Goal: Contribute content: Add original content to the website for others to see

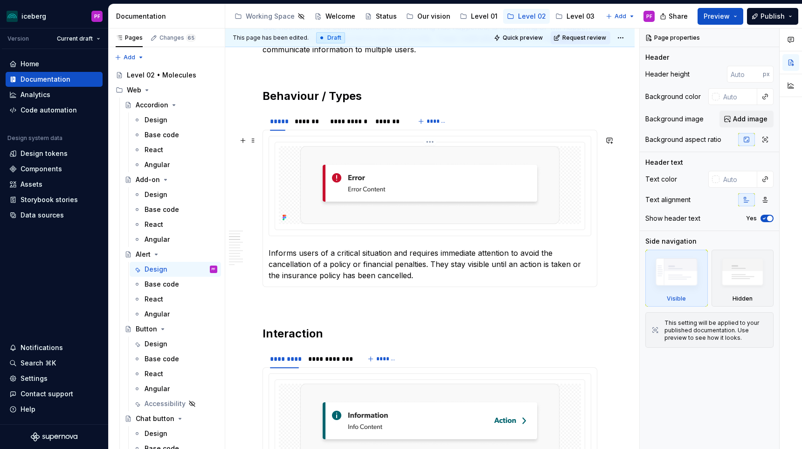
scroll to position [409, 0]
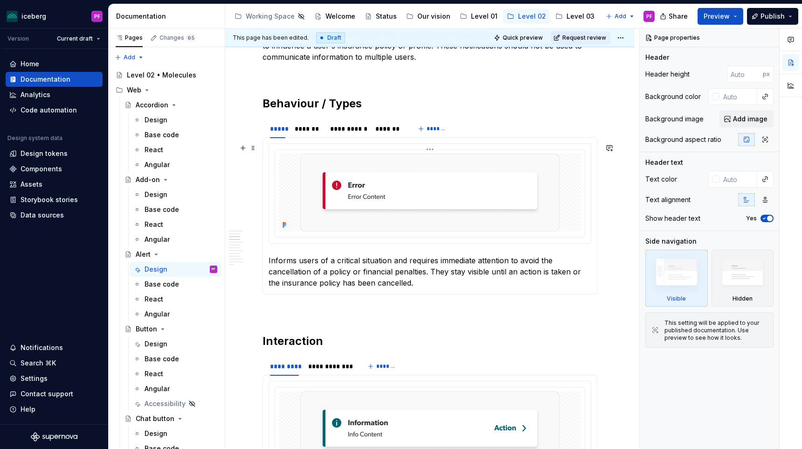
click at [537, 172] on img at bounding box center [429, 192] width 259 height 78
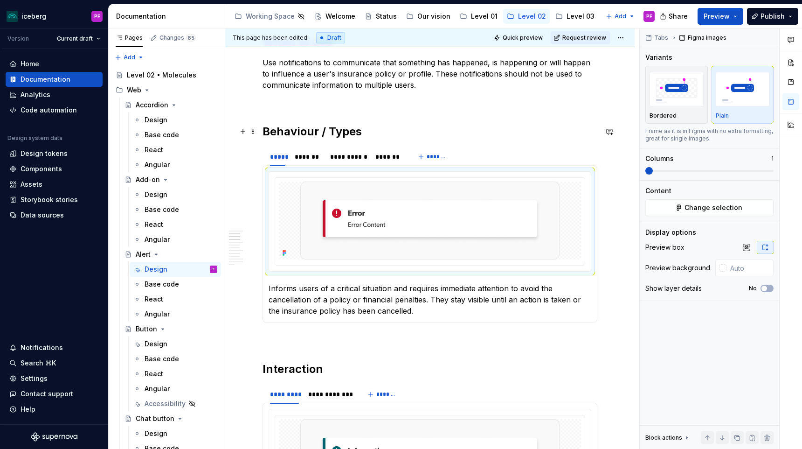
scroll to position [370, 0]
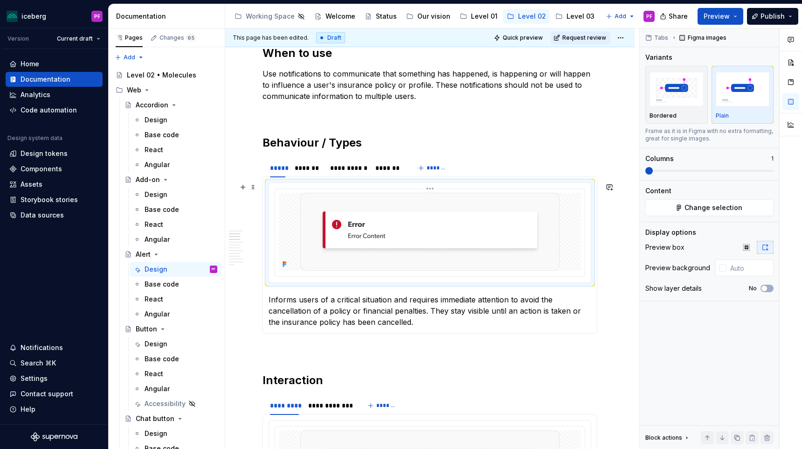
click at [324, 212] on img at bounding box center [429, 232] width 259 height 78
click at [313, 173] on div "*******" at bounding box center [308, 167] width 34 height 13
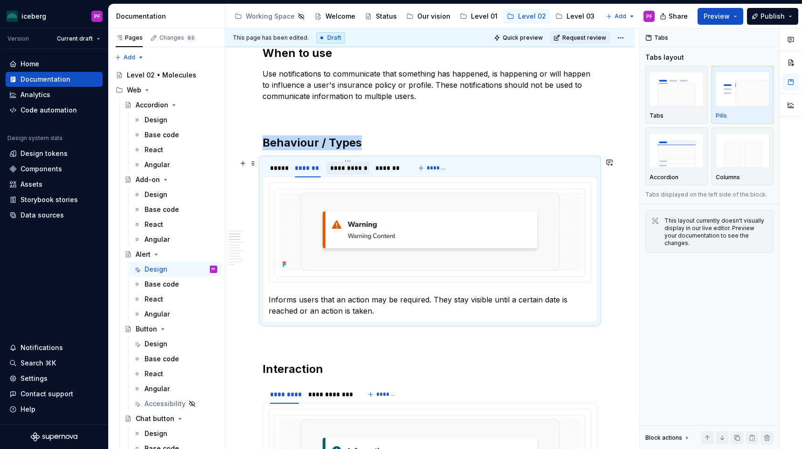
click at [343, 171] on div "**********" at bounding box center [348, 167] width 36 height 9
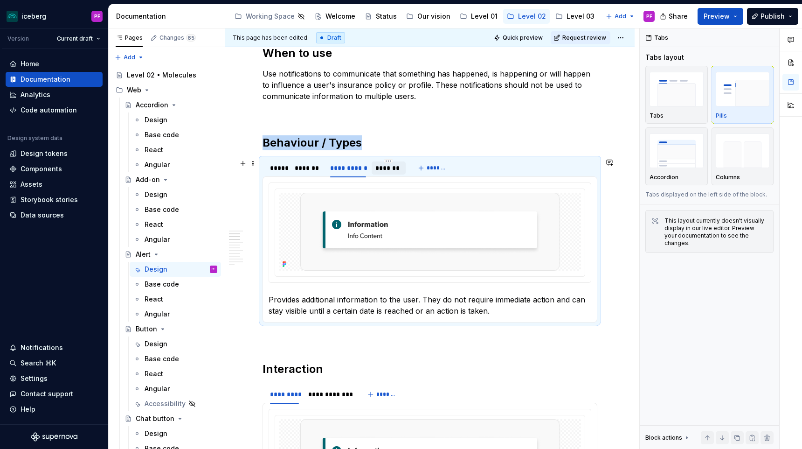
click at [381, 171] on div "*******" at bounding box center [388, 167] width 27 height 9
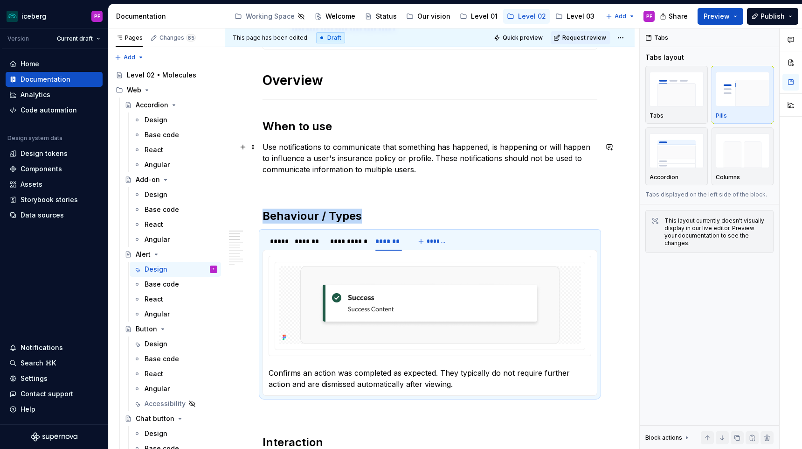
scroll to position [295, 0]
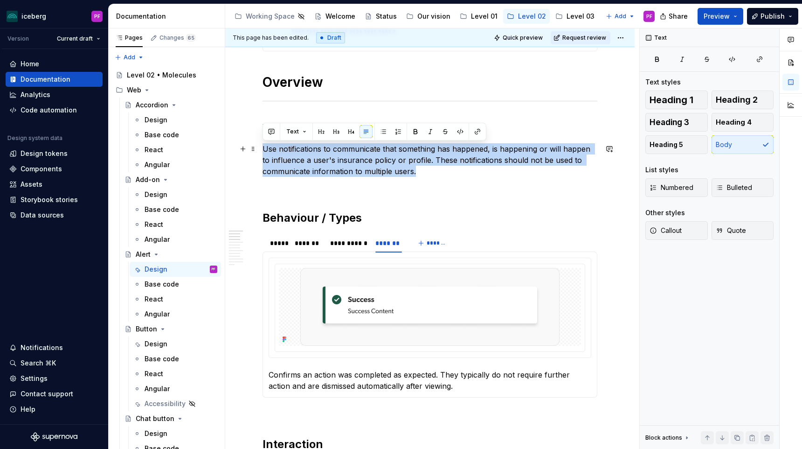
drag, startPoint x: 417, startPoint y: 173, endPoint x: 231, endPoint y: 149, distance: 187.6
click at [296, 134] on span "Text" at bounding box center [292, 131] width 13 height 7
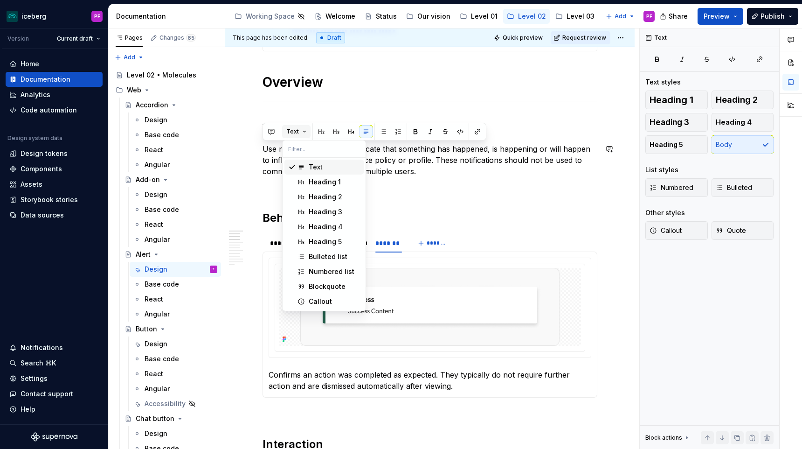
click at [296, 134] on span "Text" at bounding box center [292, 131] width 13 height 7
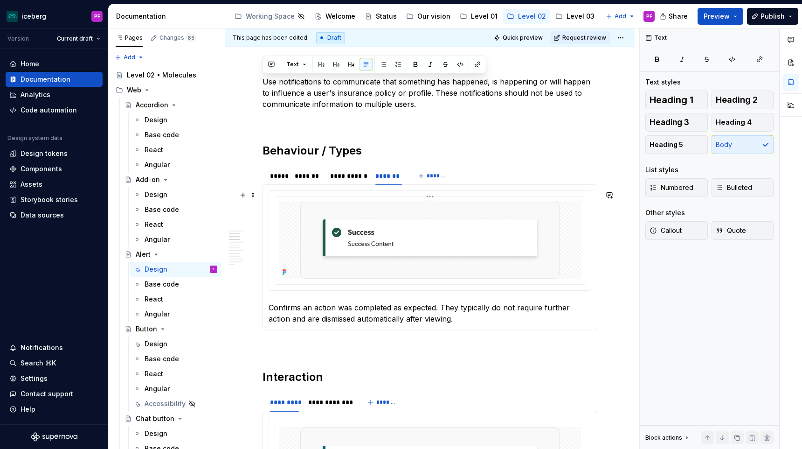
scroll to position [378, 0]
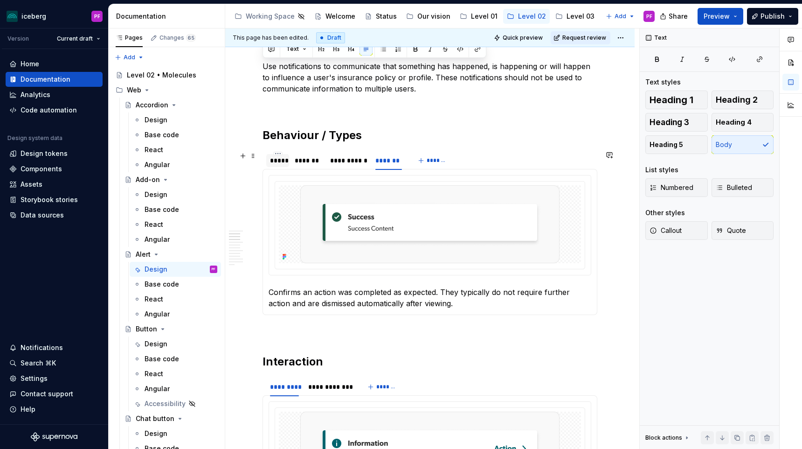
click at [282, 164] on div "*****" at bounding box center [277, 160] width 15 height 9
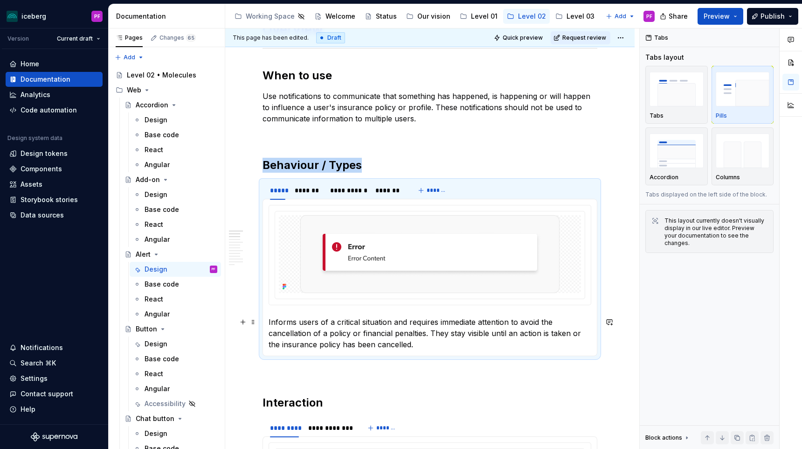
scroll to position [348, 0]
click at [361, 273] on img at bounding box center [429, 254] width 259 height 78
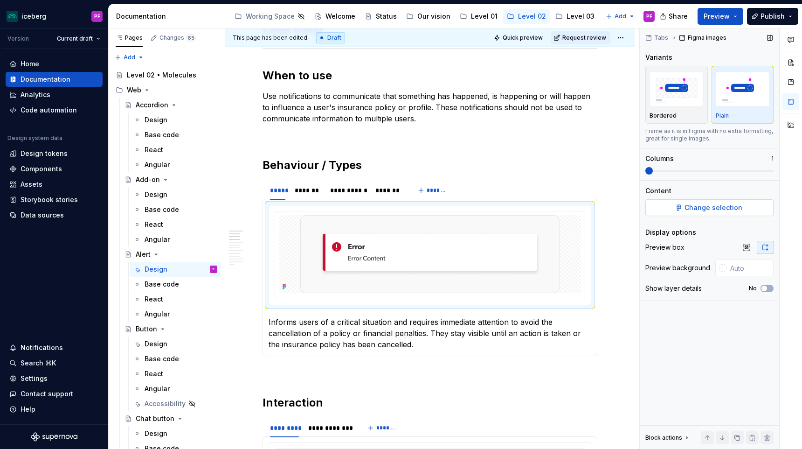
click at [738, 207] on span "Change selection" at bounding box center [713, 207] width 58 height 9
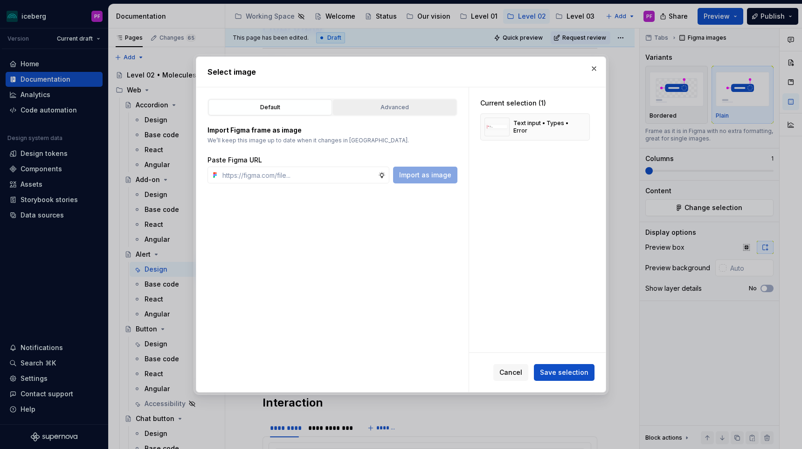
click at [354, 106] on div "Advanced" at bounding box center [394, 107] width 117 height 9
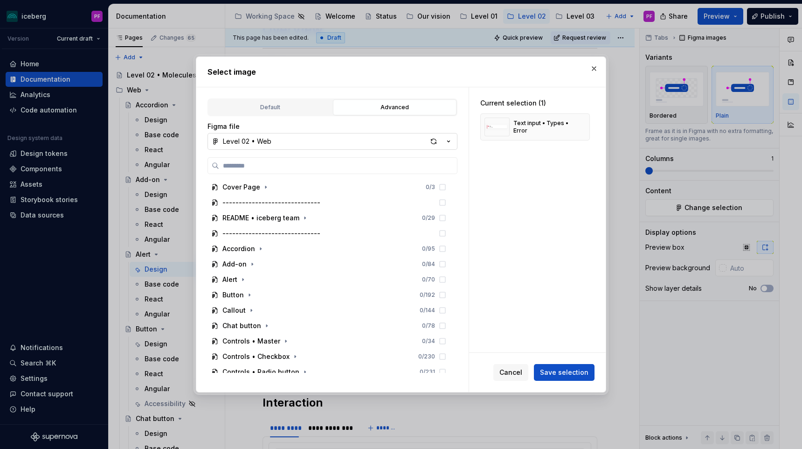
click at [292, 139] on button "Level 02 • Web" at bounding box center [332, 141] width 250 height 17
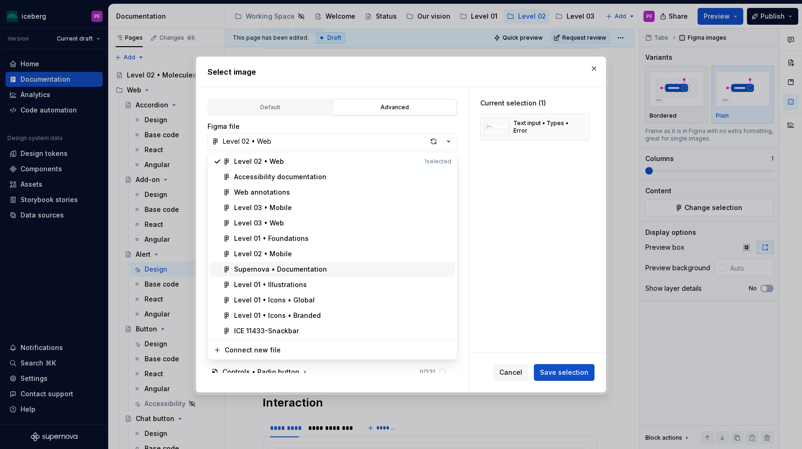
click at [270, 271] on div "Supernova • Documentation" at bounding box center [280, 268] width 93 height 9
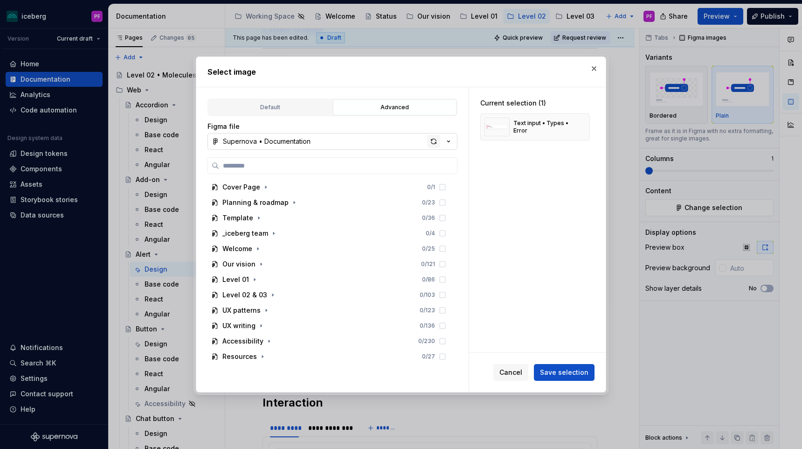
click at [432, 142] on div "button" at bounding box center [433, 141] width 13 height 13
click at [272, 293] on icon "button" at bounding box center [272, 294] width 7 height 7
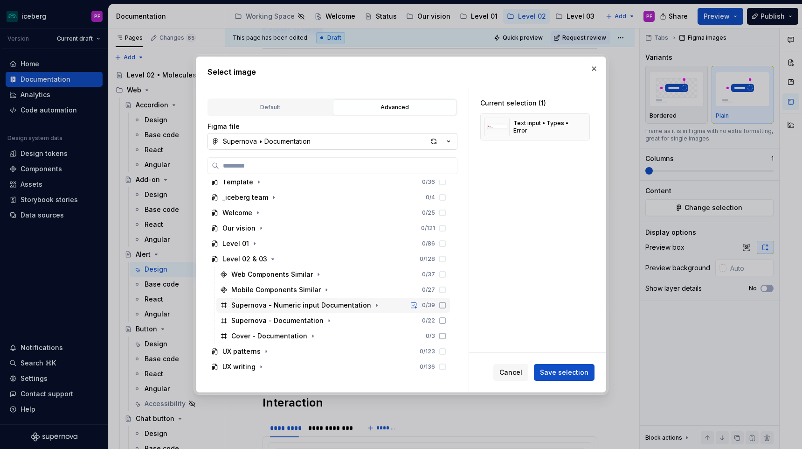
scroll to position [69, 0]
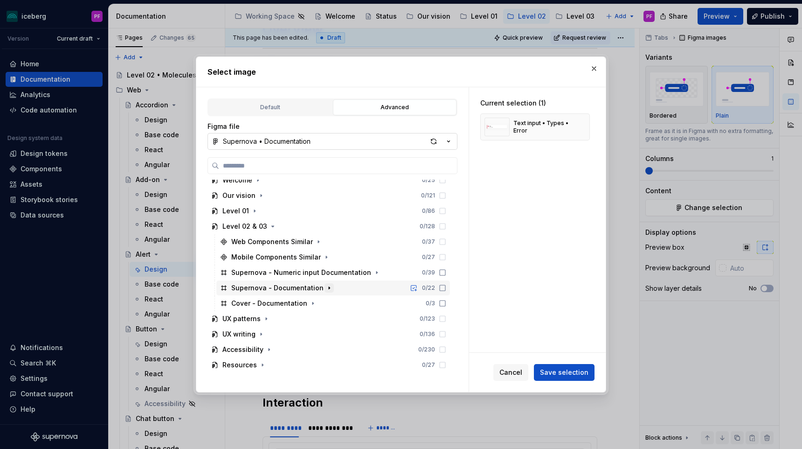
click at [326, 286] on icon "button" at bounding box center [328, 287] width 7 height 7
click at [430, 140] on div "button" at bounding box center [433, 141] width 13 height 13
click at [327, 283] on button "button" at bounding box center [329, 287] width 9 height 9
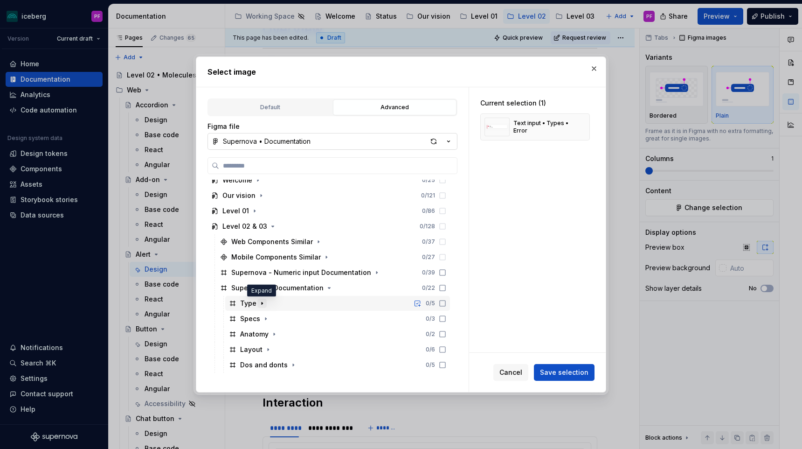
click at [262, 303] on icon "button" at bounding box center [262, 303] width 1 height 2
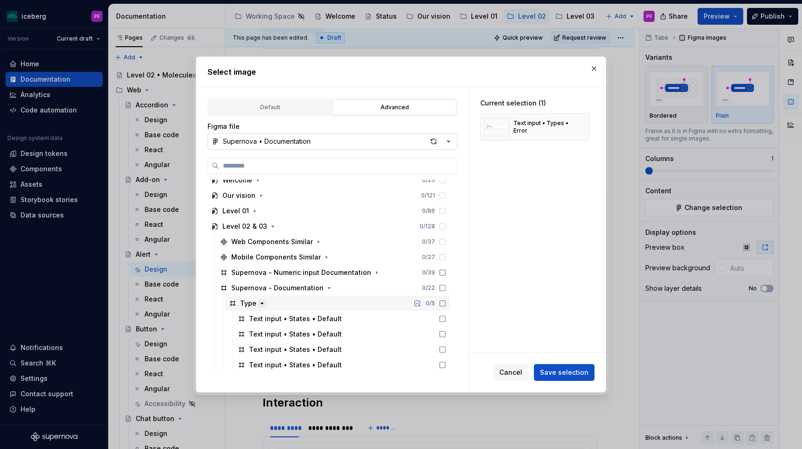
click at [261, 303] on icon "button" at bounding box center [262, 303] width 2 height 1
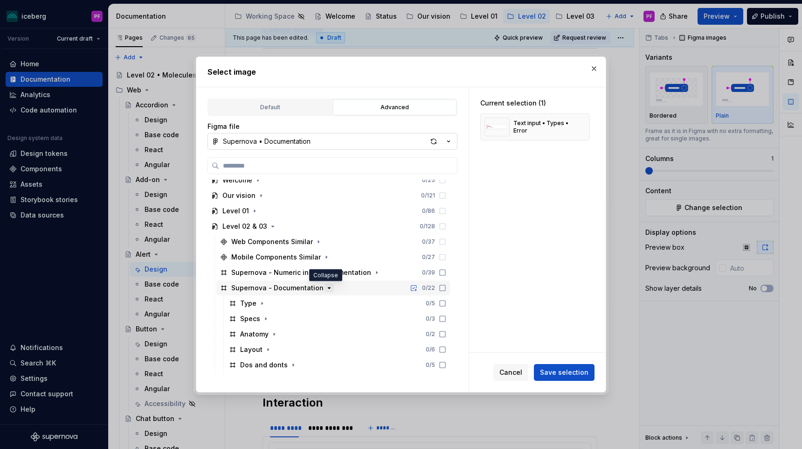
click at [325, 288] on icon "button" at bounding box center [328, 287] width 7 height 7
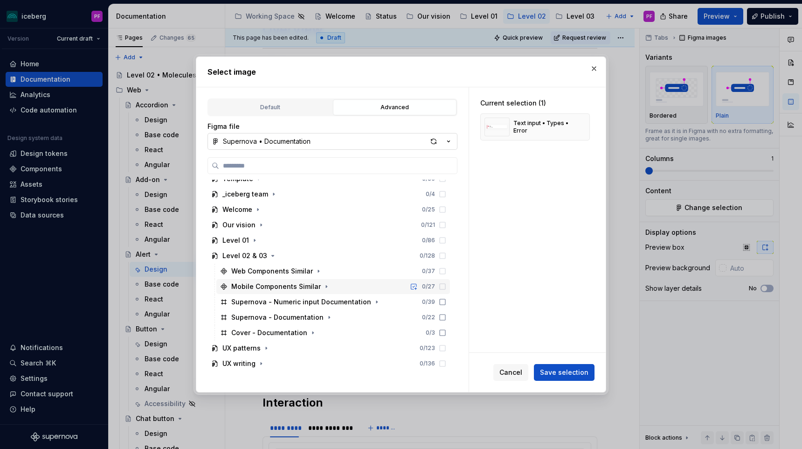
scroll to position [39, 0]
click at [430, 138] on div "button" at bounding box center [433, 141] width 13 height 13
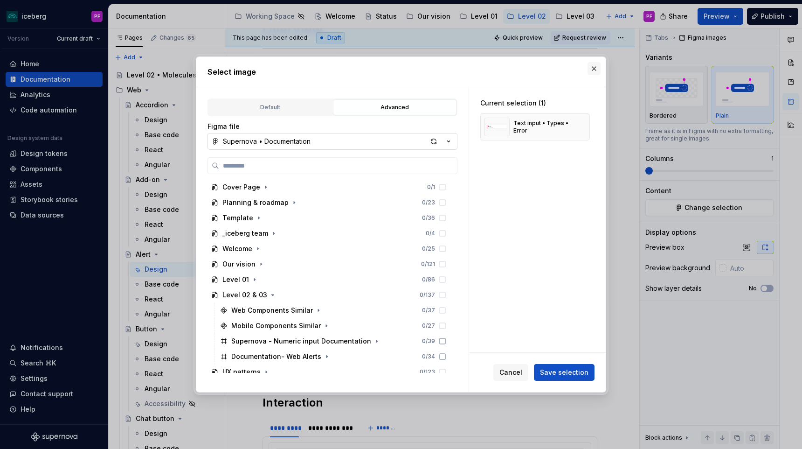
click at [595, 68] on button "button" at bounding box center [593, 68] width 13 height 13
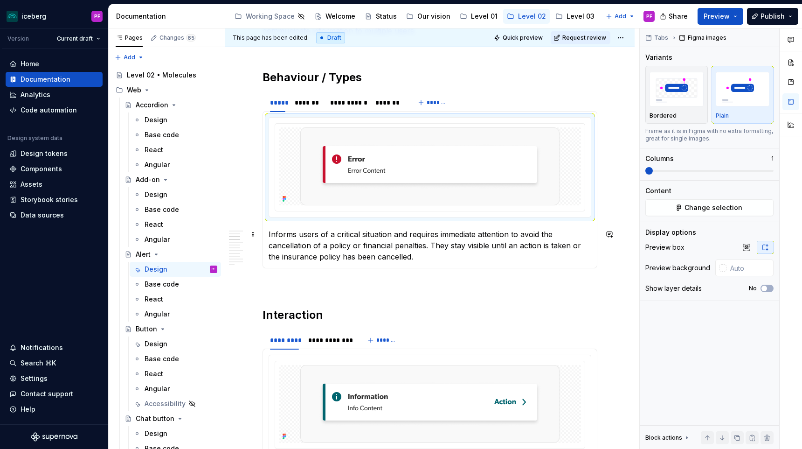
scroll to position [428, 0]
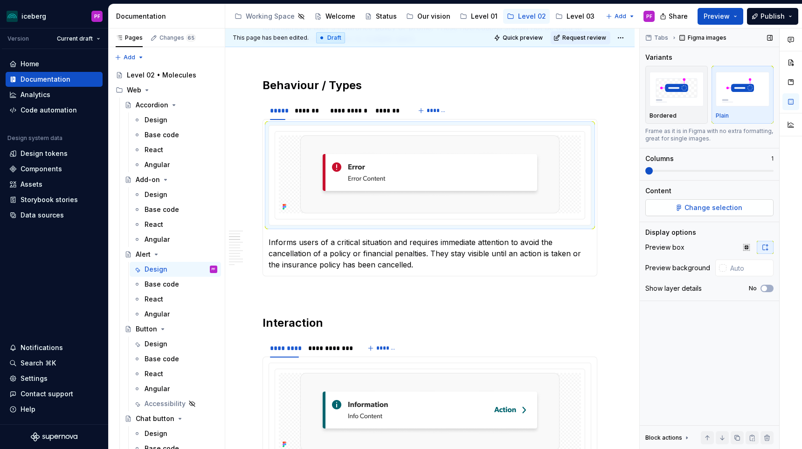
click at [707, 209] on span "Change selection" at bounding box center [713, 207] width 58 height 9
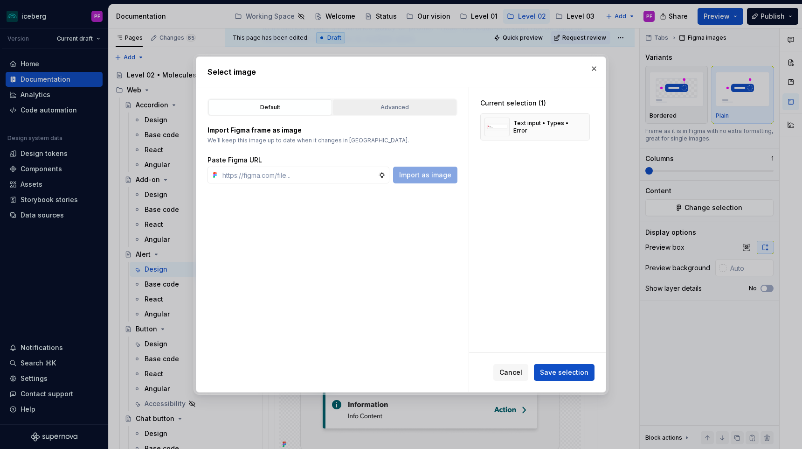
click at [364, 112] on button "Advanced" at bounding box center [395, 107] width 124 height 16
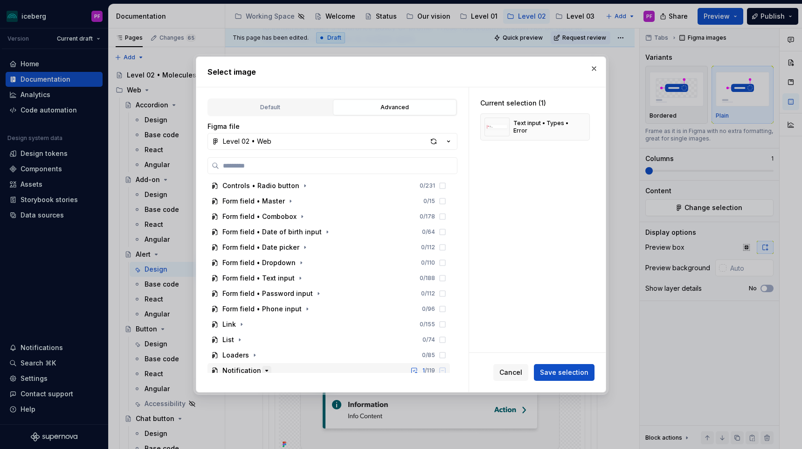
scroll to position [185, 0]
click at [287, 138] on button "Level 02 • Web" at bounding box center [332, 141] width 250 height 17
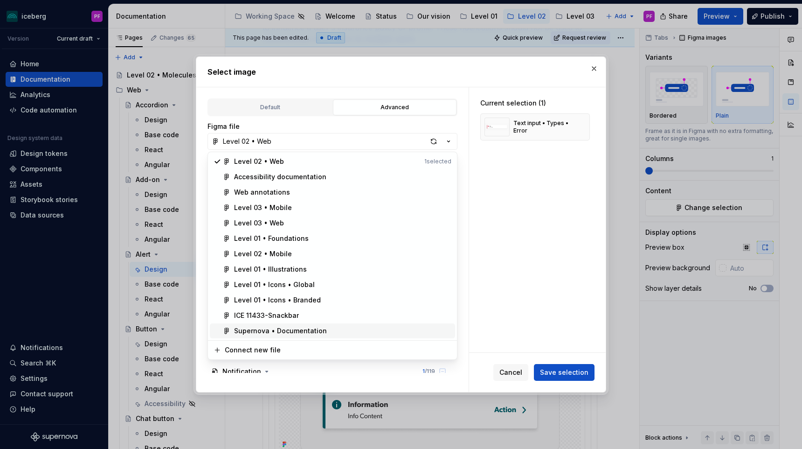
click at [279, 336] on span "Supernova • Documentation" at bounding box center [332, 330] width 245 height 15
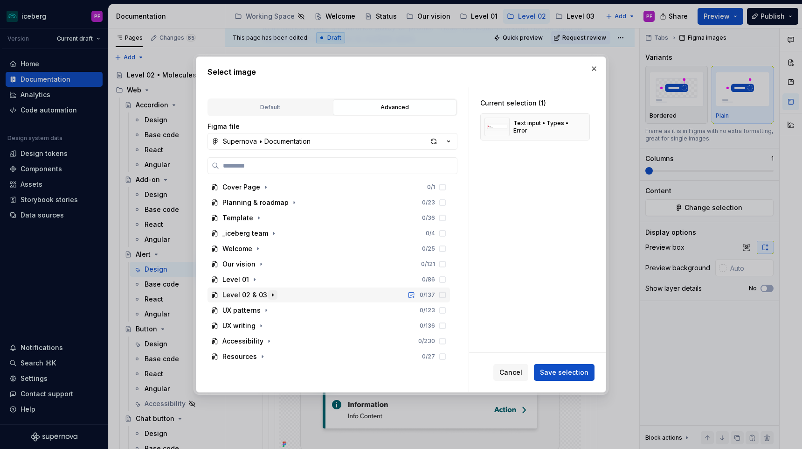
click at [269, 294] on icon "button" at bounding box center [272, 294] width 7 height 7
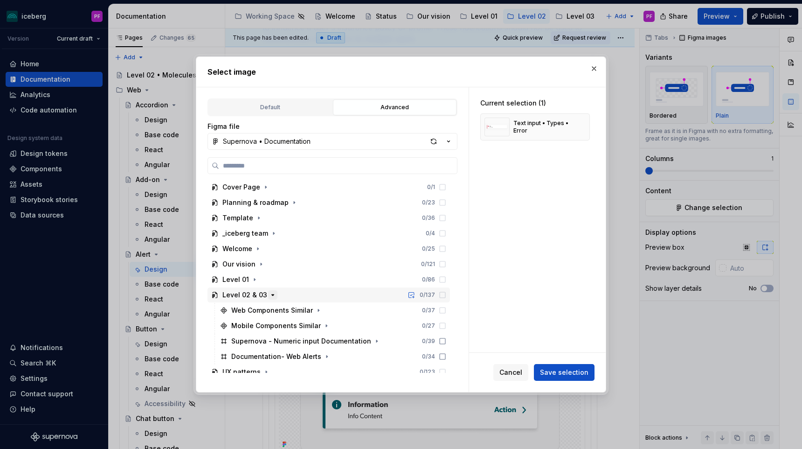
scroll to position [53, 0]
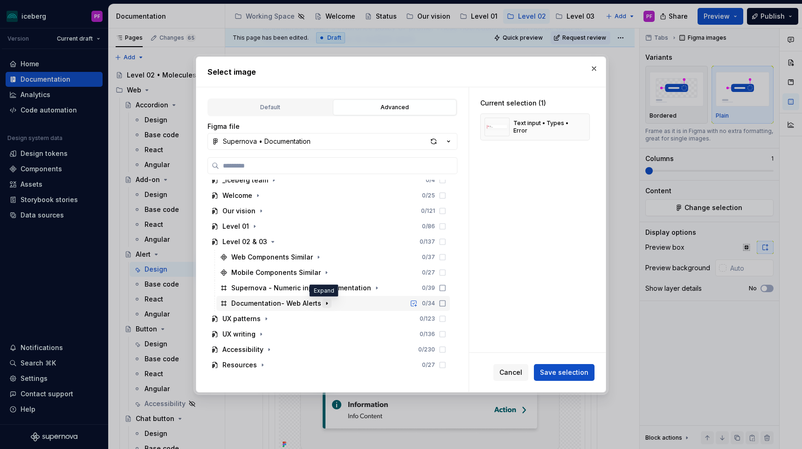
click at [324, 304] on icon "button" at bounding box center [326, 302] width 7 height 7
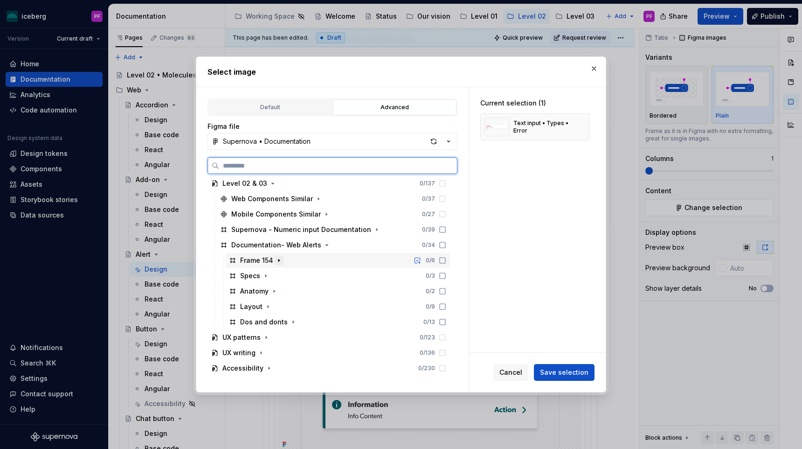
scroll to position [120, 0]
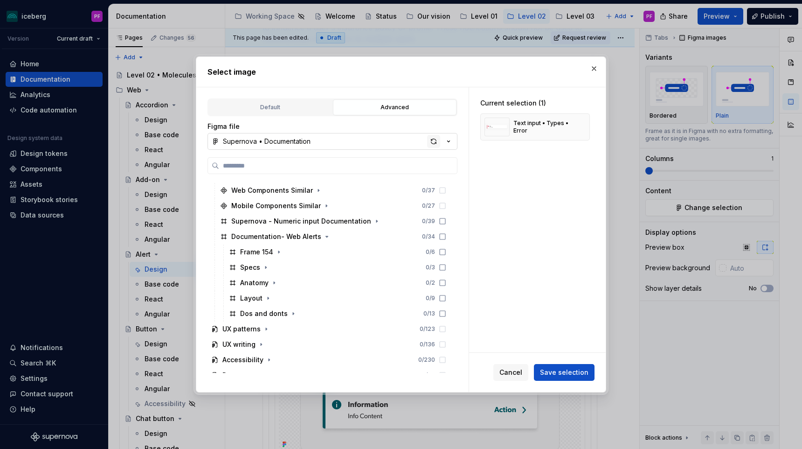
click at [429, 142] on div "button" at bounding box center [433, 141] width 13 height 13
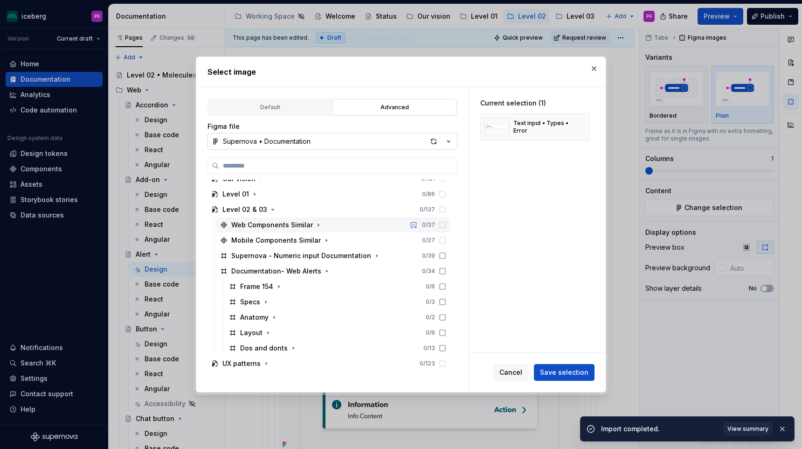
scroll to position [87, 0]
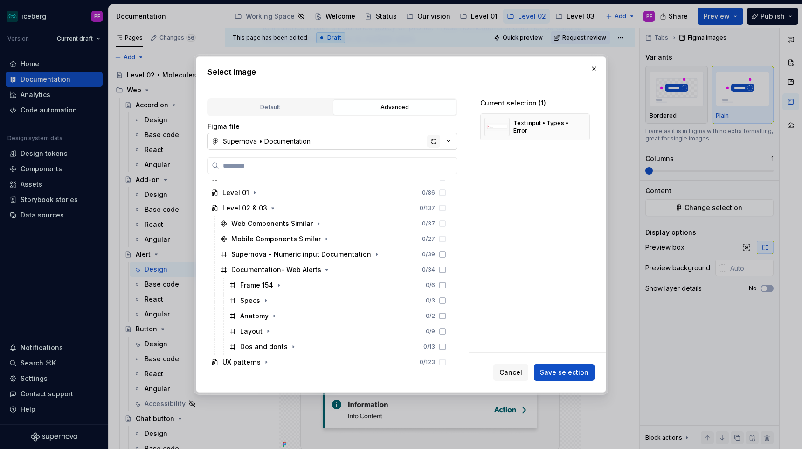
click at [434, 137] on div "button" at bounding box center [433, 141] width 13 height 13
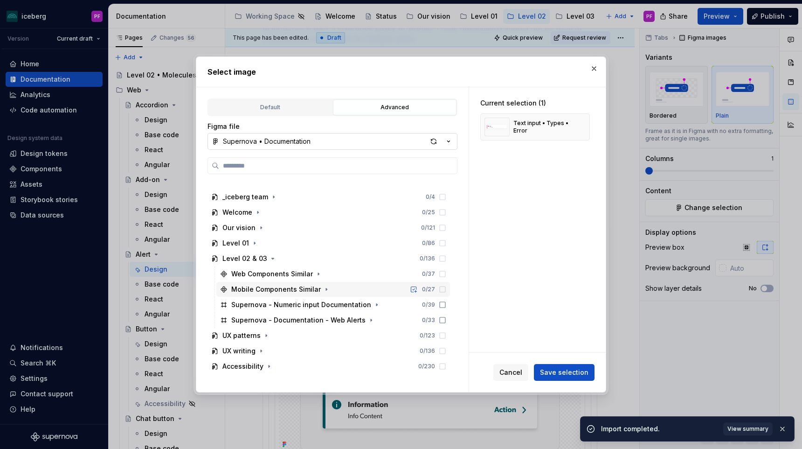
scroll to position [53, 0]
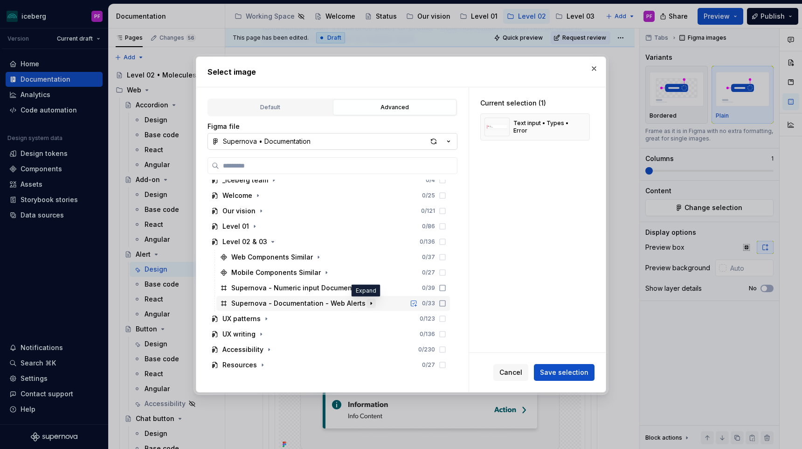
click at [371, 302] on icon "button" at bounding box center [371, 303] width 1 height 2
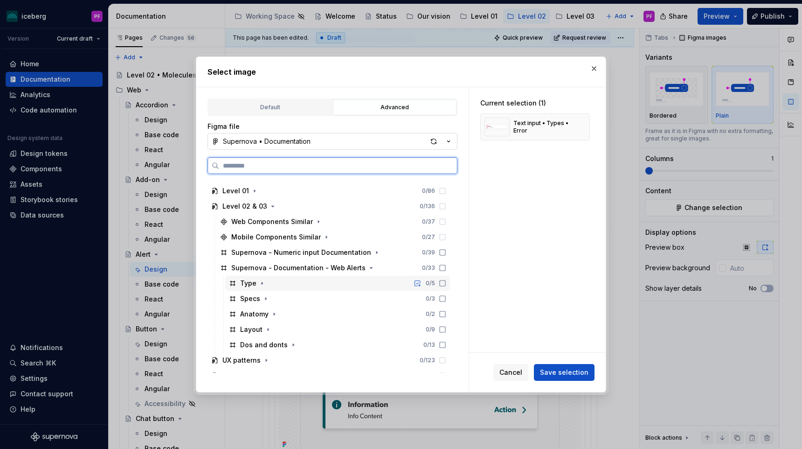
scroll to position [97, 0]
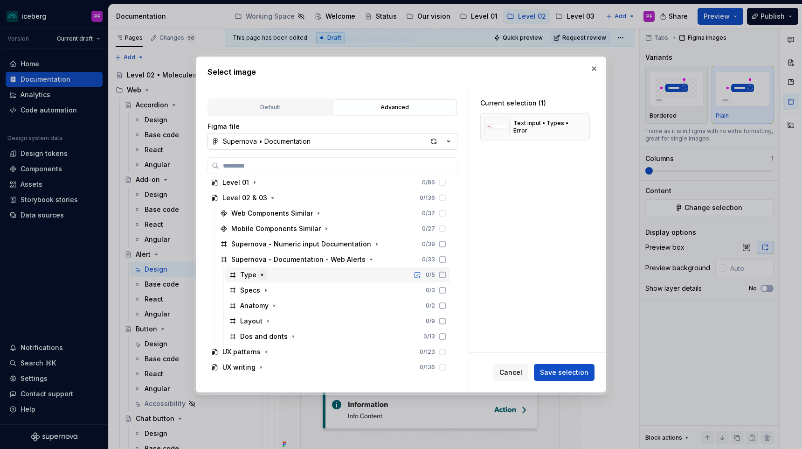
click at [262, 274] on icon "button" at bounding box center [262, 275] width 1 height 2
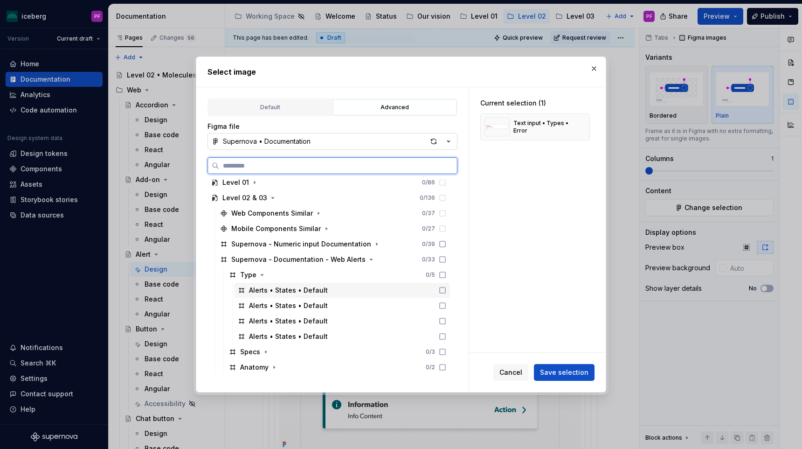
click at [446, 288] on icon at bounding box center [442, 289] width 7 height 7
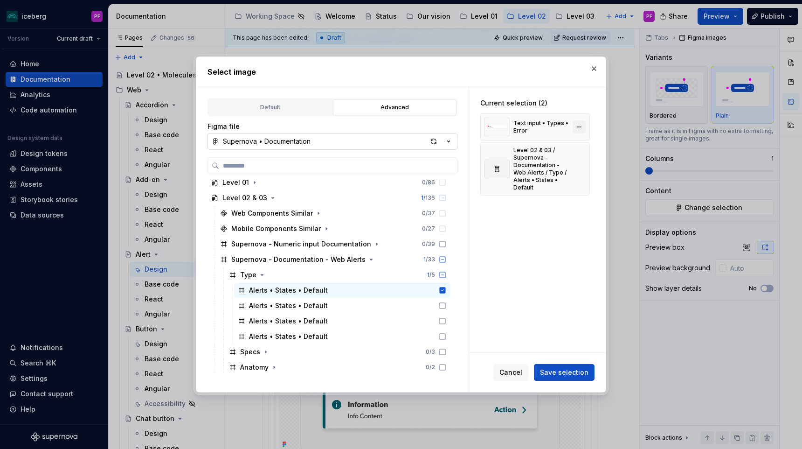
click at [585, 125] on button "button" at bounding box center [579, 126] width 13 height 13
click at [547, 365] on button "Save selection" at bounding box center [564, 372] width 61 height 17
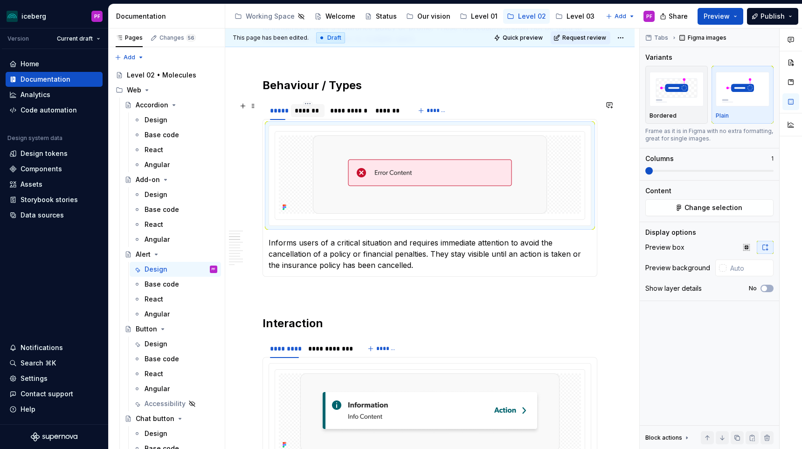
click at [311, 112] on div "*******" at bounding box center [308, 110] width 26 height 9
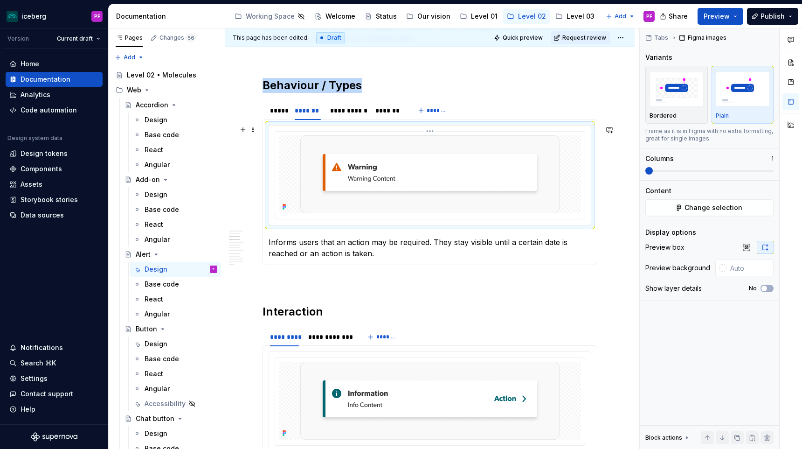
click at [370, 155] on img at bounding box center [429, 174] width 259 height 78
click at [685, 210] on button "Change selection" at bounding box center [709, 207] width 128 height 17
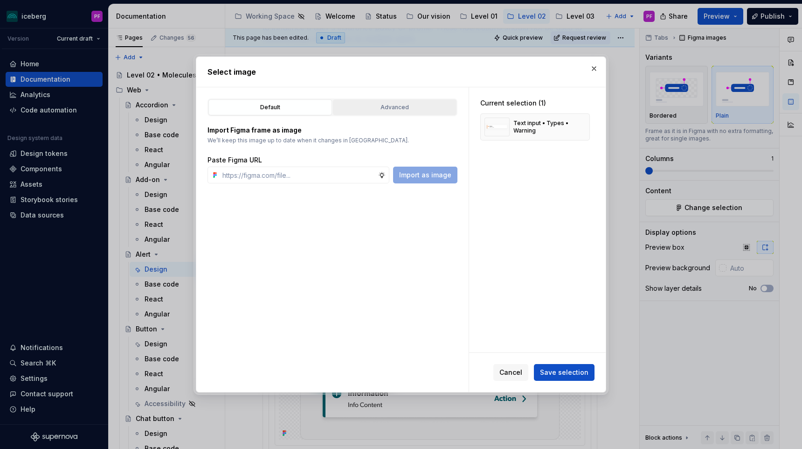
click at [383, 108] on div "Advanced" at bounding box center [394, 107] width 117 height 9
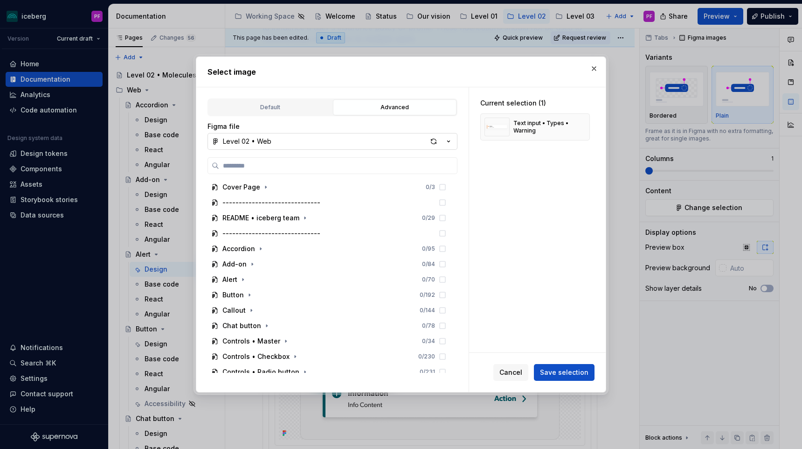
click at [404, 141] on button "Level 02 • Web" at bounding box center [332, 141] width 250 height 17
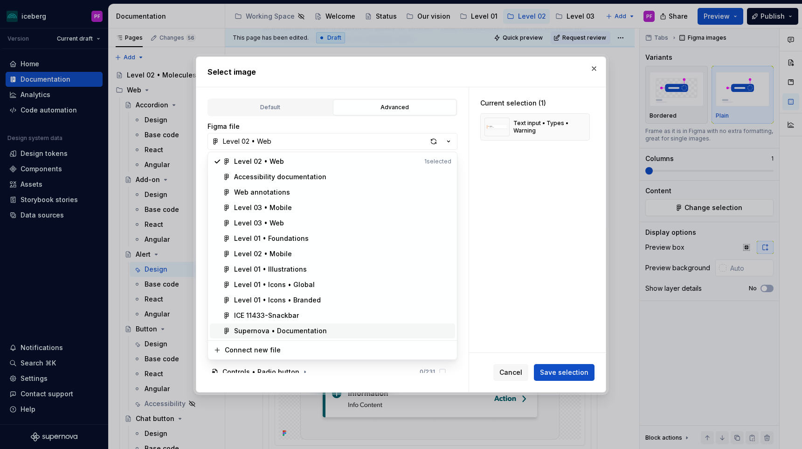
click at [294, 328] on div "Supernova • Documentation" at bounding box center [280, 330] width 93 height 9
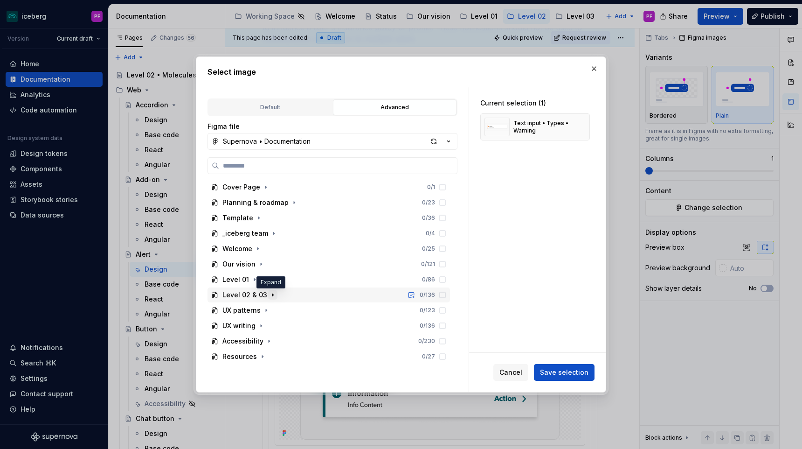
click at [269, 293] on icon "button" at bounding box center [272, 294] width 7 height 7
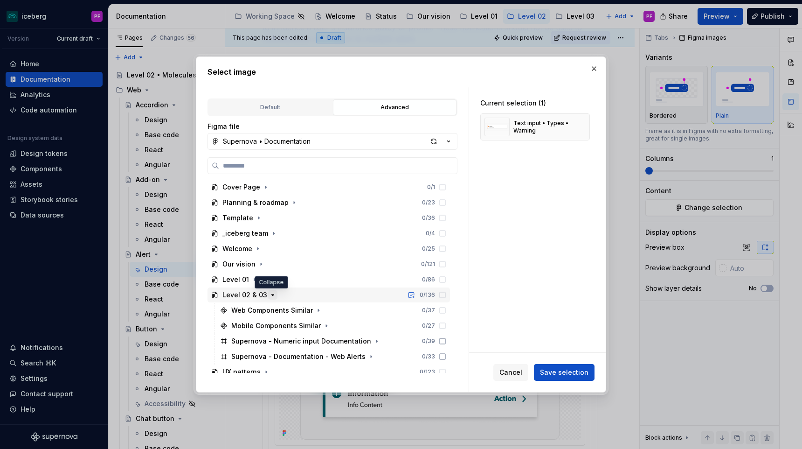
click at [271, 295] on icon "button" at bounding box center [272, 294] width 7 height 7
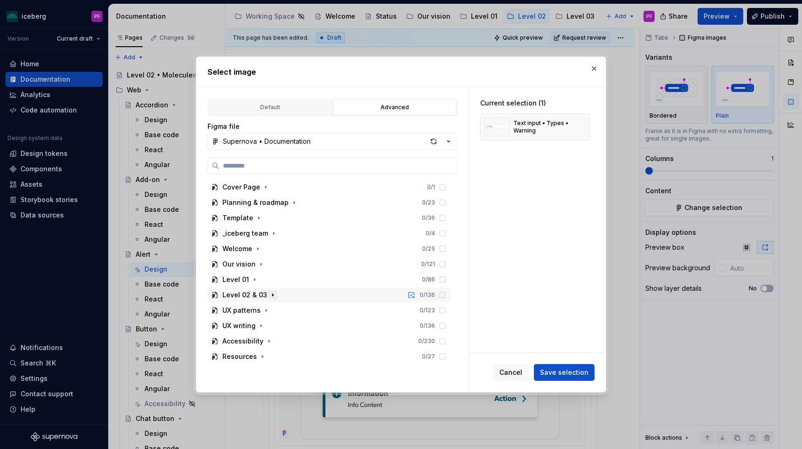
click at [271, 295] on icon "button" at bounding box center [272, 294] width 7 height 7
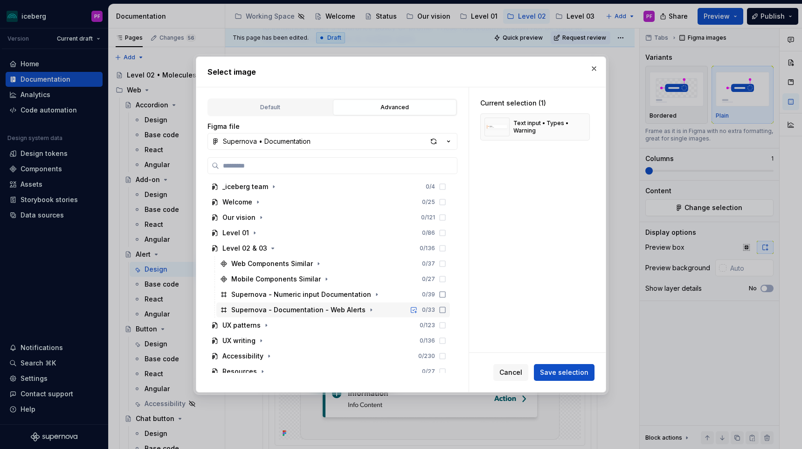
scroll to position [53, 0]
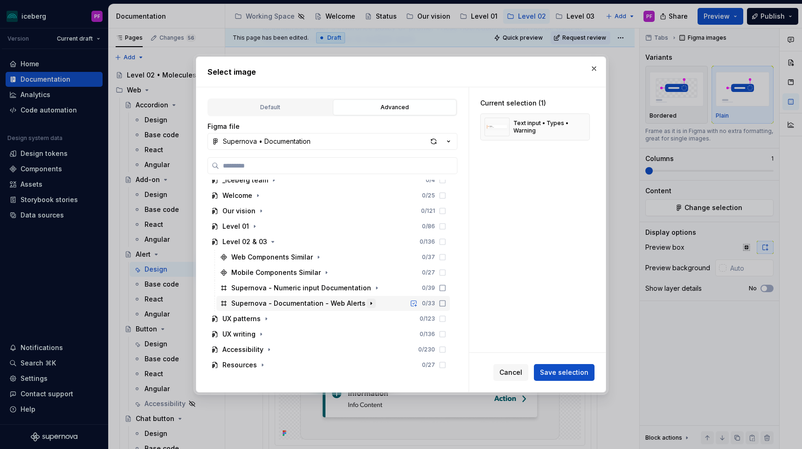
click at [367, 300] on icon "button" at bounding box center [370, 302] width 7 height 7
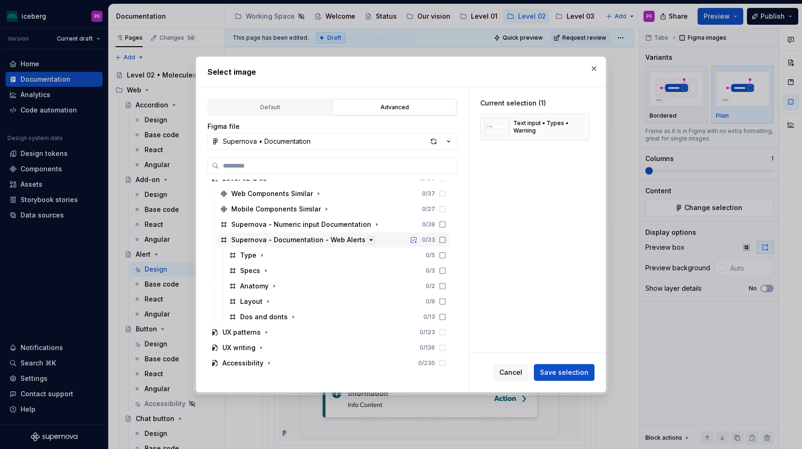
scroll to position [130, 0]
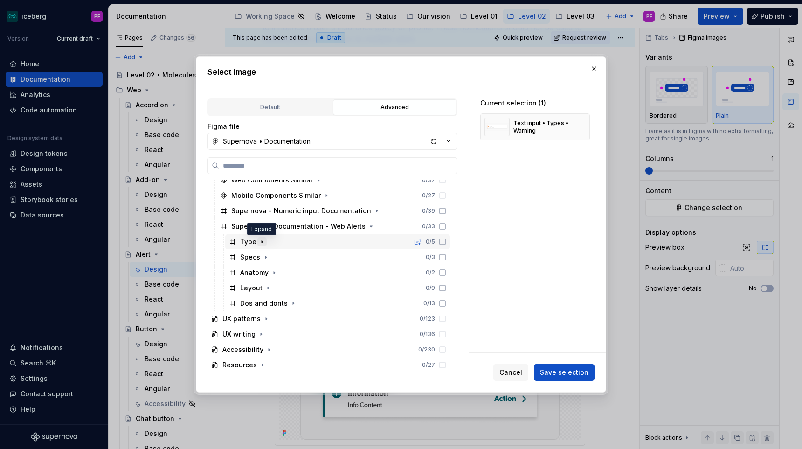
click at [261, 239] on icon "button" at bounding box center [261, 241] width 7 height 7
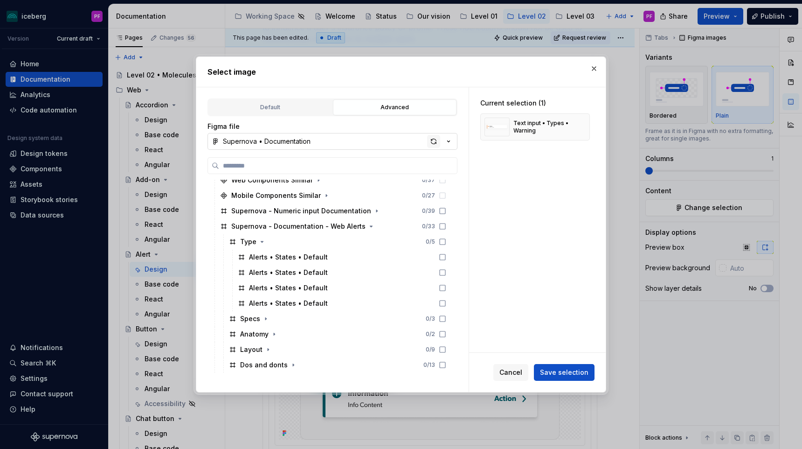
click at [430, 138] on div "button" at bounding box center [433, 141] width 13 height 13
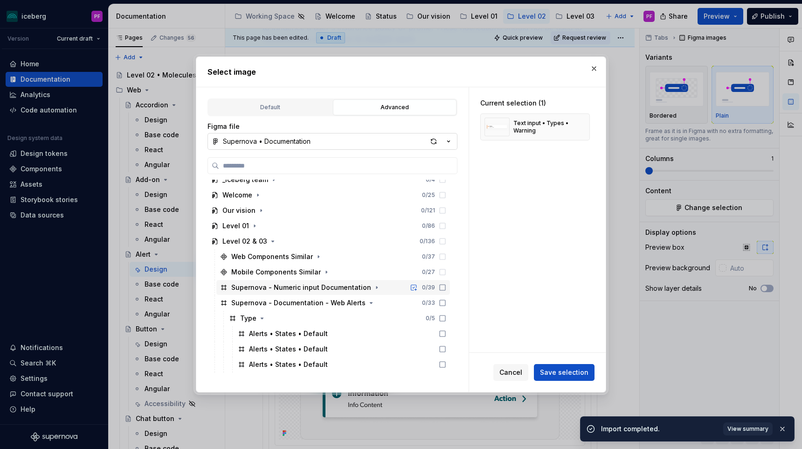
scroll to position [74, 0]
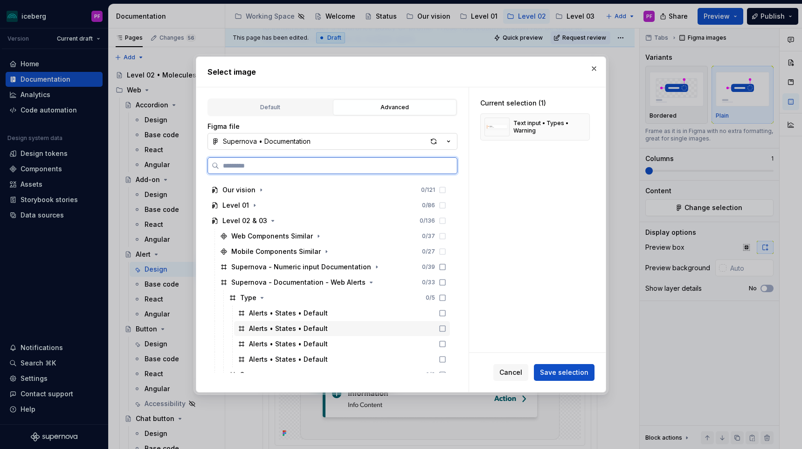
click at [446, 326] on icon at bounding box center [442, 328] width 7 height 7
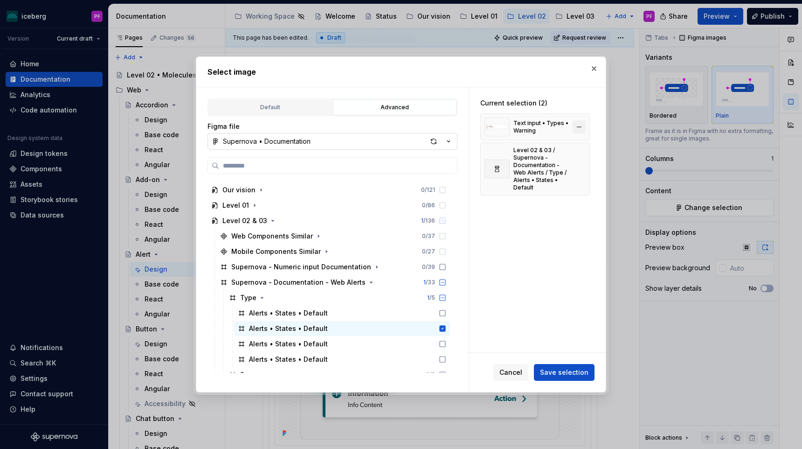
click at [580, 126] on button "button" at bounding box center [579, 126] width 13 height 13
click at [558, 365] on button "Save selection" at bounding box center [564, 372] width 61 height 17
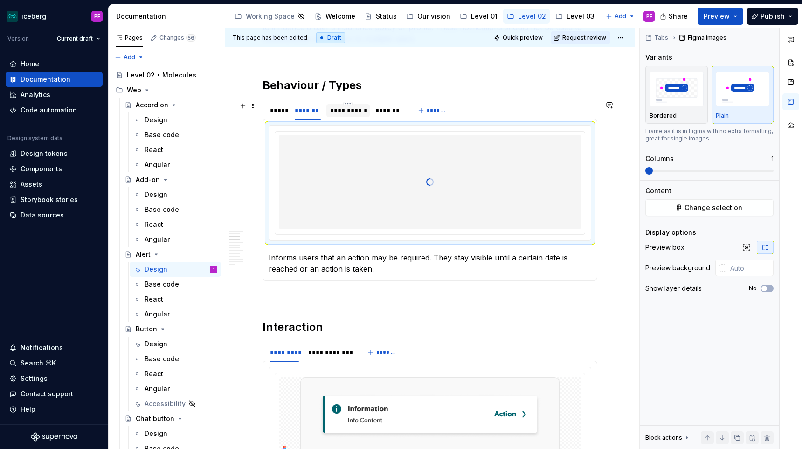
click at [361, 118] on div at bounding box center [347, 118] width 43 height 1
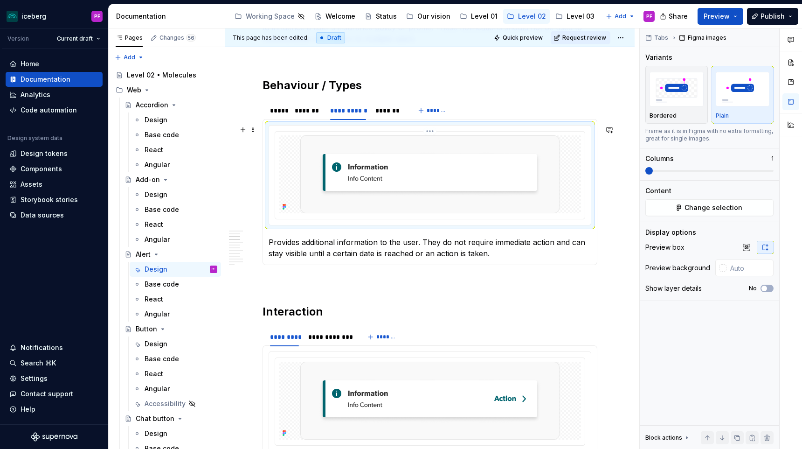
click at [463, 193] on img at bounding box center [429, 174] width 259 height 78
click at [698, 214] on button "Change selection" at bounding box center [709, 207] width 128 height 17
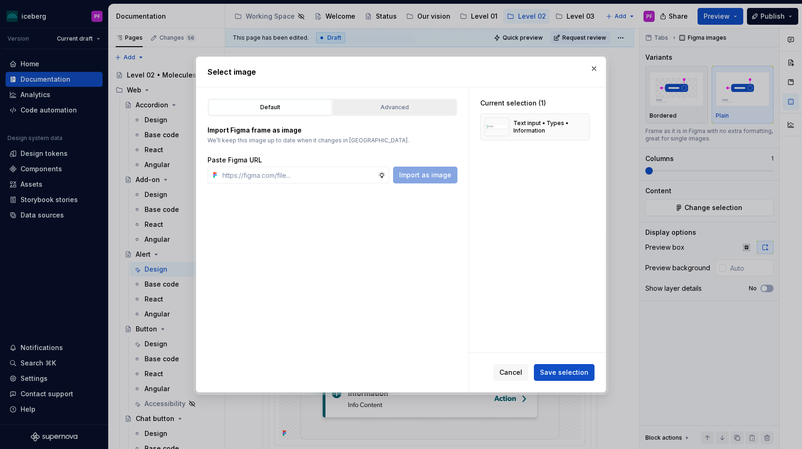
click at [408, 111] on div "Advanced" at bounding box center [394, 107] width 117 height 9
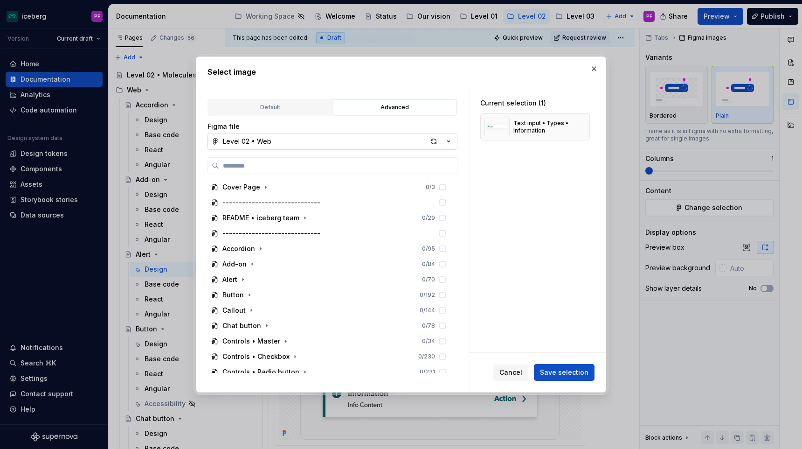
click at [329, 142] on button "Level 02 • Web" at bounding box center [332, 141] width 250 height 17
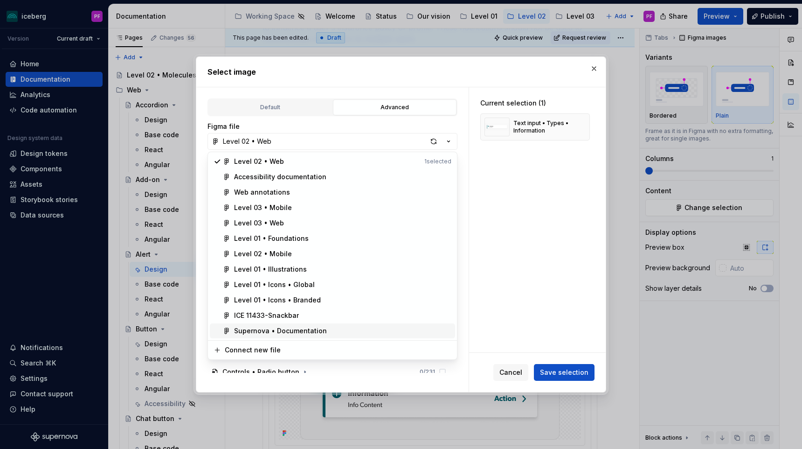
click at [289, 329] on div "Supernova • Documentation" at bounding box center [280, 330] width 93 height 9
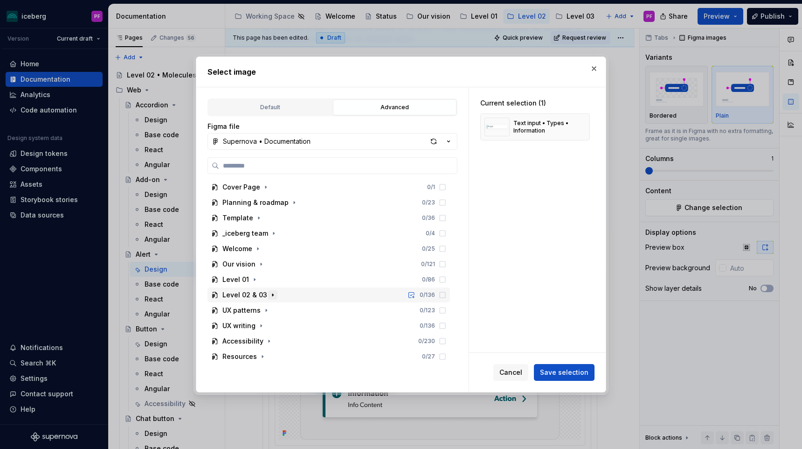
click at [272, 296] on icon "button" at bounding box center [272, 294] width 7 height 7
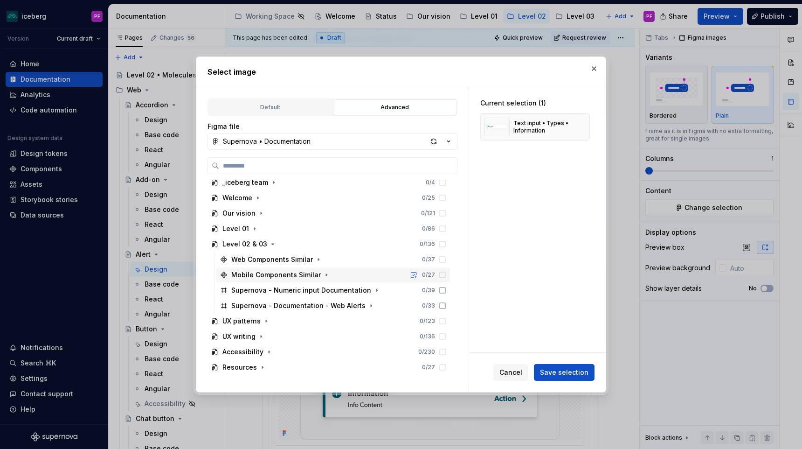
scroll to position [53, 0]
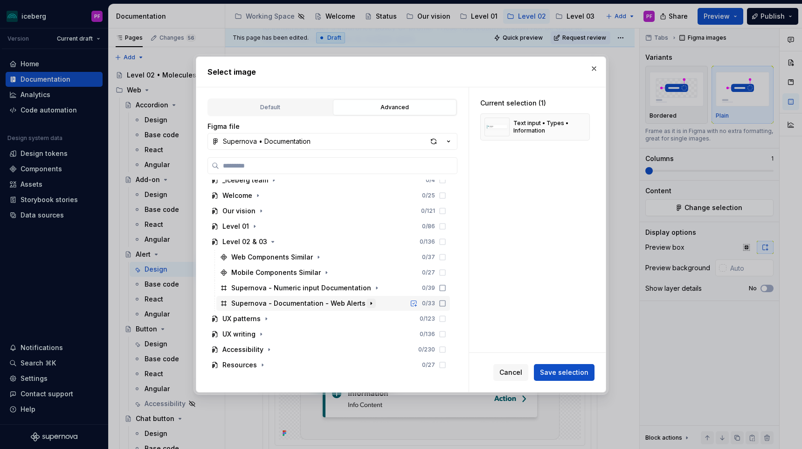
click at [367, 301] on icon "button" at bounding box center [370, 302] width 7 height 7
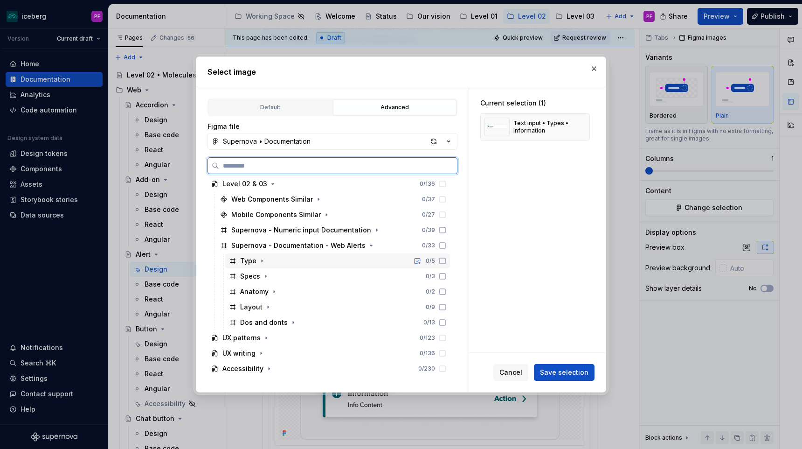
scroll to position [127, 0]
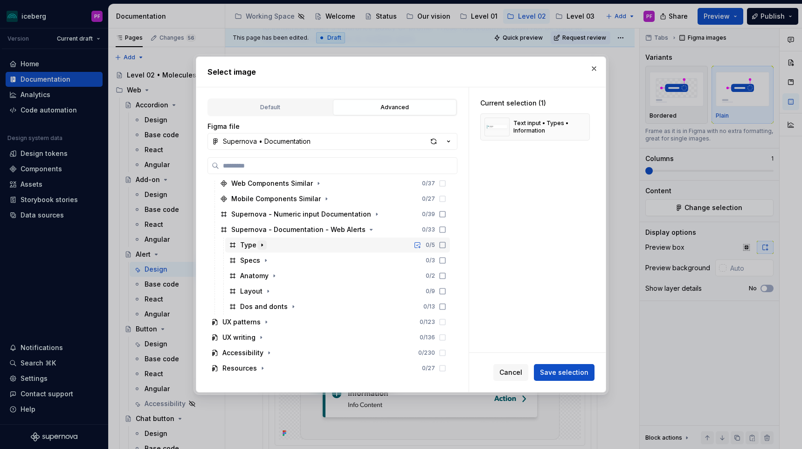
click at [260, 249] on button "button" at bounding box center [261, 244] width 9 height 9
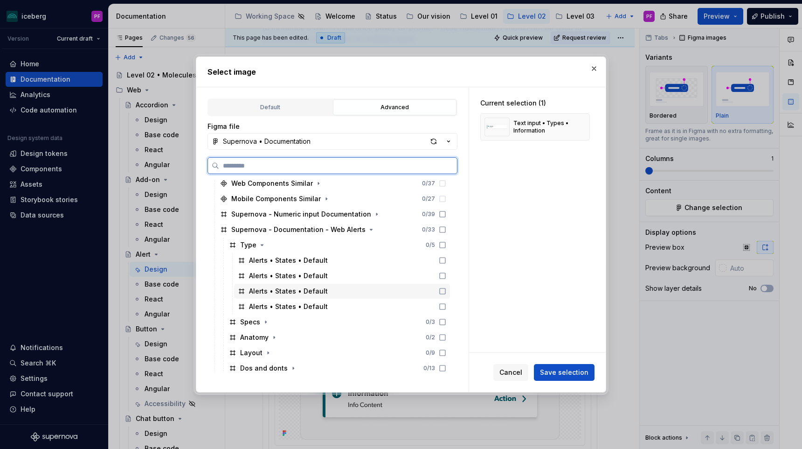
click at [316, 297] on div "Alerts • States • Default" at bounding box center [342, 290] width 216 height 15
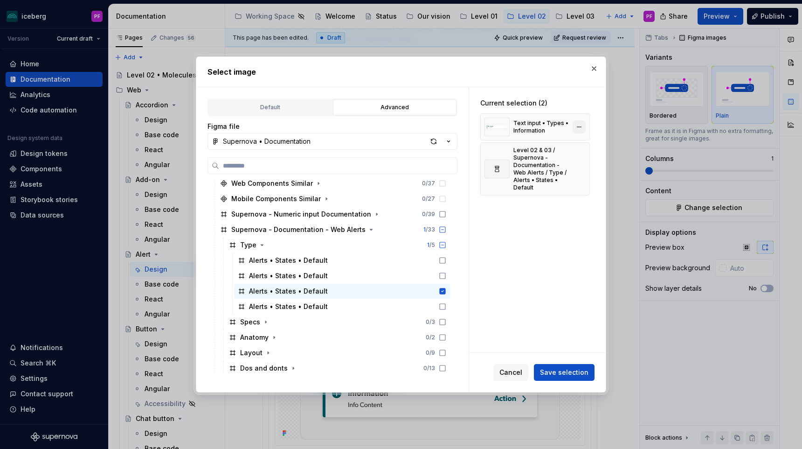
click at [581, 127] on button "button" at bounding box center [579, 126] width 13 height 13
click at [550, 368] on span "Save selection" at bounding box center [564, 371] width 48 height 9
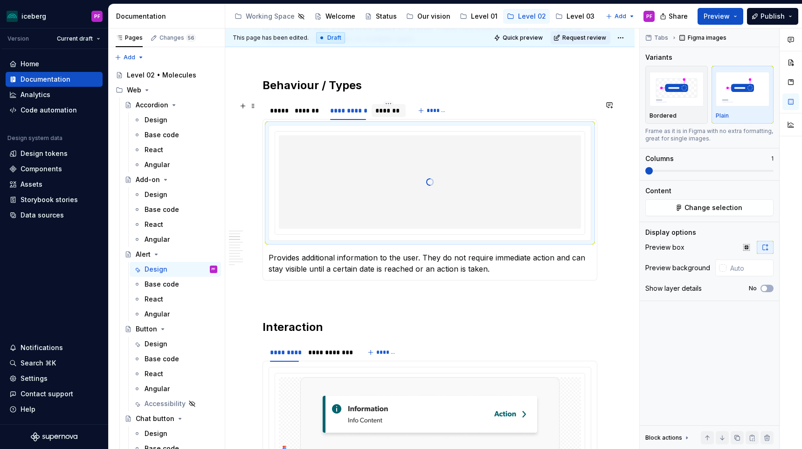
click at [398, 111] on div "*******" at bounding box center [388, 110] width 27 height 9
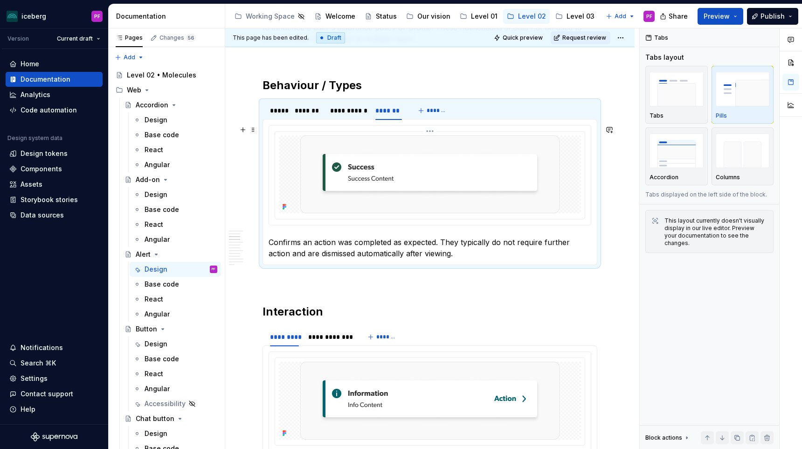
click at [549, 169] on img at bounding box center [429, 174] width 259 height 78
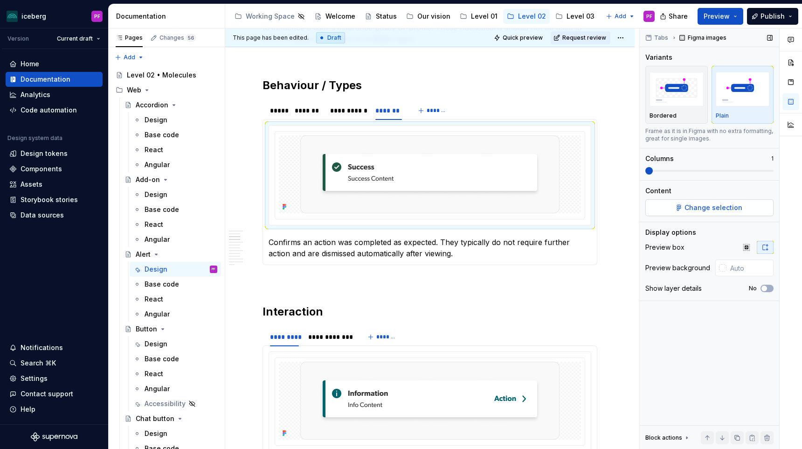
click at [739, 210] on span "Change selection" at bounding box center [713, 207] width 58 height 9
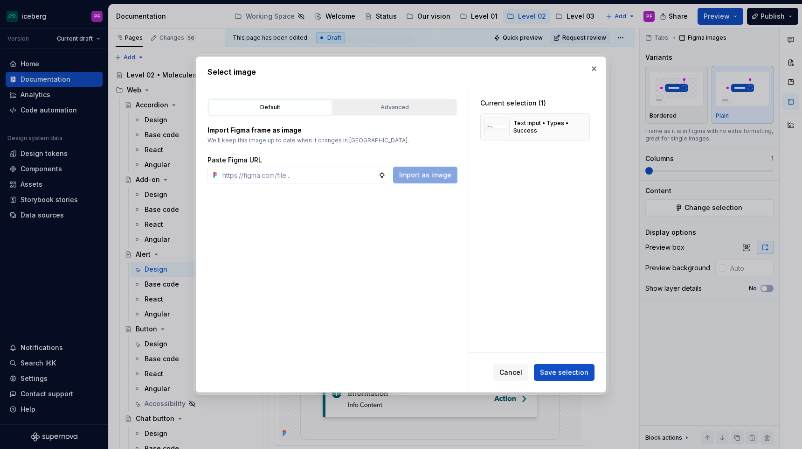
click at [401, 99] on div "Default Advanced" at bounding box center [332, 107] width 250 height 18
click at [381, 107] on div "Advanced" at bounding box center [394, 107] width 117 height 9
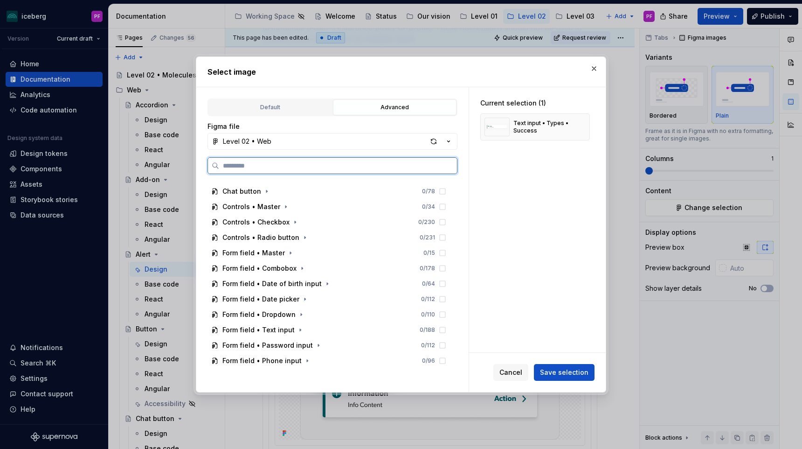
scroll to position [133, 0]
click at [331, 140] on button "Level 02 • Web" at bounding box center [332, 141] width 250 height 17
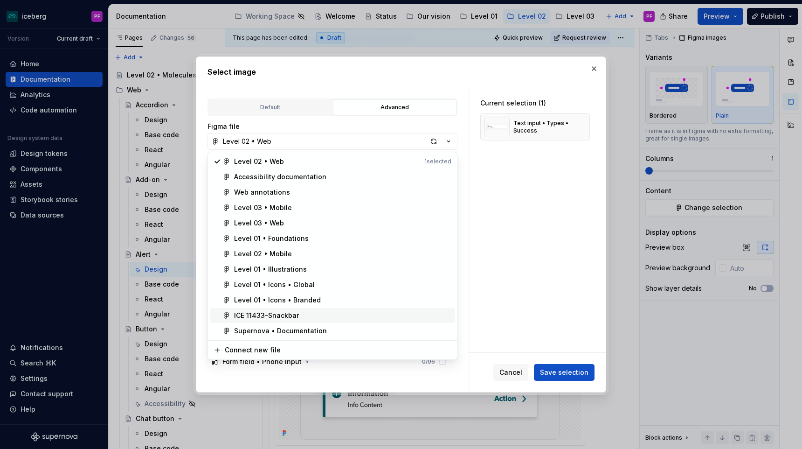
click at [293, 328] on div "Supernova • Documentation" at bounding box center [280, 330] width 93 height 9
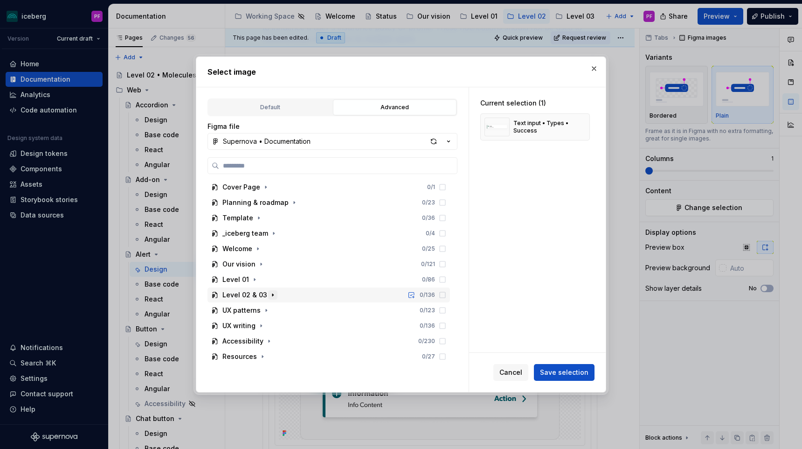
click at [271, 295] on icon "button" at bounding box center [272, 294] width 7 height 7
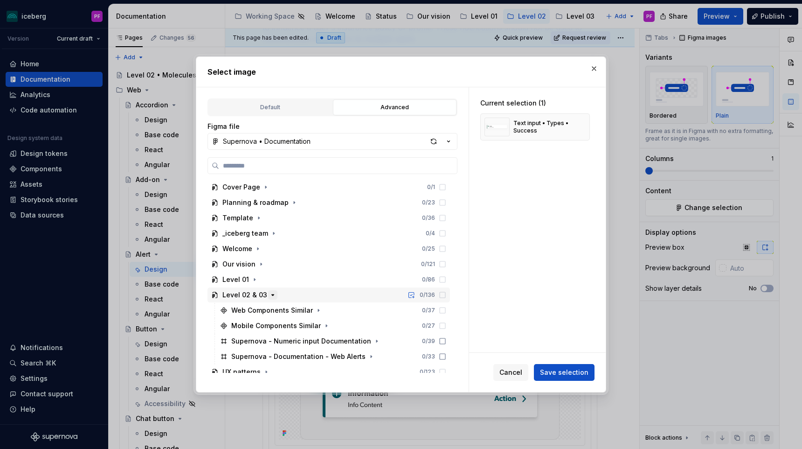
scroll to position [53, 0]
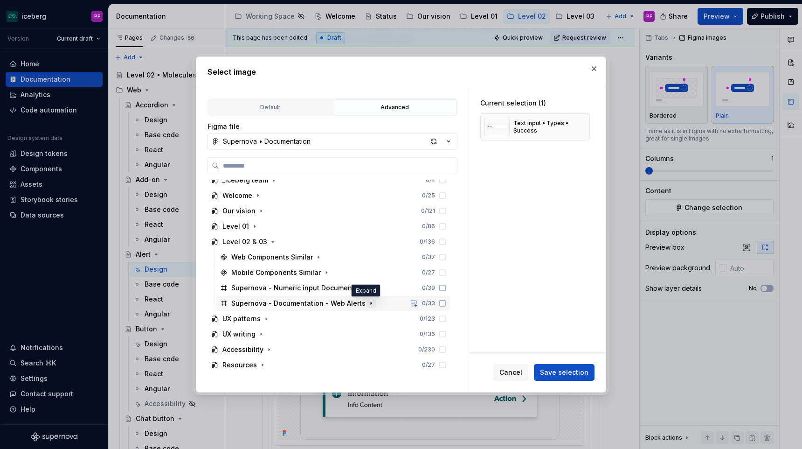
click at [368, 303] on icon "button" at bounding box center [370, 302] width 7 height 7
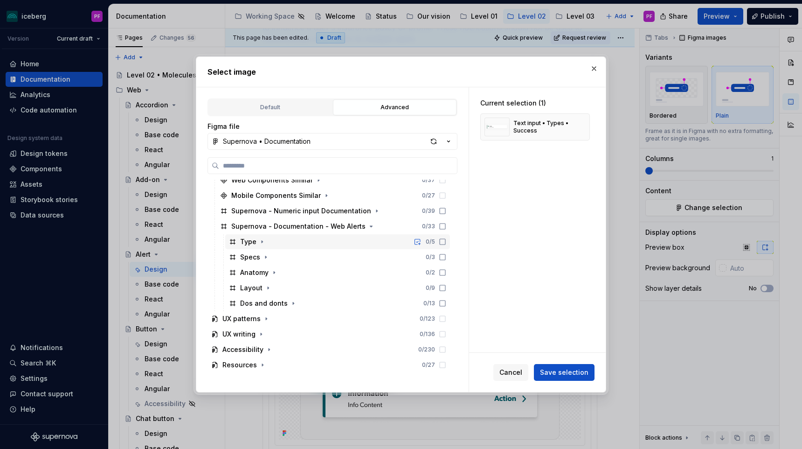
click at [261, 246] on div "Type 0 / 5" at bounding box center [337, 241] width 225 height 15
click at [262, 242] on icon "button" at bounding box center [261, 241] width 7 height 7
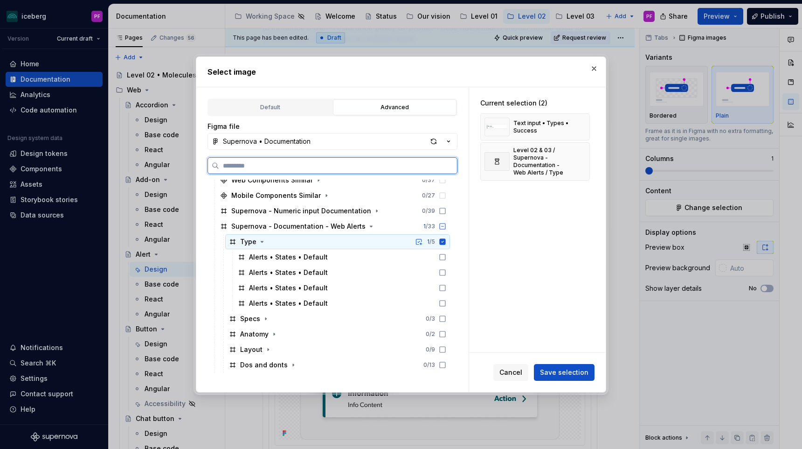
click at [448, 245] on div "Type 1 / 5" at bounding box center [337, 241] width 225 height 15
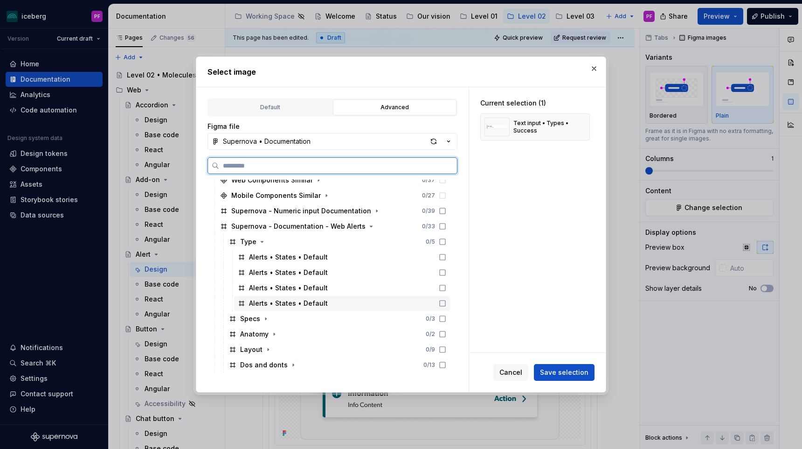
click at [446, 302] on icon at bounding box center [442, 302] width 7 height 7
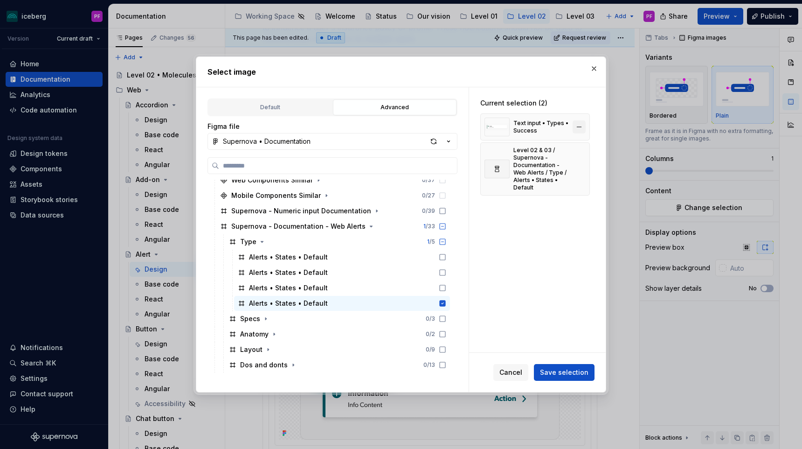
click at [581, 127] on button "button" at bounding box center [579, 126] width 13 height 13
click at [556, 369] on span "Save selection" at bounding box center [564, 371] width 48 height 9
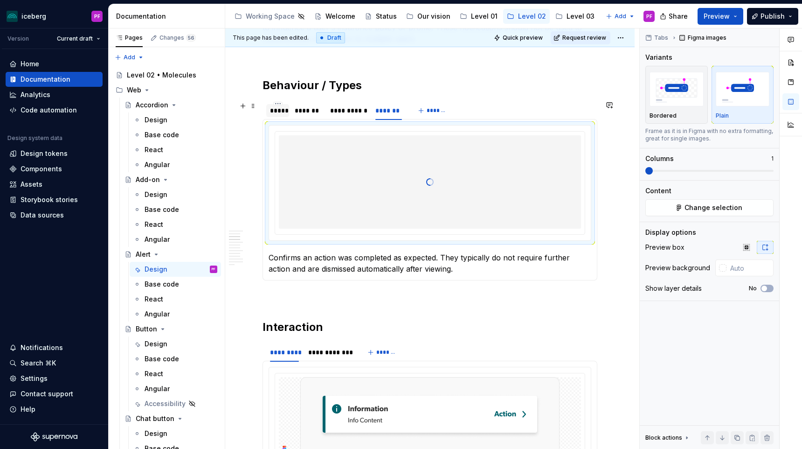
click at [271, 109] on div "*****" at bounding box center [277, 110] width 15 height 9
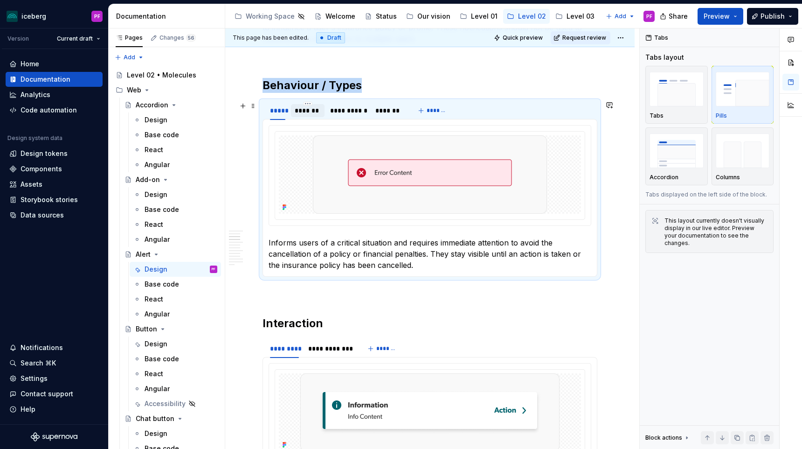
click at [302, 109] on div "*******" at bounding box center [308, 110] width 26 height 9
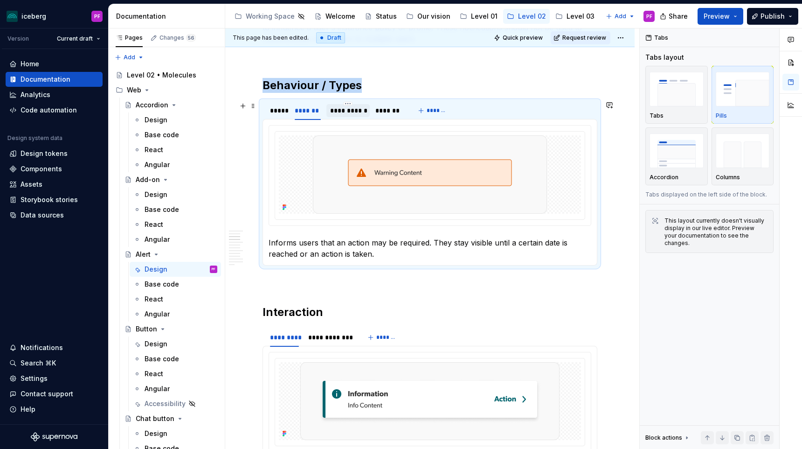
click at [337, 108] on div "**********" at bounding box center [348, 110] width 36 height 9
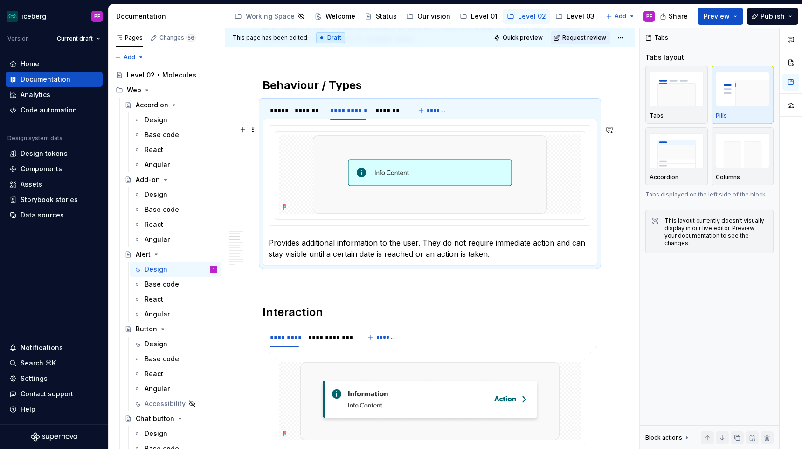
click at [321, 141] on img at bounding box center [430, 174] width 234 height 78
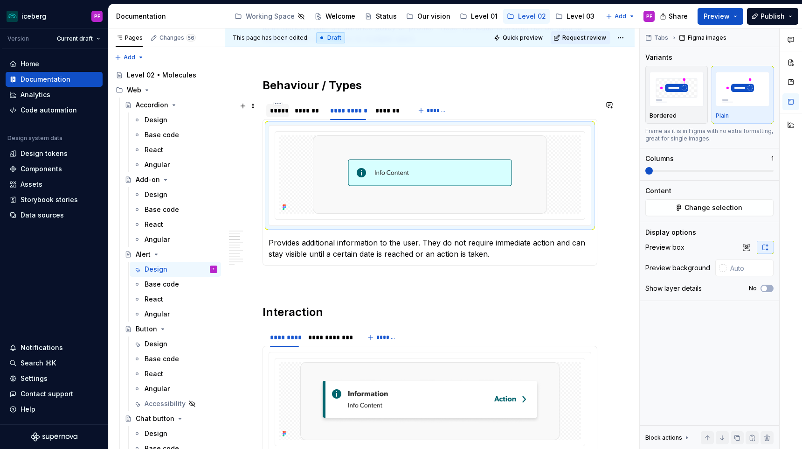
click at [287, 111] on div "*****" at bounding box center [277, 110] width 23 height 13
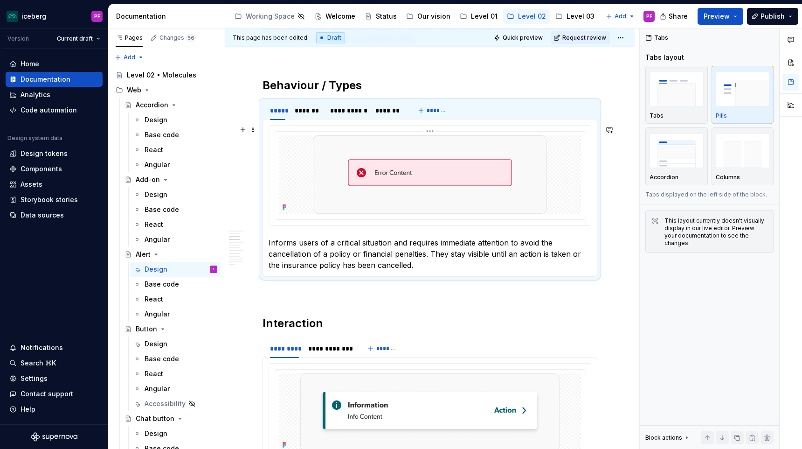
click at [289, 163] on div at bounding box center [430, 174] width 302 height 78
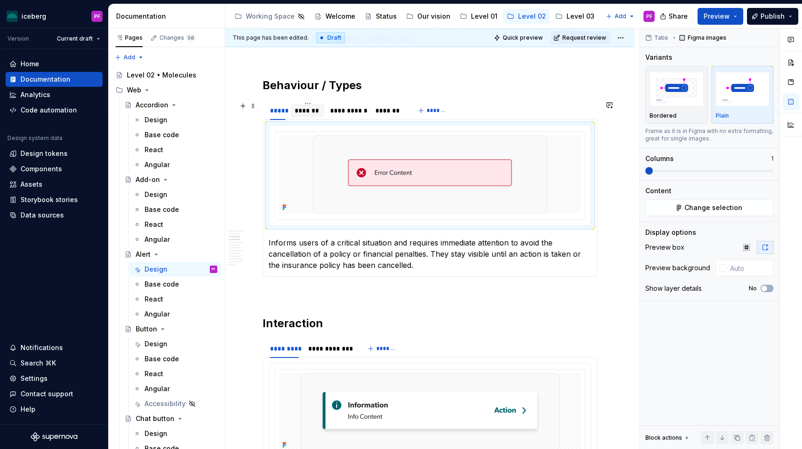
click at [310, 111] on div "*******" at bounding box center [308, 110] width 26 height 9
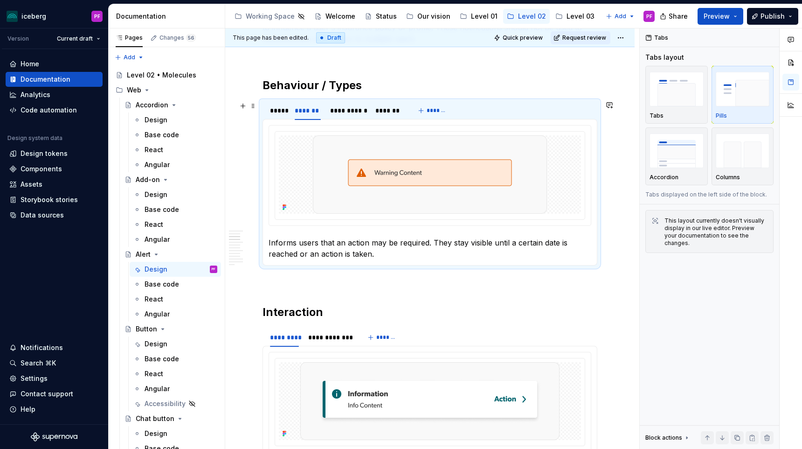
click at [304, 148] on div at bounding box center [430, 174] width 302 height 78
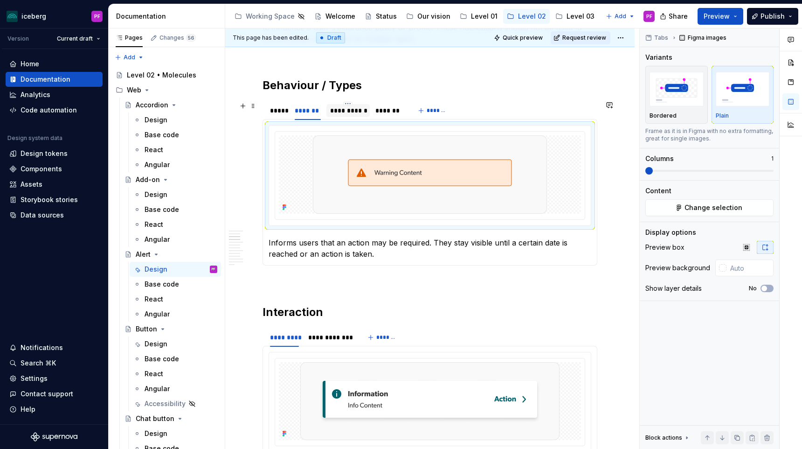
click at [353, 110] on div "**********" at bounding box center [348, 110] width 36 height 9
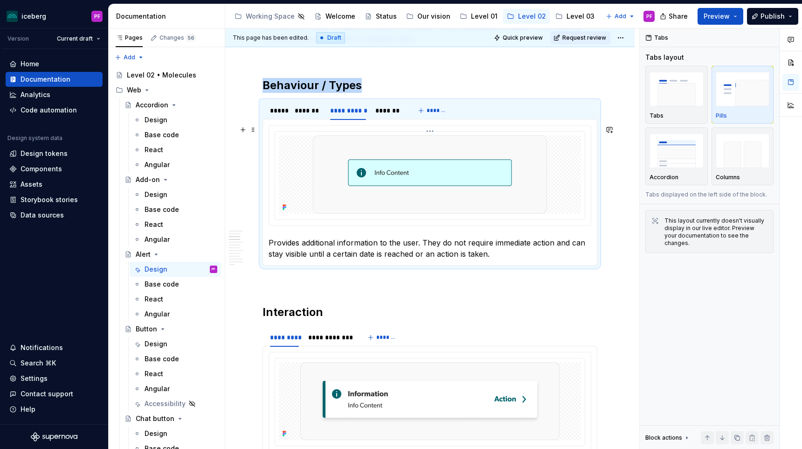
click at [310, 161] on div at bounding box center [430, 174] width 302 height 78
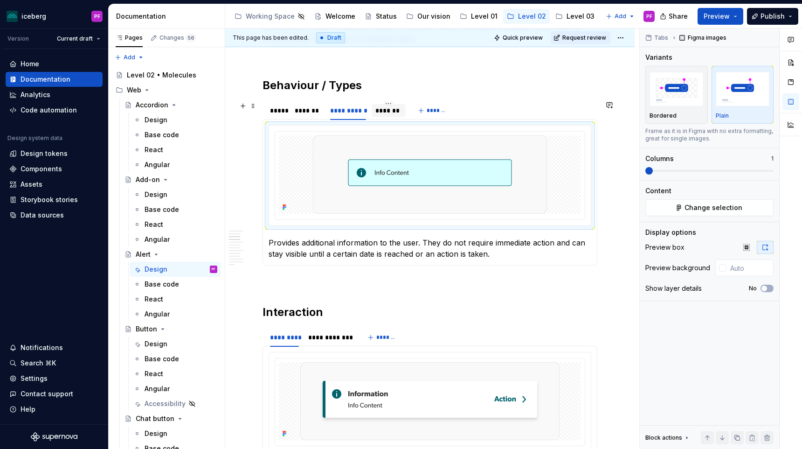
click at [387, 114] on div "*******" at bounding box center [388, 110] width 27 height 9
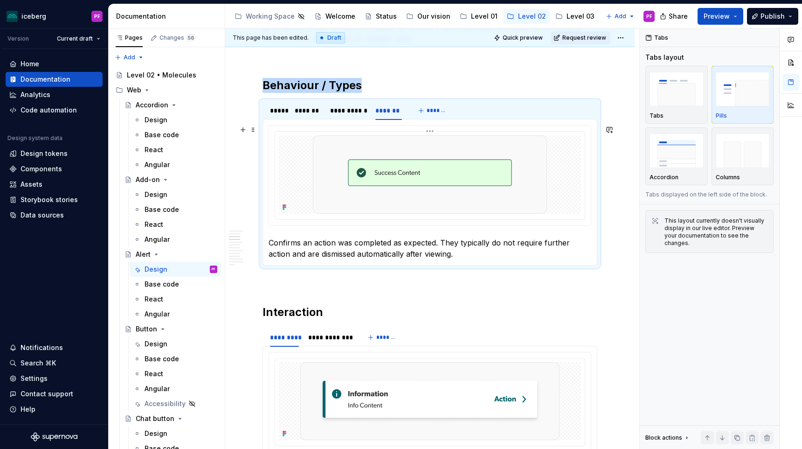
click at [312, 160] on div at bounding box center [430, 174] width 302 height 78
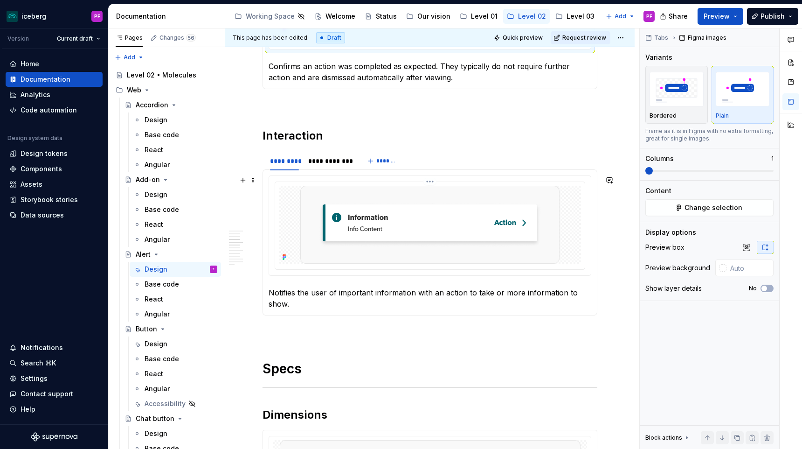
scroll to position [617, 0]
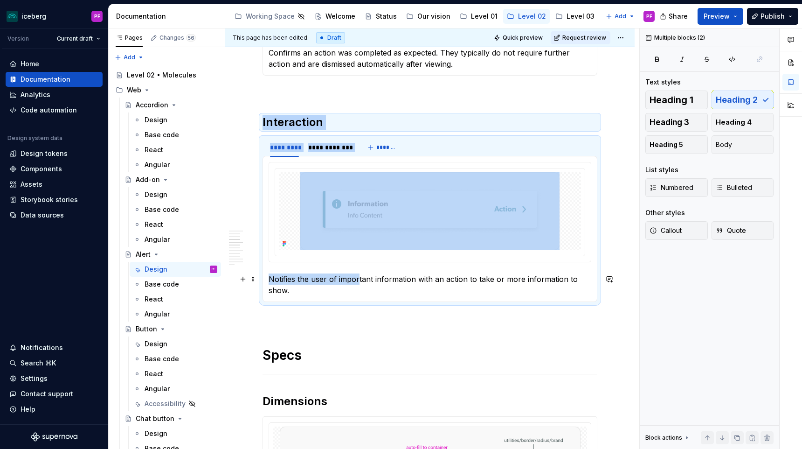
drag, startPoint x: 297, startPoint y: 109, endPoint x: 359, endPoint y: 279, distance: 181.9
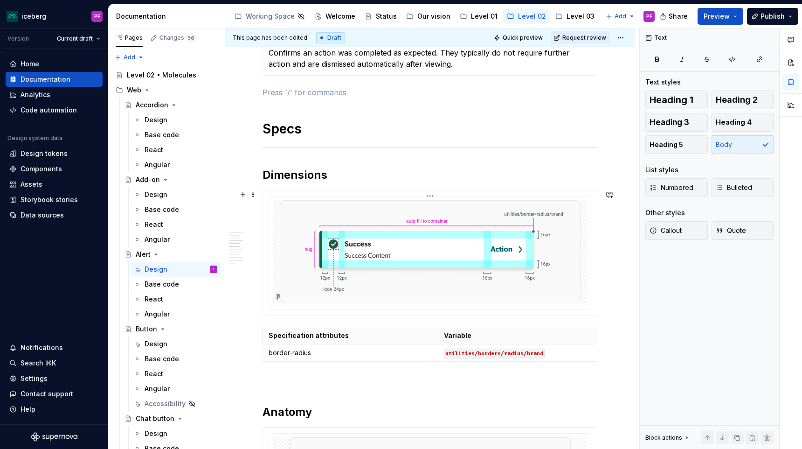
click at [310, 221] on img at bounding box center [430, 251] width 301 height 103
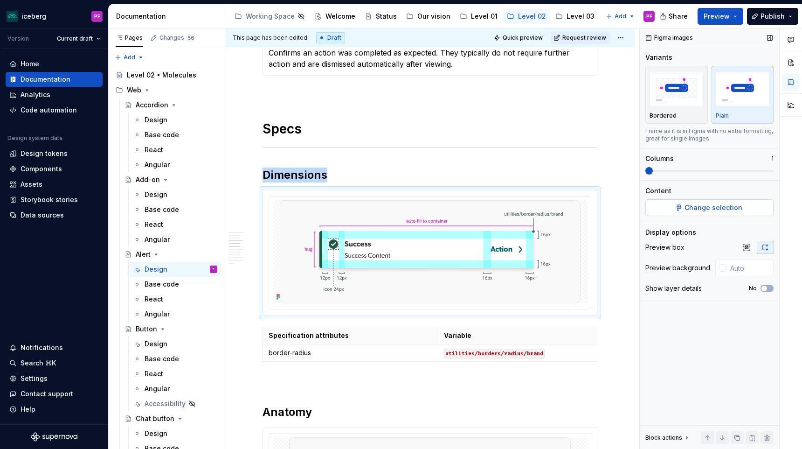
click at [711, 210] on span "Change selection" at bounding box center [713, 207] width 58 height 9
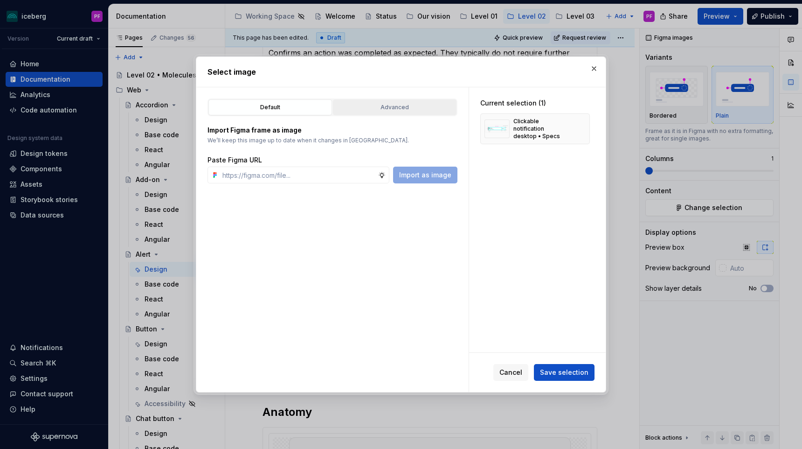
click at [360, 110] on div "Advanced" at bounding box center [394, 107] width 117 height 9
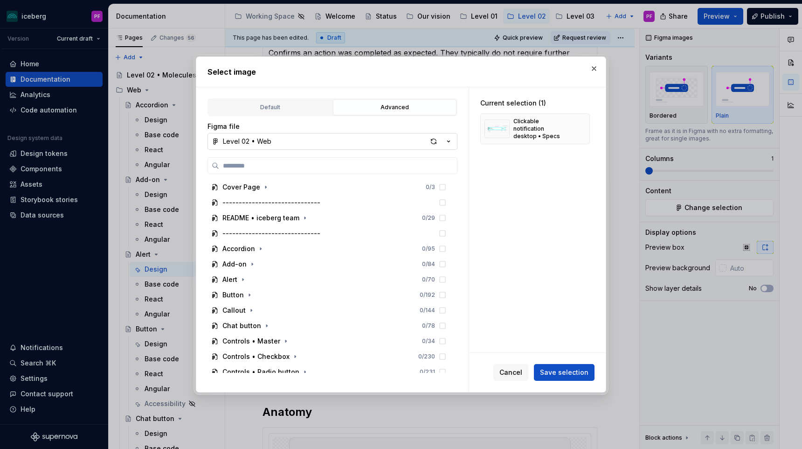
click at [346, 140] on button "Level 02 • Web" at bounding box center [332, 141] width 250 height 17
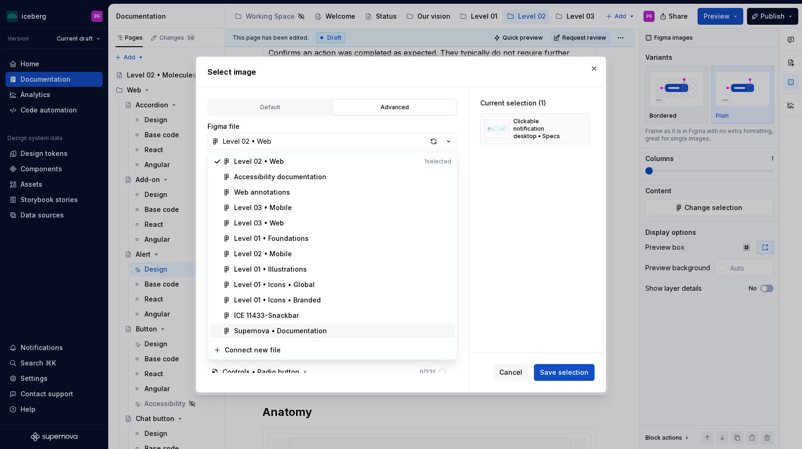
click at [297, 331] on div "Supernova • Documentation" at bounding box center [280, 330] width 93 height 9
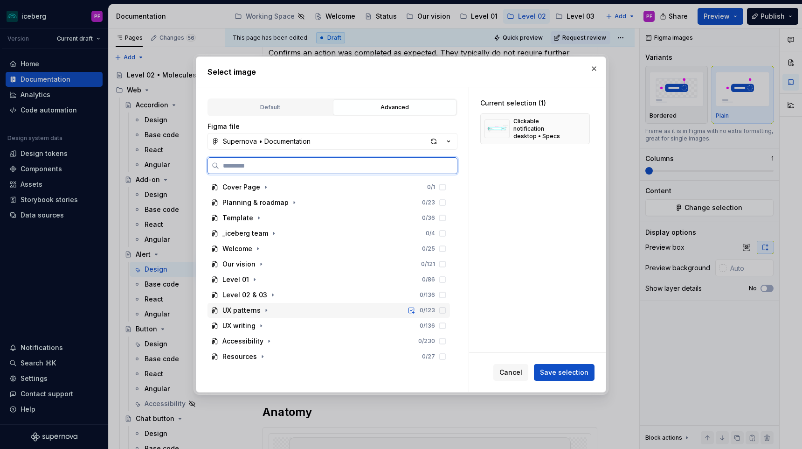
click at [272, 303] on div "UX patterns 0 / 123" at bounding box center [328, 310] width 242 height 15
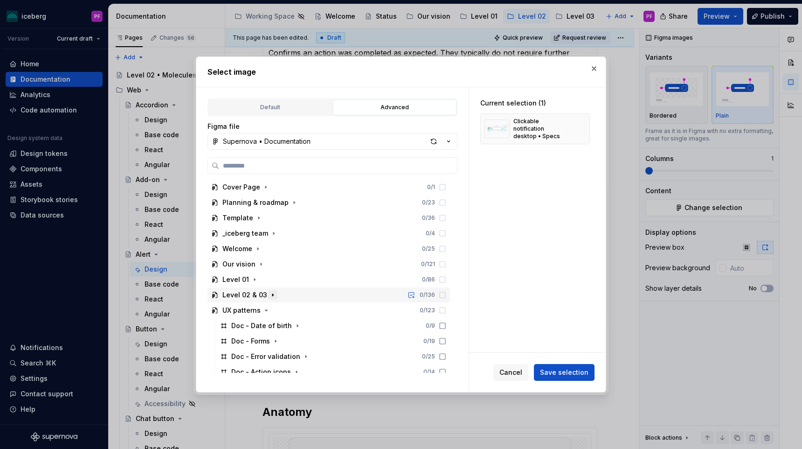
click at [272, 294] on icon "button" at bounding box center [272, 295] width 1 height 2
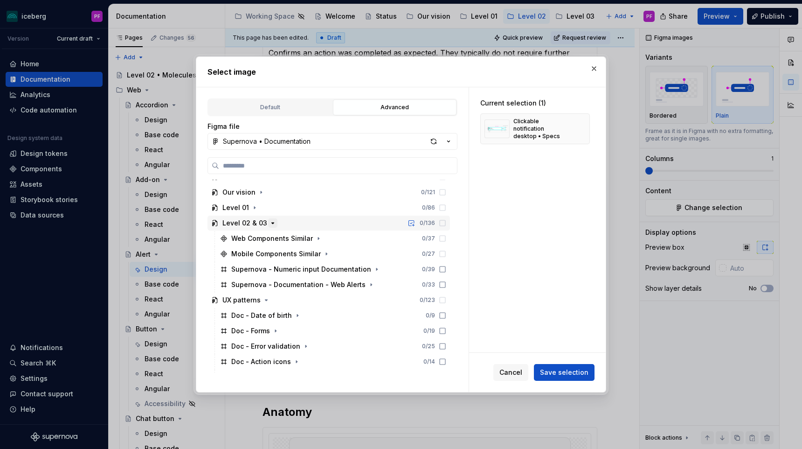
scroll to position [72, 0]
click at [367, 283] on icon "button" at bounding box center [370, 283] width 7 height 7
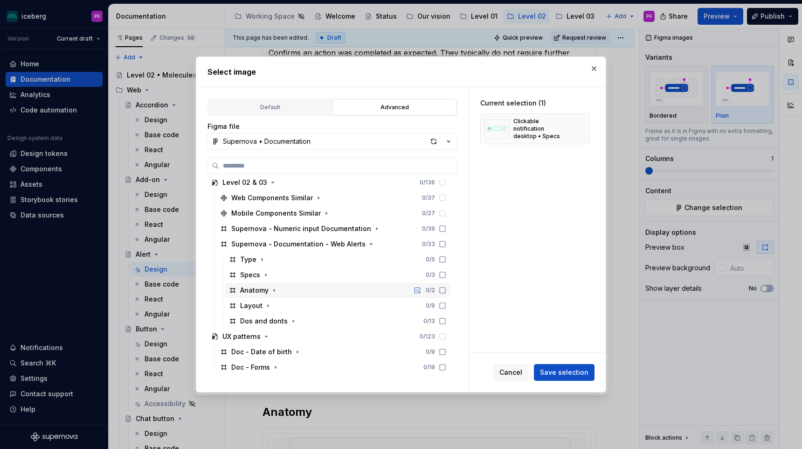
scroll to position [118, 0]
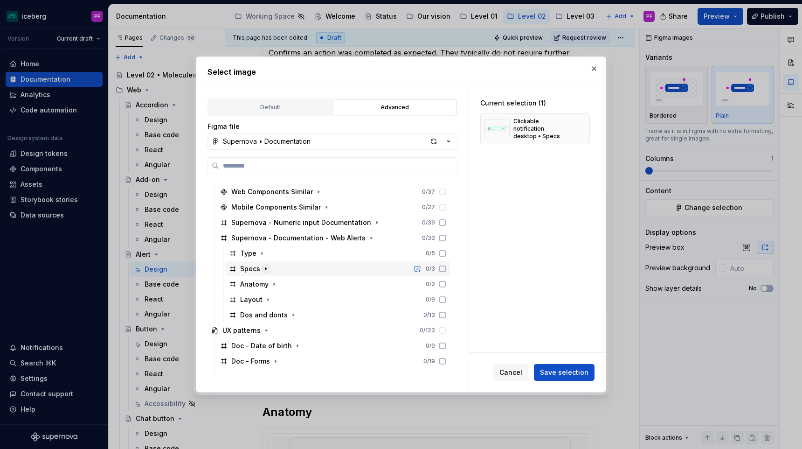
click at [265, 267] on icon "button" at bounding box center [265, 268] width 7 height 7
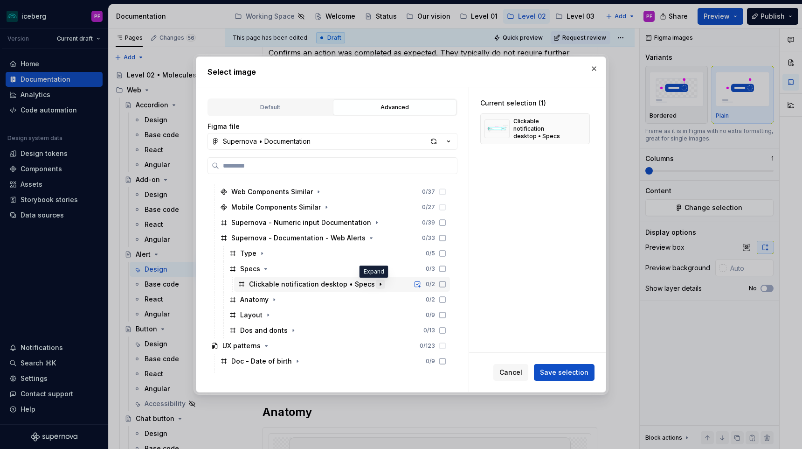
click at [377, 284] on icon "button" at bounding box center [380, 283] width 7 height 7
click at [377, 283] on icon "button" at bounding box center [380, 283] width 7 height 7
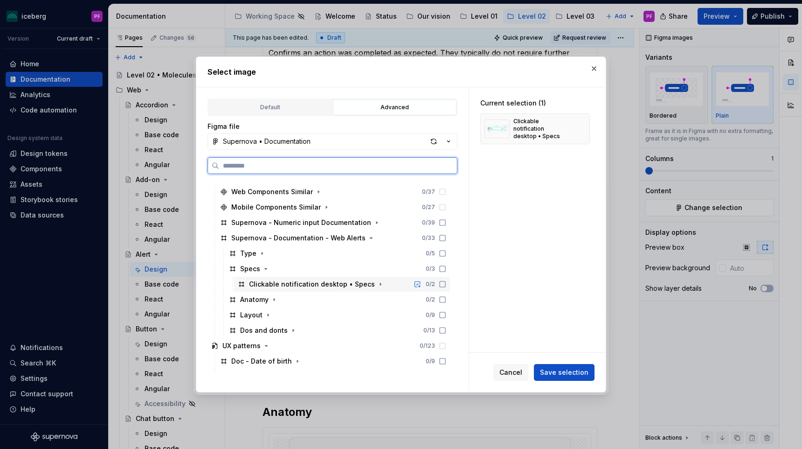
click at [445, 281] on icon at bounding box center [443, 284] width 6 height 6
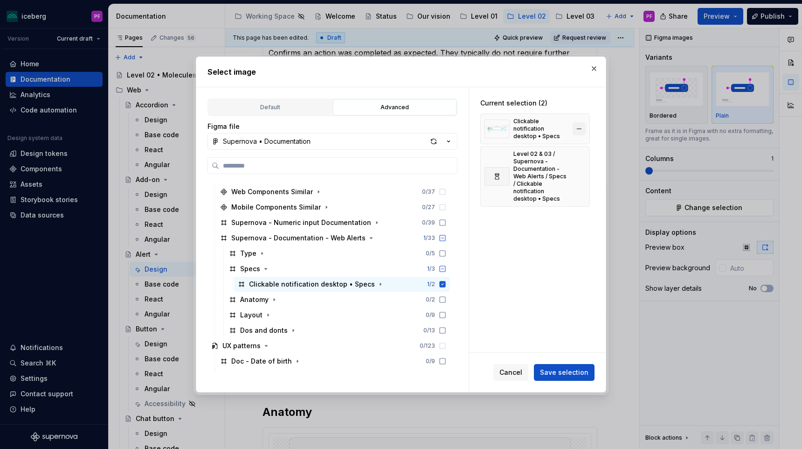
click at [584, 124] on button "button" at bounding box center [579, 128] width 13 height 13
click at [554, 365] on button "Save selection" at bounding box center [564, 372] width 61 height 17
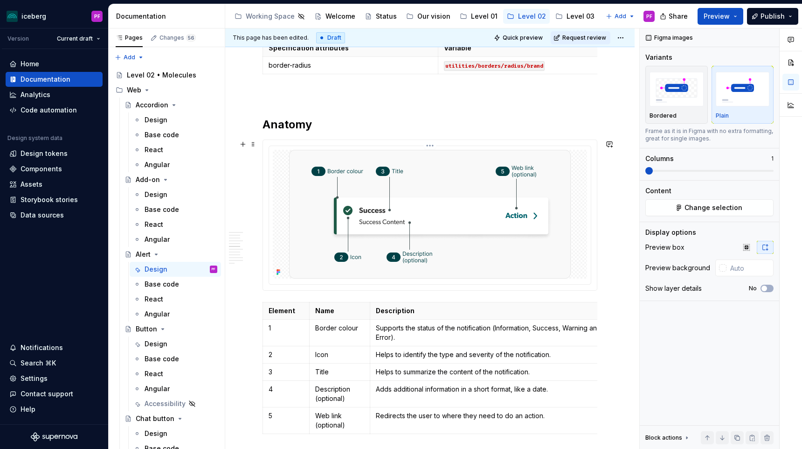
scroll to position [898, 0]
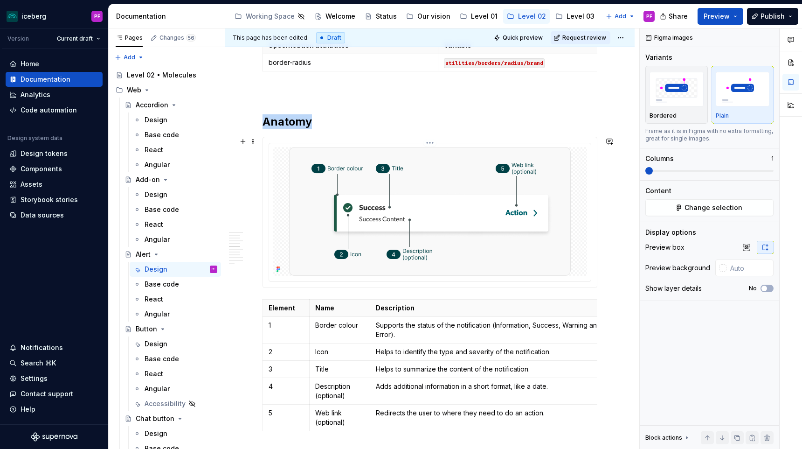
click at [445, 184] on img at bounding box center [430, 211] width 282 height 129
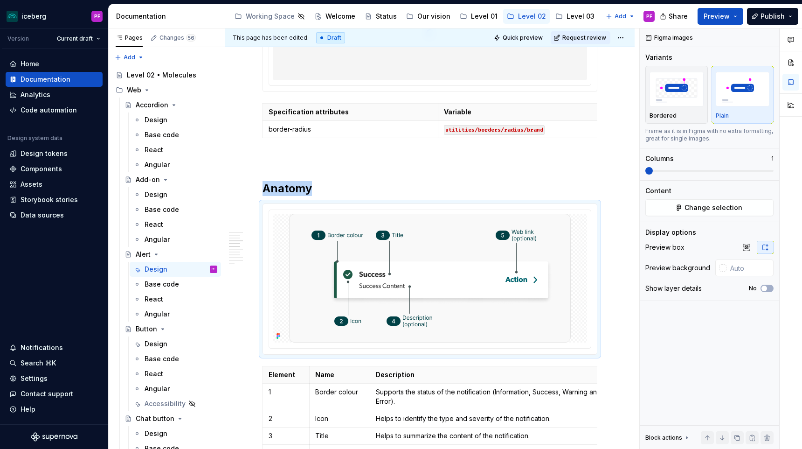
scroll to position [835, 0]
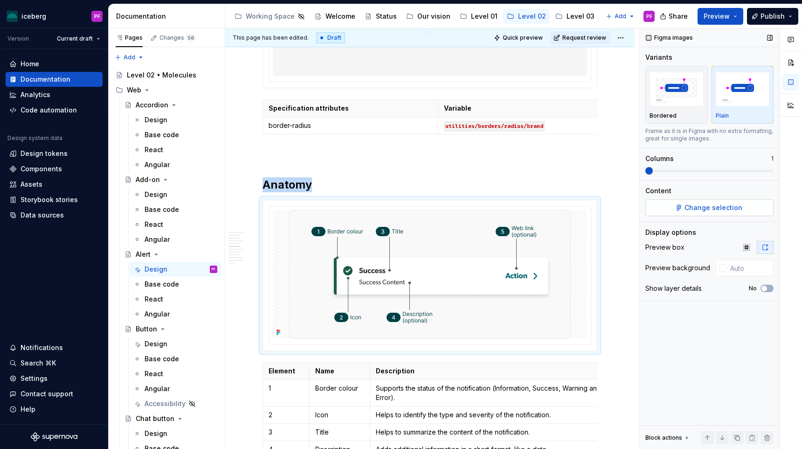
click at [670, 214] on button "Change selection" at bounding box center [709, 207] width 128 height 17
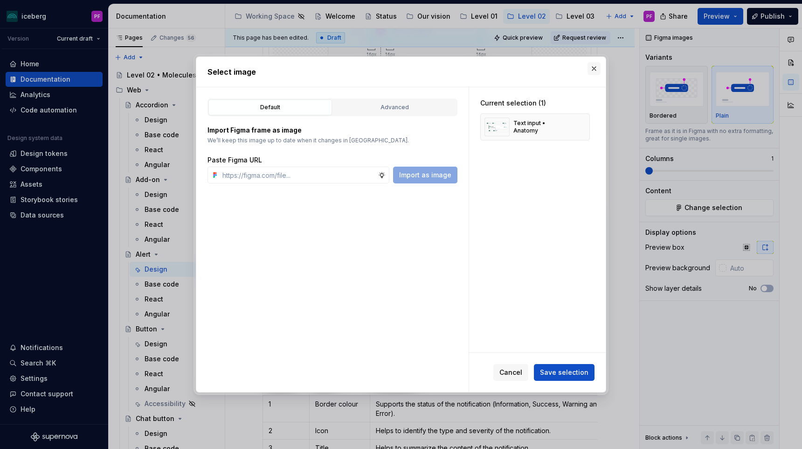
click at [593, 67] on button "button" at bounding box center [593, 68] width 13 height 13
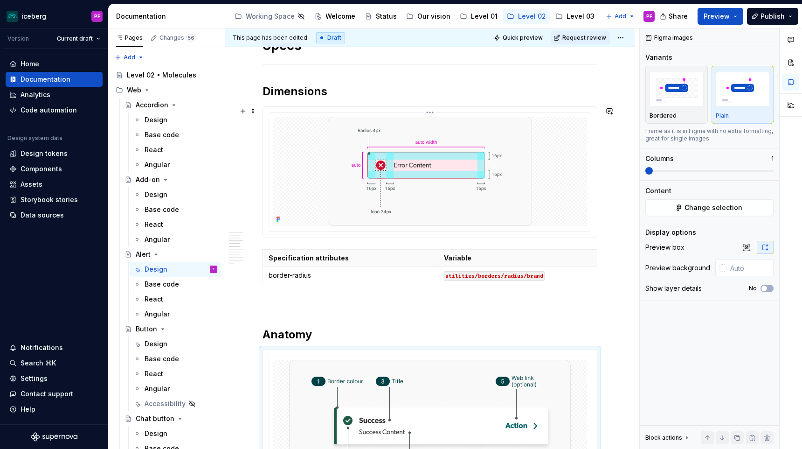
scroll to position [703, 0]
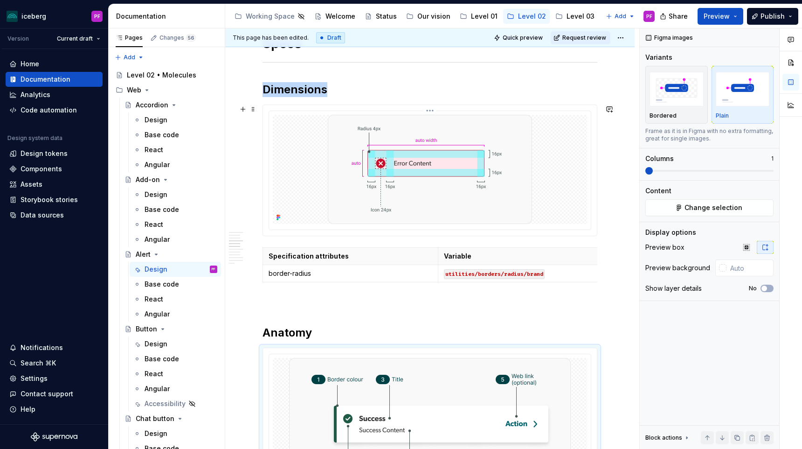
click at [526, 142] on img at bounding box center [430, 169] width 204 height 109
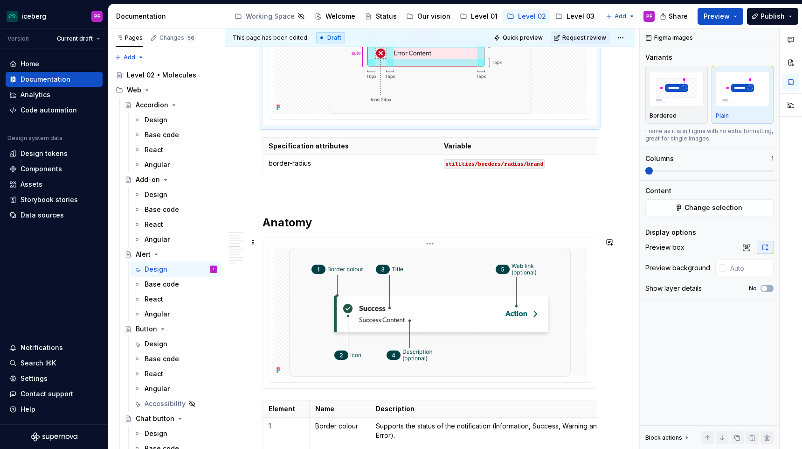
scroll to position [820, 0]
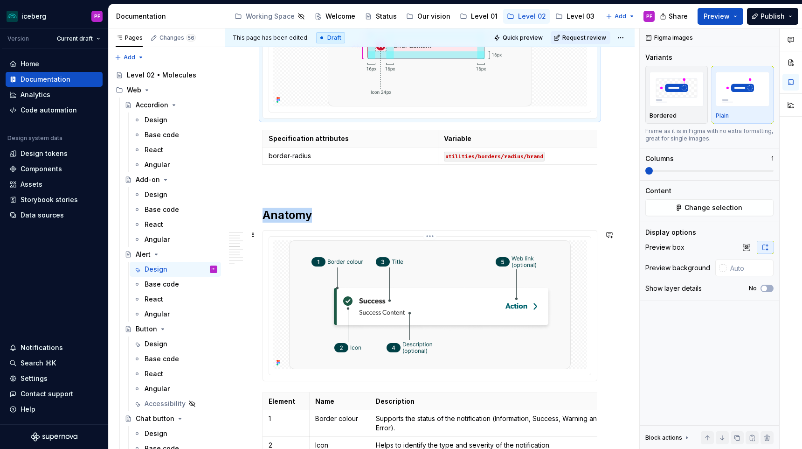
click at [470, 291] on img at bounding box center [430, 304] width 282 height 129
click at [699, 210] on span "Change selection" at bounding box center [713, 207] width 58 height 9
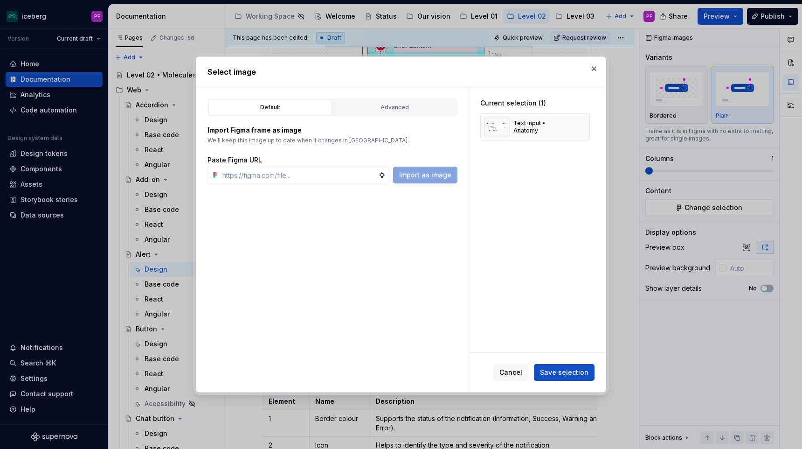
type textarea "*"
click at [360, 107] on div "Advanced" at bounding box center [394, 107] width 117 height 9
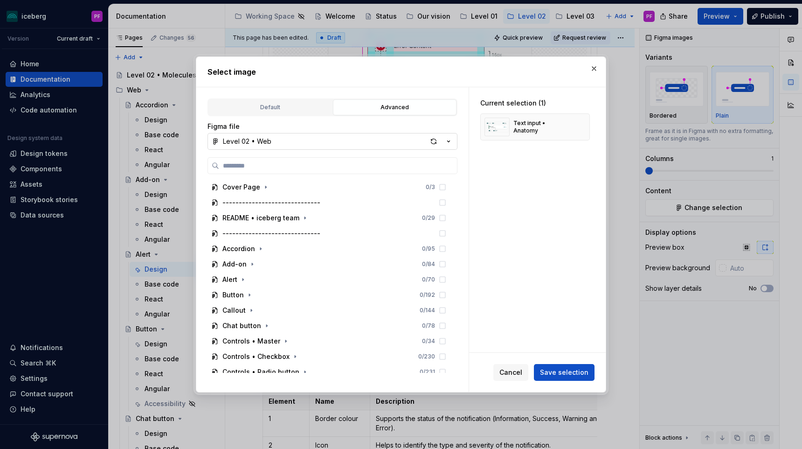
click at [345, 138] on button "Level 02 • Web" at bounding box center [332, 141] width 250 height 17
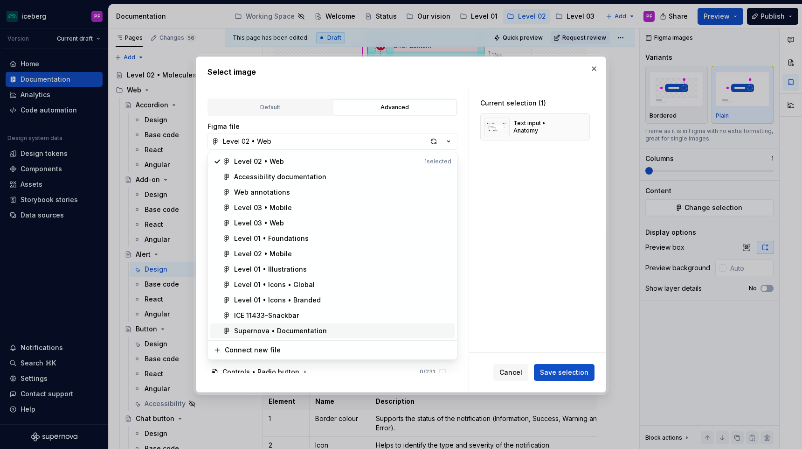
click at [281, 329] on div "Supernova • Documentation" at bounding box center [280, 330] width 93 height 9
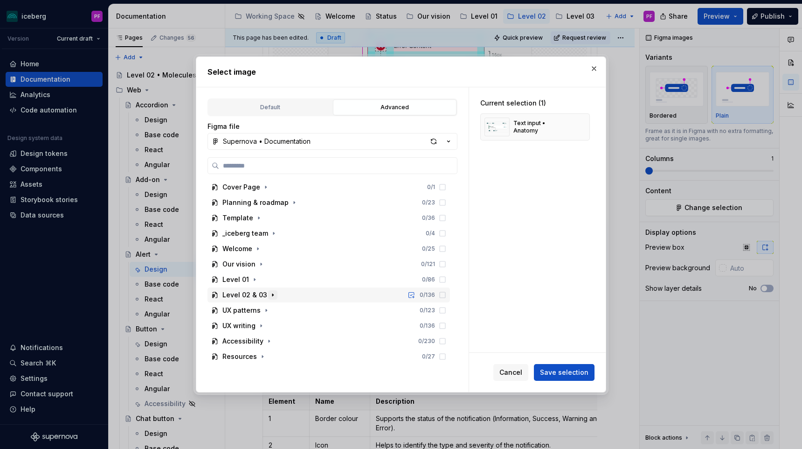
click at [269, 297] on icon "button" at bounding box center [272, 294] width 7 height 7
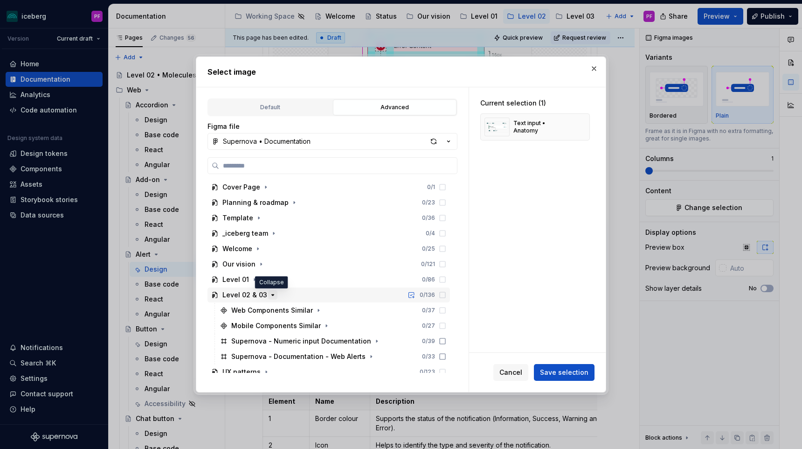
scroll to position [53, 0]
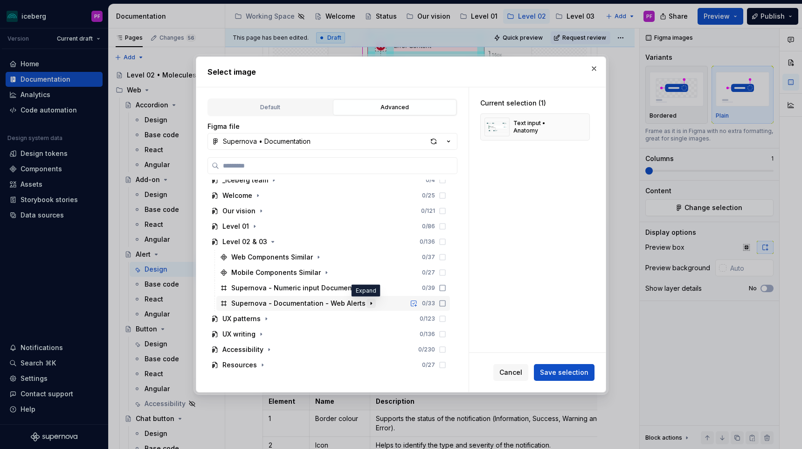
click at [367, 303] on icon "button" at bounding box center [370, 302] width 7 height 7
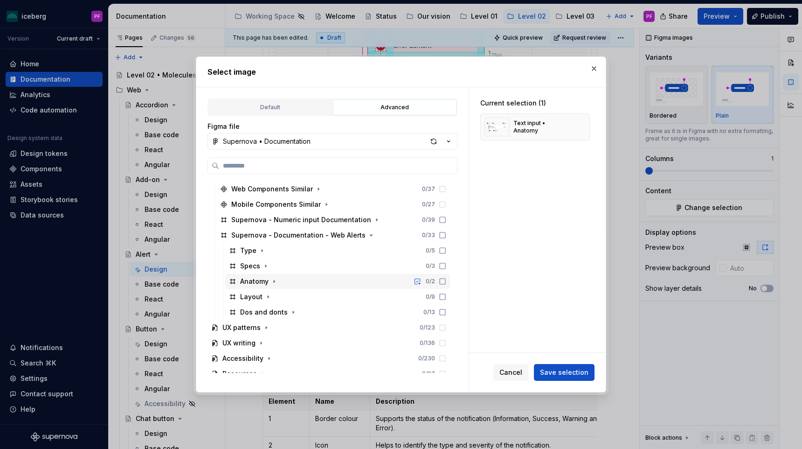
scroll to position [130, 0]
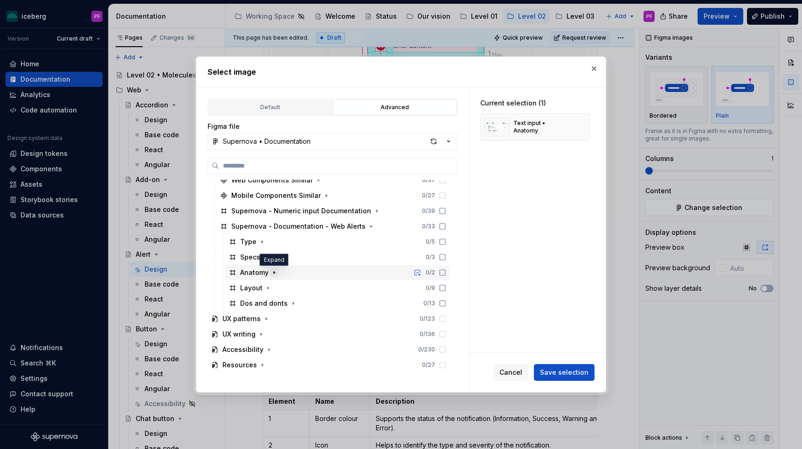
click at [274, 274] on icon "button" at bounding box center [273, 272] width 7 height 7
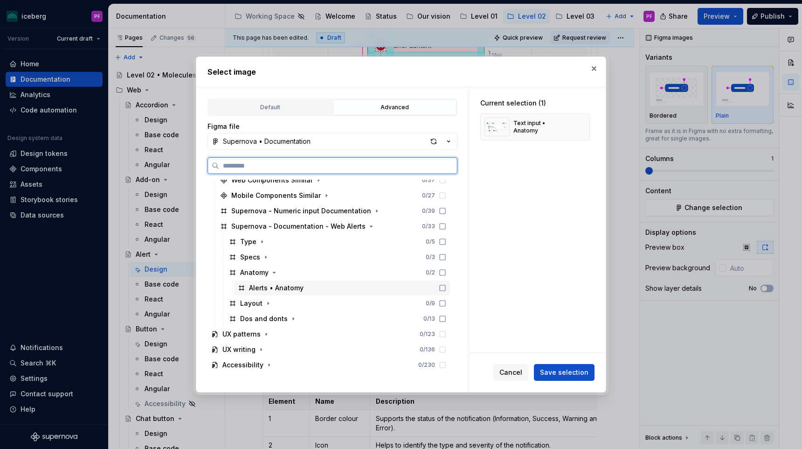
click at [446, 286] on icon at bounding box center [442, 287] width 7 height 7
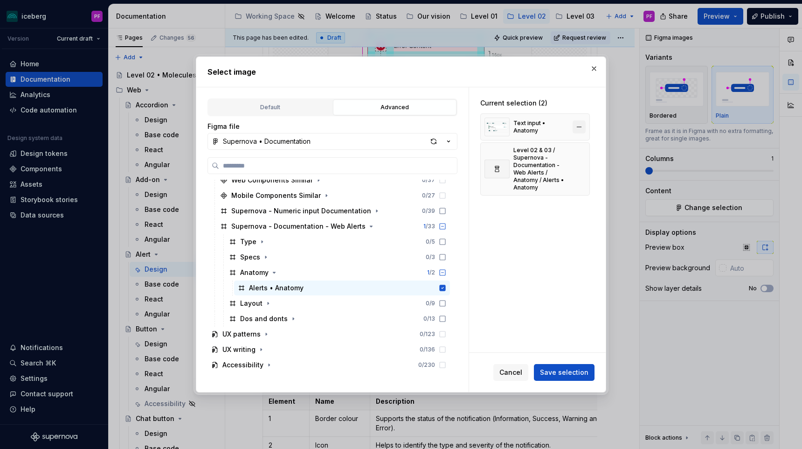
click at [586, 126] on button "button" at bounding box center [579, 126] width 13 height 13
click at [548, 372] on span "Save selection" at bounding box center [564, 371] width 48 height 9
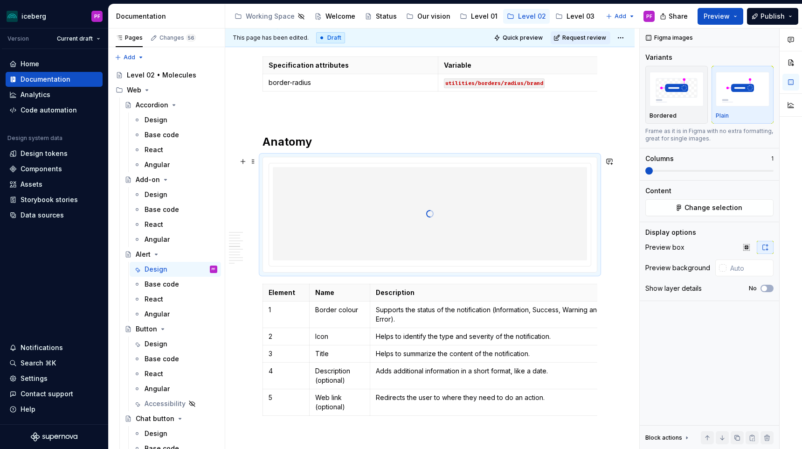
scroll to position [898, 0]
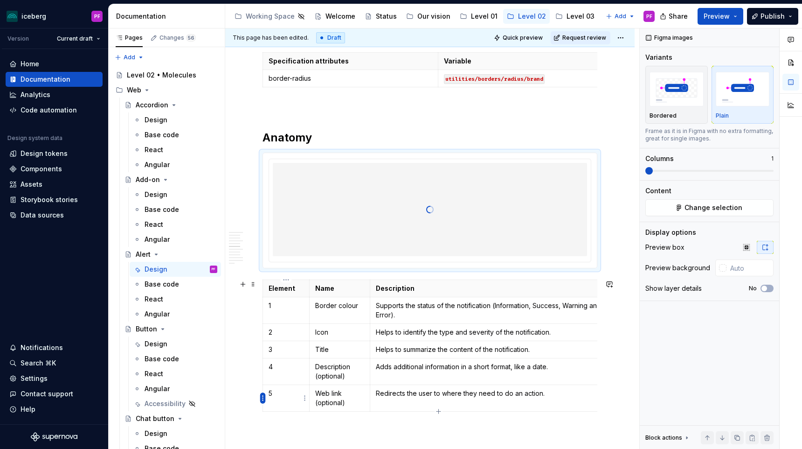
click at [262, 393] on html "iceberg PF Version Current draft Home Documentation Analytics Code automation D…" at bounding box center [401, 224] width 802 height 449
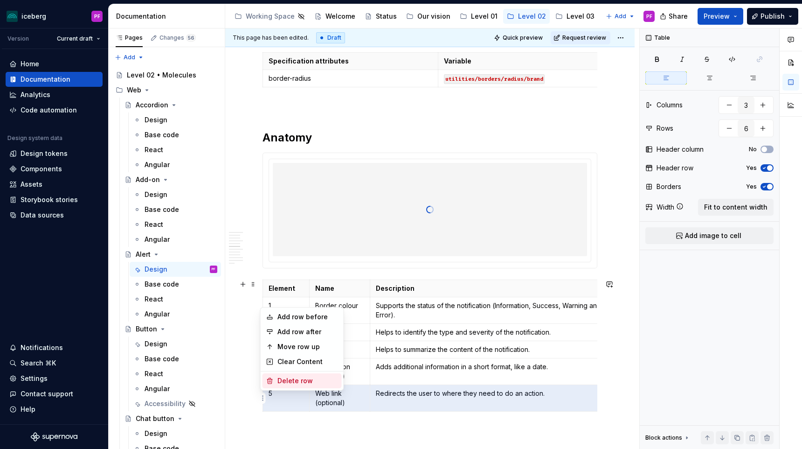
click at [289, 380] on div "Delete row" at bounding box center [307, 380] width 61 height 9
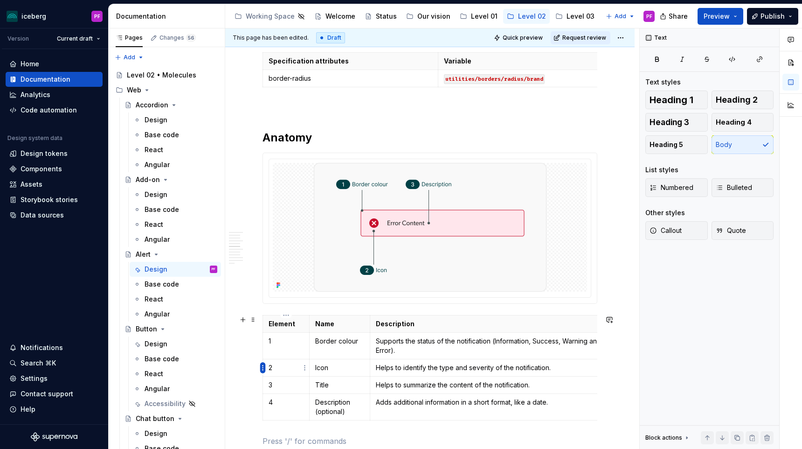
click at [263, 368] on html "iceberg PF Version Current draft Home Documentation Analytics Code automation D…" at bounding box center [401, 224] width 802 height 449
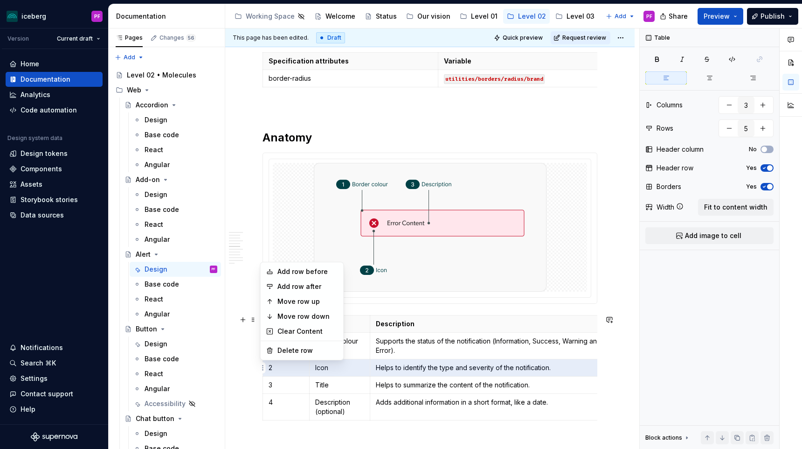
click at [260, 408] on html "iceberg PF Version Current draft Home Documentation Analytics Code automation D…" at bounding box center [401, 224] width 802 height 449
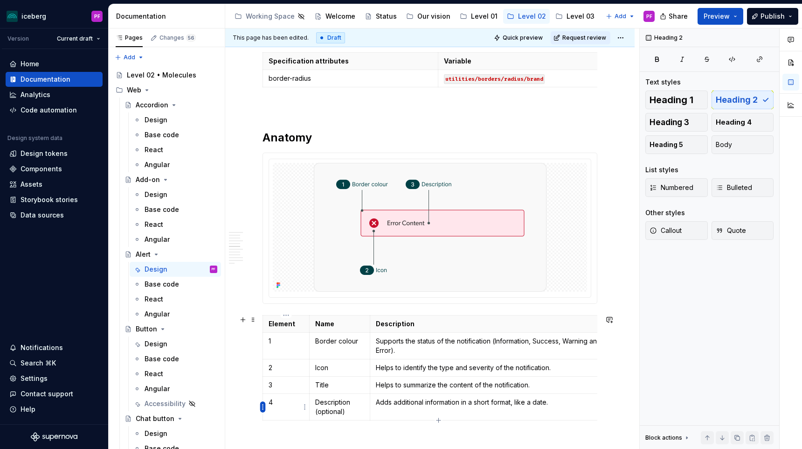
click at [264, 403] on html "iceberg PF Version Current draft Home Documentation Analytics Code automation D…" at bounding box center [401, 224] width 802 height 449
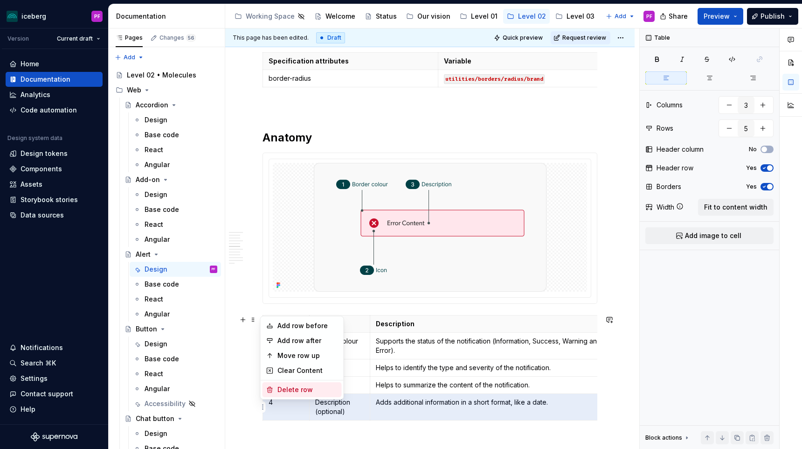
click at [283, 388] on div "Delete row" at bounding box center [307, 389] width 61 height 9
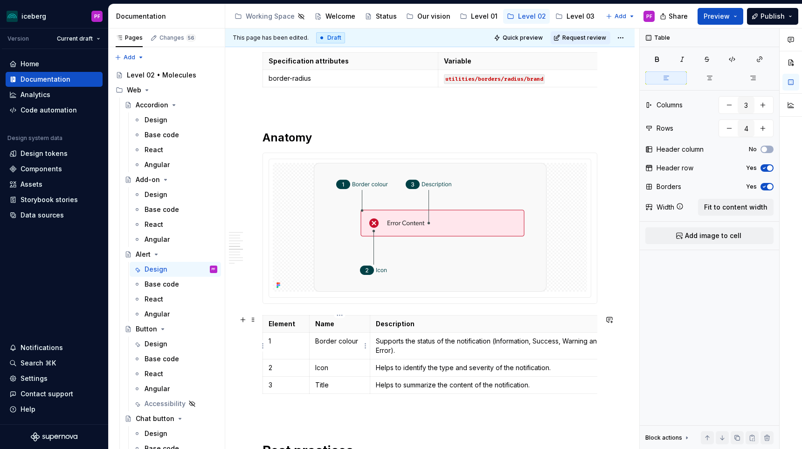
click at [357, 342] on p "Border colour" at bounding box center [339, 340] width 49 height 9
drag, startPoint x: 332, startPoint y: 363, endPoint x: 314, endPoint y: 363, distance: 18.7
click at [314, 363] on td "Icon" at bounding box center [339, 367] width 61 height 17
click at [332, 383] on td "Title" at bounding box center [339, 384] width 61 height 17
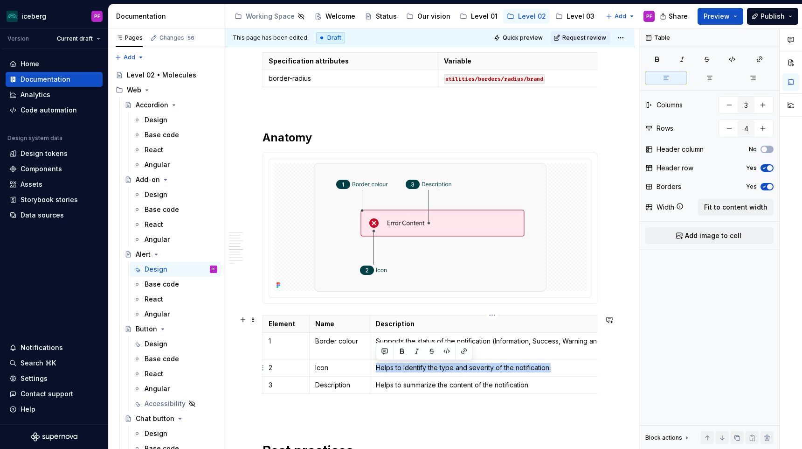
drag, startPoint x: 376, startPoint y: 367, endPoint x: 552, endPoint y: 364, distance: 175.8
click at [552, 364] on p "Helps to identify the type and severity of the notification." at bounding box center [492, 367] width 233 height 9
click at [453, 384] on p "Helps to summarize the content of the notification." at bounding box center [492, 384] width 233 height 9
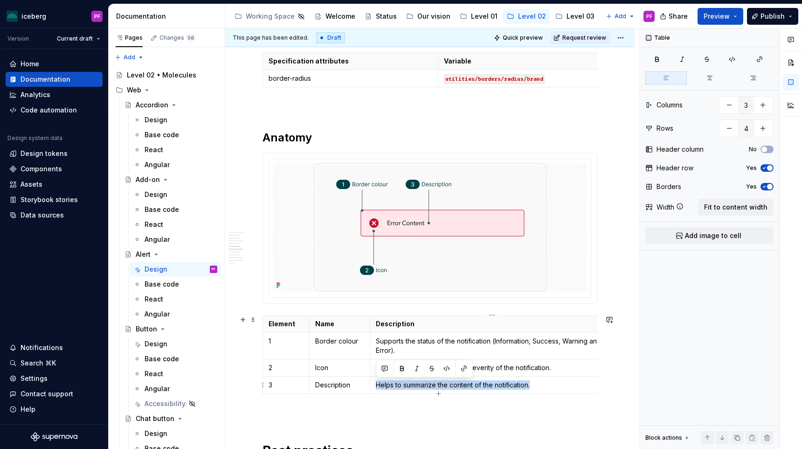
drag, startPoint x: 376, startPoint y: 384, endPoint x: 538, endPoint y: 390, distance: 161.9
click at [538, 390] on td "Helps to summarize the content of the notification." at bounding box center [492, 384] width 244 height 17
click at [536, 386] on p "Helps to summarize the content of the notification." at bounding box center [492, 384] width 233 height 9
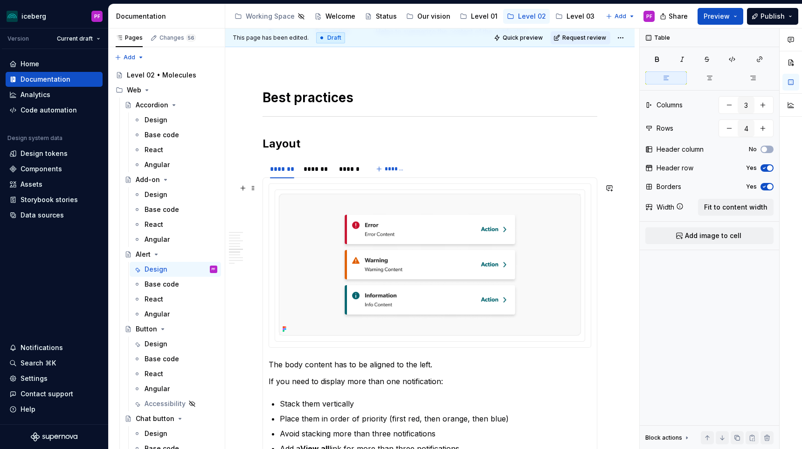
scroll to position [1258, 0]
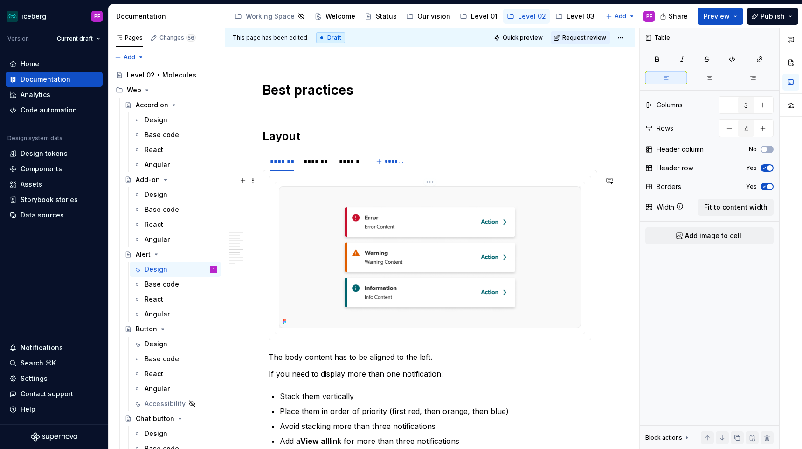
click at [352, 230] on img at bounding box center [430, 257] width 302 height 142
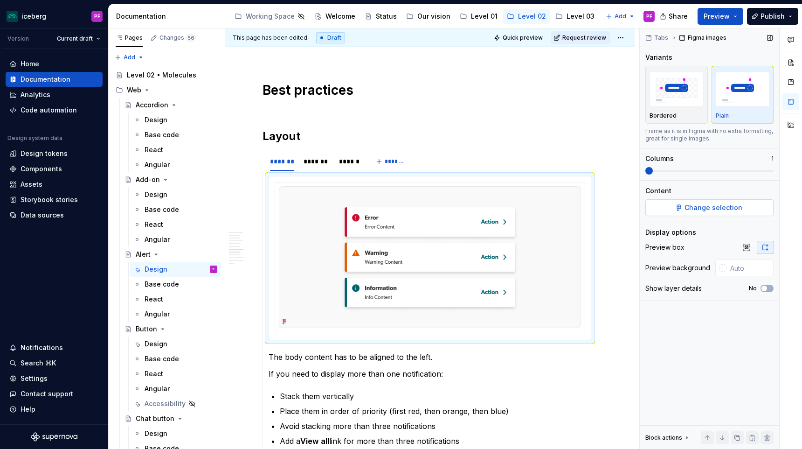
click at [760, 209] on button "Change selection" at bounding box center [709, 207] width 128 height 17
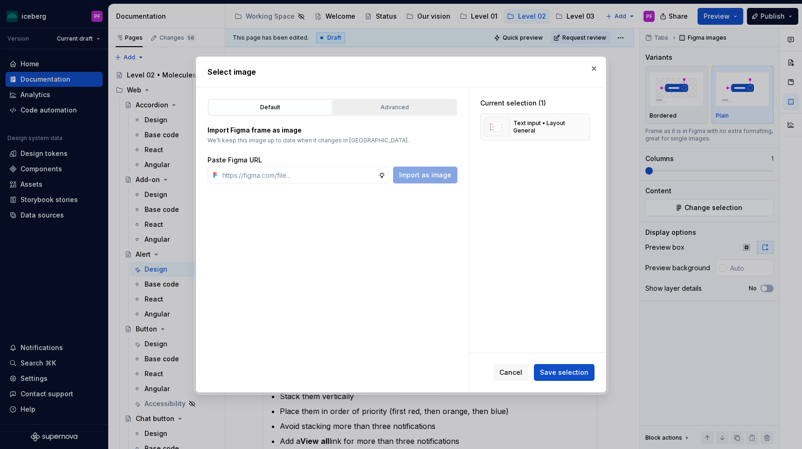
click at [376, 102] on button "Advanced" at bounding box center [395, 107] width 124 height 16
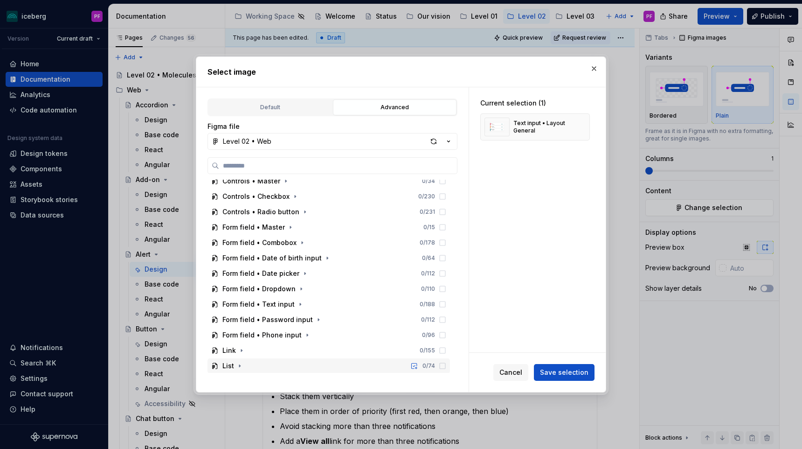
scroll to position [164, 0]
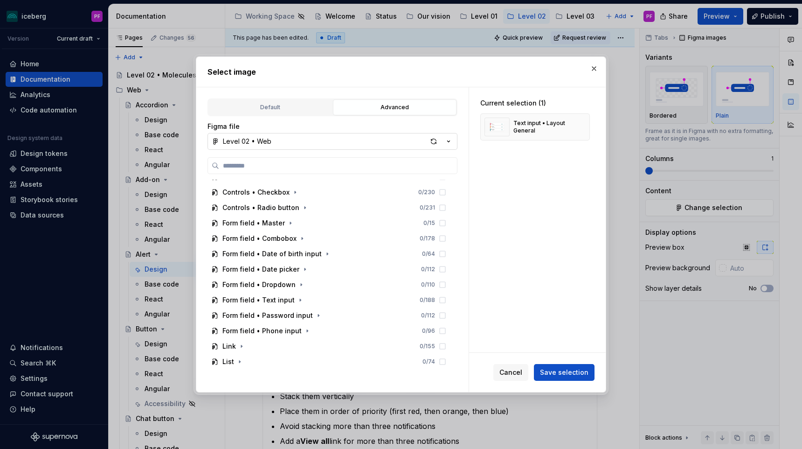
click at [303, 149] on button "Level 02 • Web" at bounding box center [332, 141] width 250 height 17
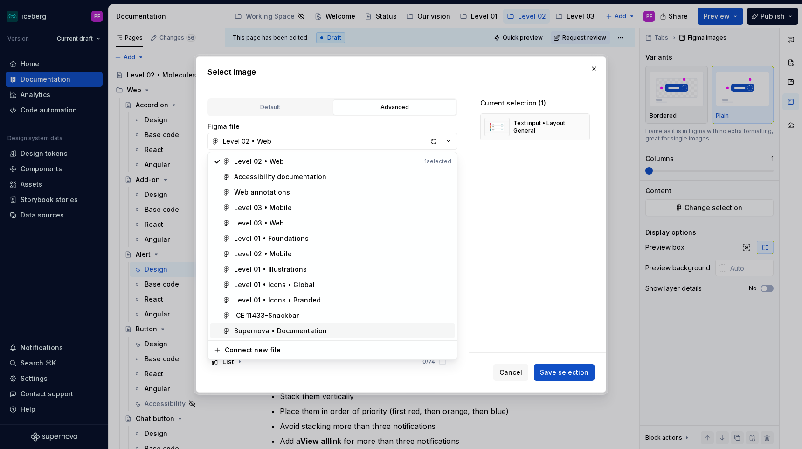
click at [308, 333] on div "Supernova • Documentation" at bounding box center [280, 330] width 93 height 9
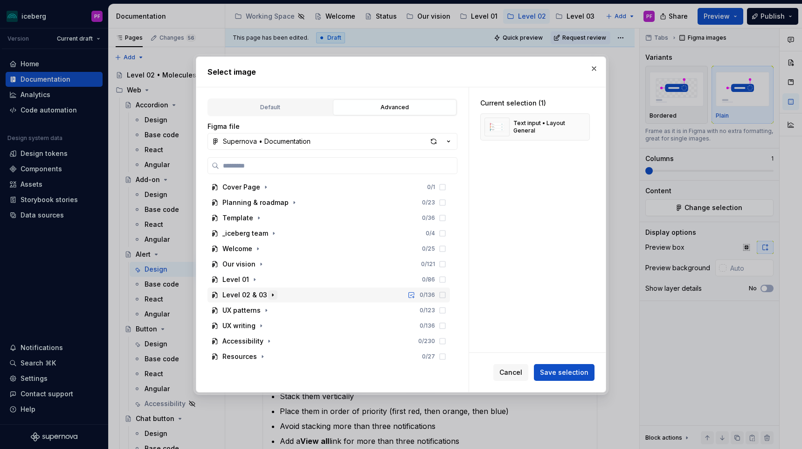
click at [272, 295] on icon "button" at bounding box center [272, 295] width 1 height 2
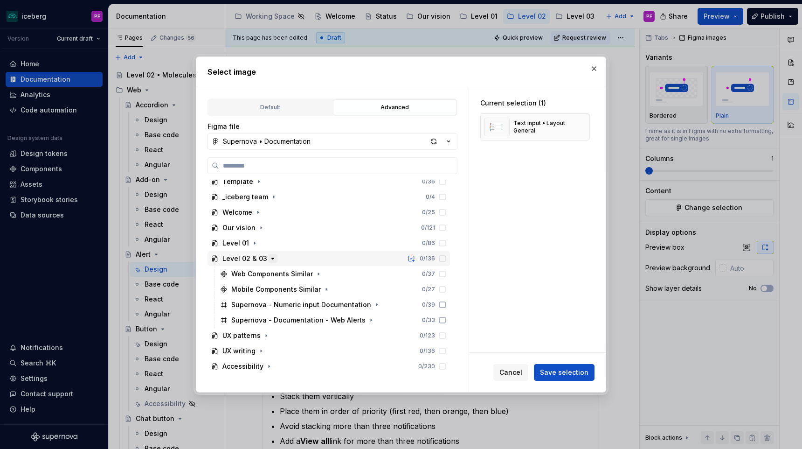
scroll to position [53, 0]
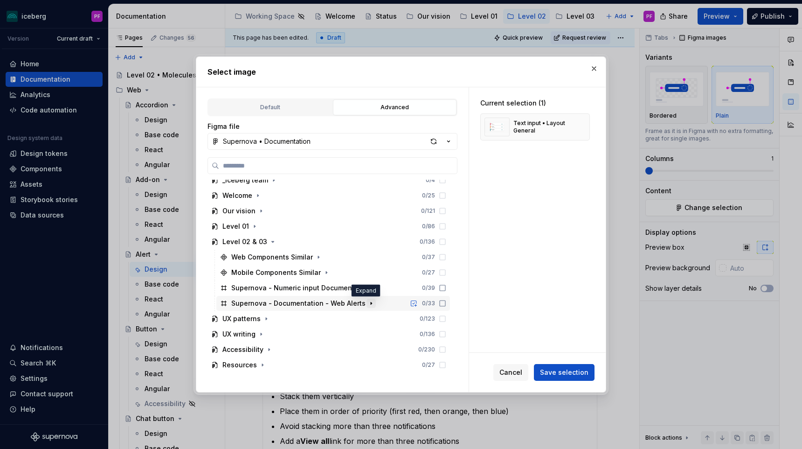
click at [367, 302] on icon "button" at bounding box center [370, 302] width 7 height 7
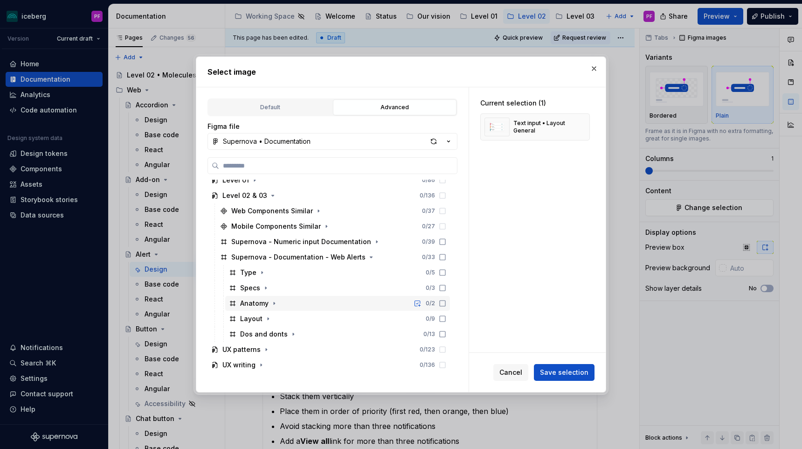
scroll to position [100, 0]
click at [268, 318] on icon "button" at bounding box center [267, 317] width 7 height 7
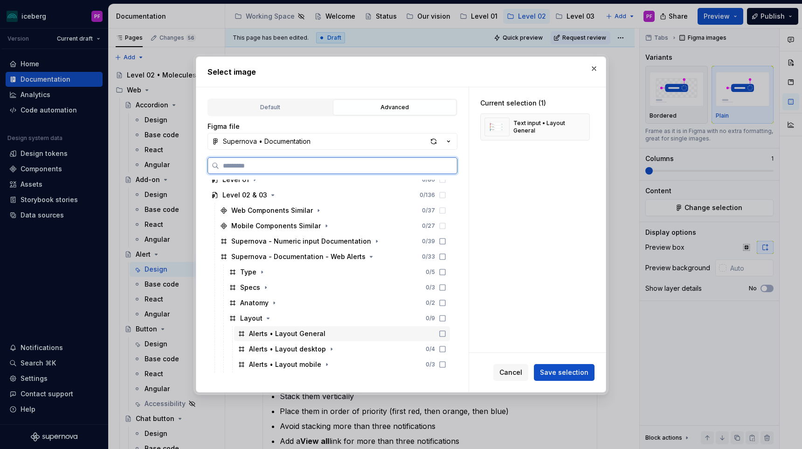
click at [282, 332] on div "Alerts • Layout General" at bounding box center [287, 333] width 76 height 9
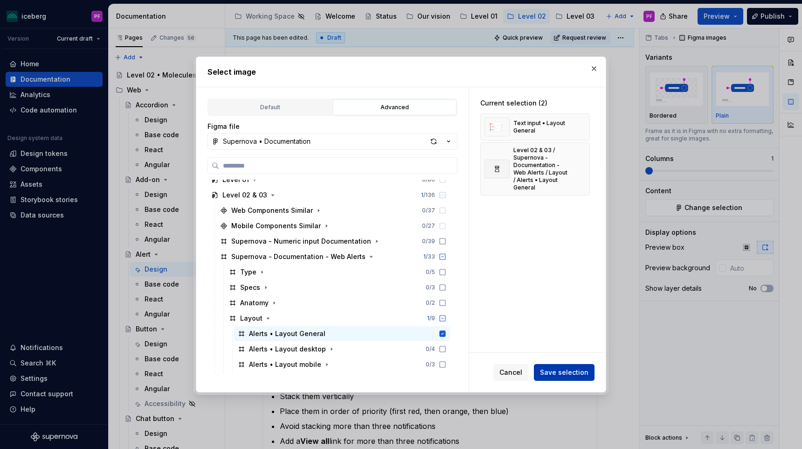
click at [543, 369] on button "Save selection" at bounding box center [564, 372] width 61 height 17
click at [583, 129] on button "button" at bounding box center [579, 126] width 13 height 13
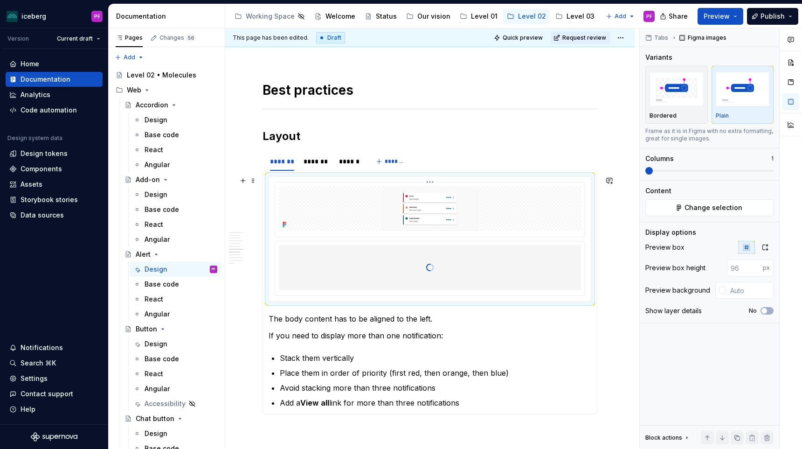
click at [504, 218] on img at bounding box center [430, 208] width 302 height 45
click at [656, 206] on button "Change selection" at bounding box center [709, 207] width 128 height 17
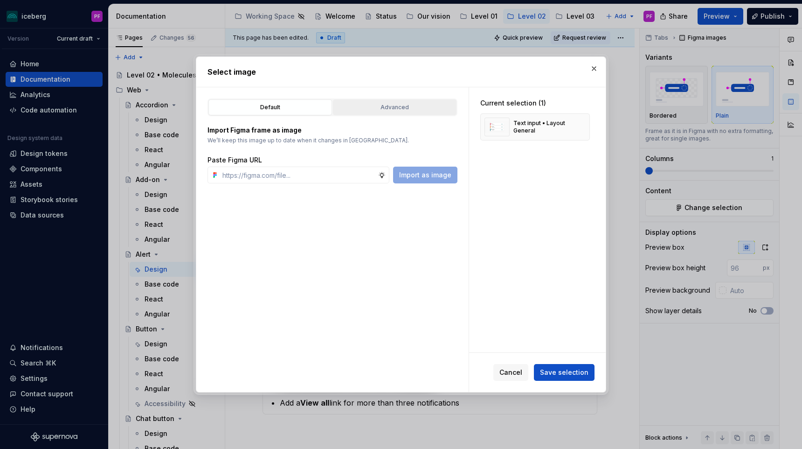
click at [360, 110] on div "Advanced" at bounding box center [394, 107] width 117 height 9
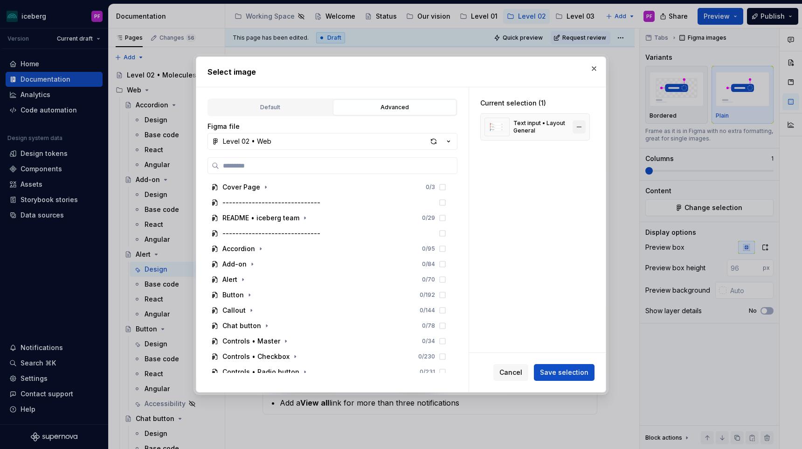
click at [586, 128] on button "button" at bounding box center [579, 126] width 13 height 13
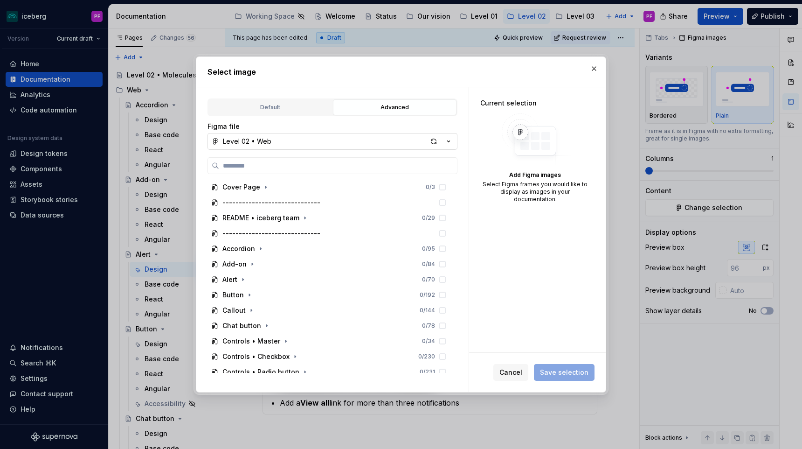
click at [340, 145] on button "Level 02 • Web" at bounding box center [332, 141] width 250 height 17
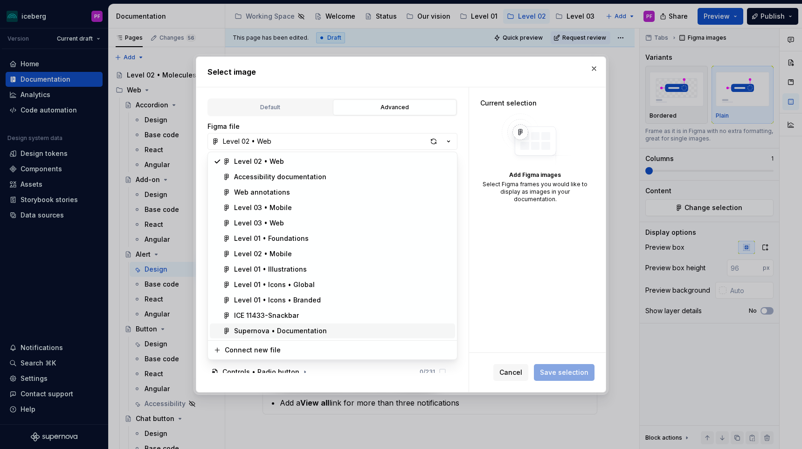
click at [274, 327] on div "Supernova • Documentation" at bounding box center [280, 330] width 93 height 9
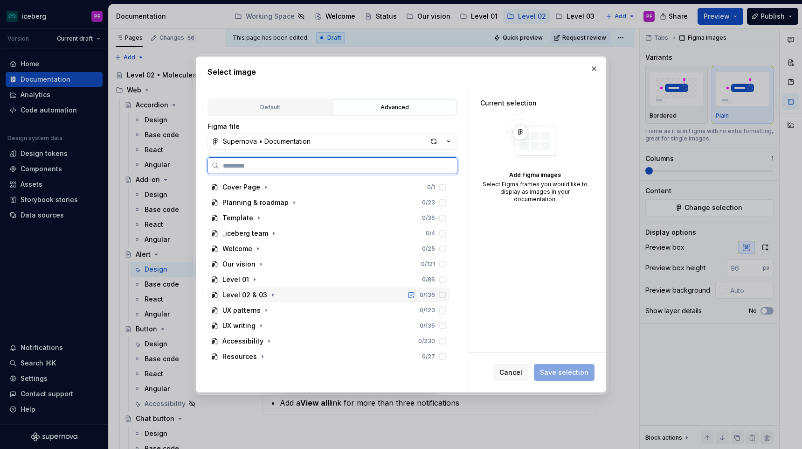
click at [270, 300] on div "Level 02 & 03 0 / 136" at bounding box center [328, 294] width 242 height 15
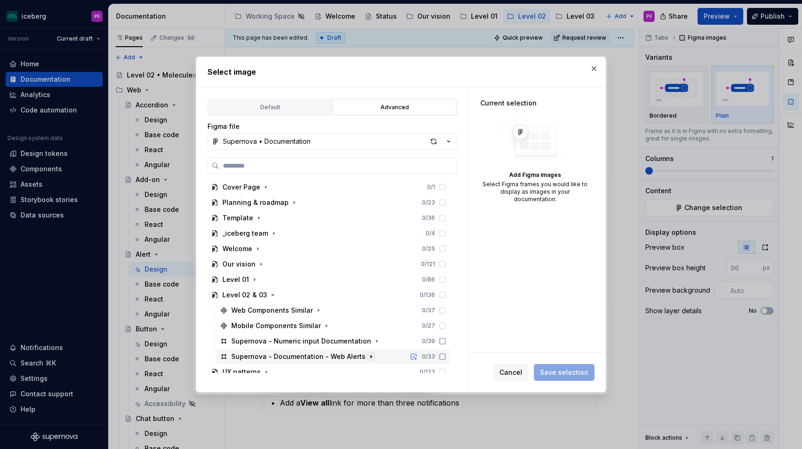
click at [367, 355] on icon "button" at bounding box center [370, 355] width 7 height 7
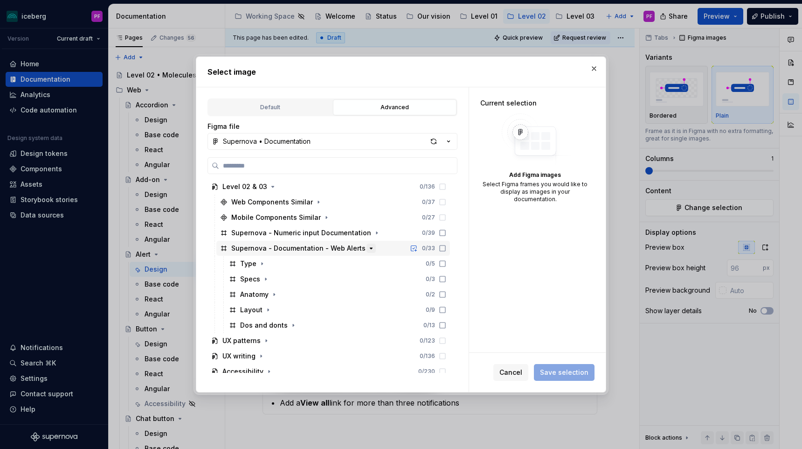
scroll to position [126, 0]
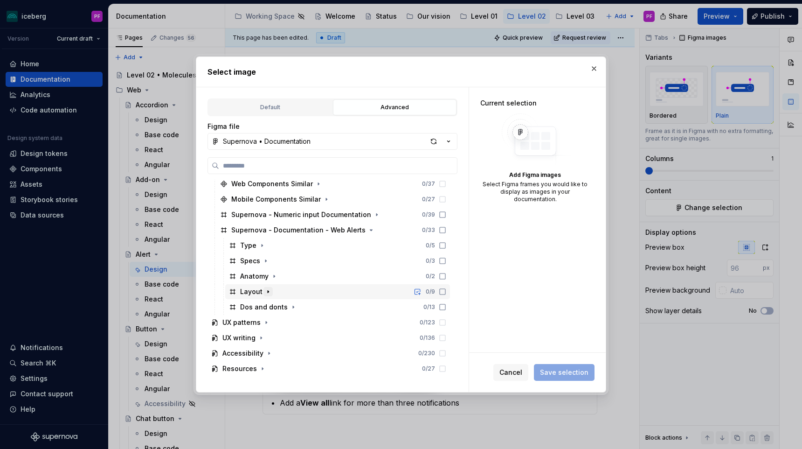
click at [270, 291] on button "button" at bounding box center [267, 291] width 9 height 9
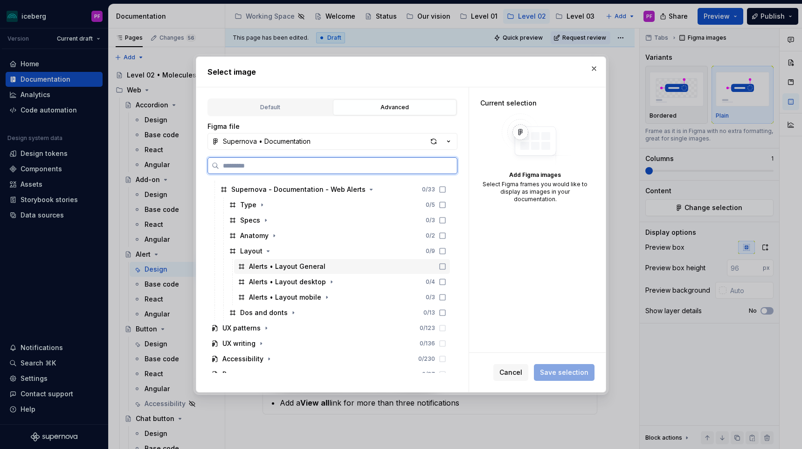
scroll to position [168, 0]
click at [445, 265] on icon at bounding box center [443, 265] width 6 height 6
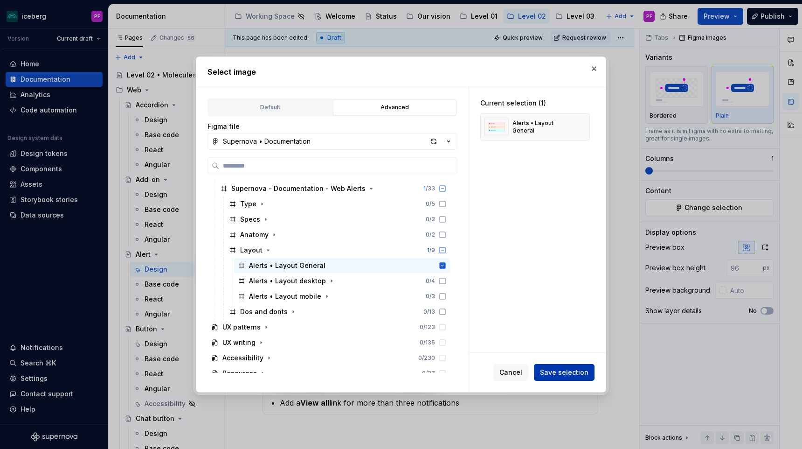
click at [548, 373] on span "Save selection" at bounding box center [564, 371] width 48 height 9
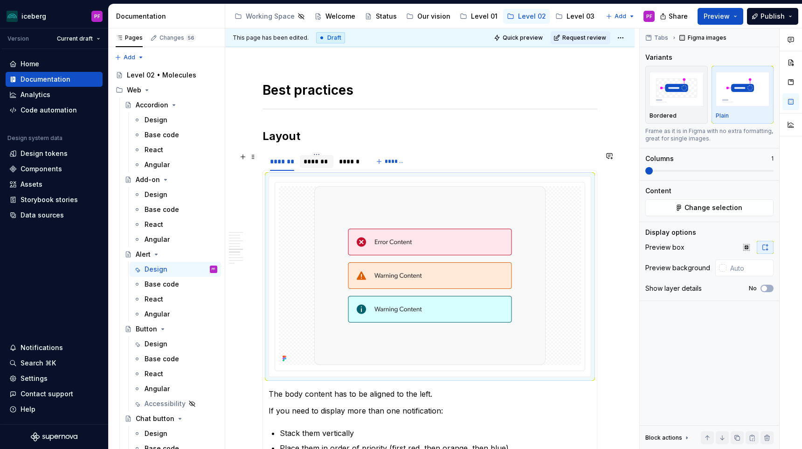
click at [326, 155] on div "*******" at bounding box center [316, 161] width 33 height 13
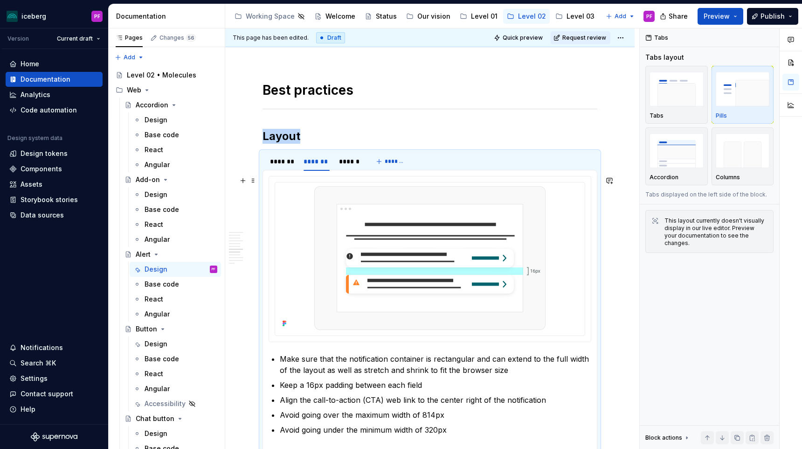
click at [539, 225] on img at bounding box center [429, 258] width 231 height 144
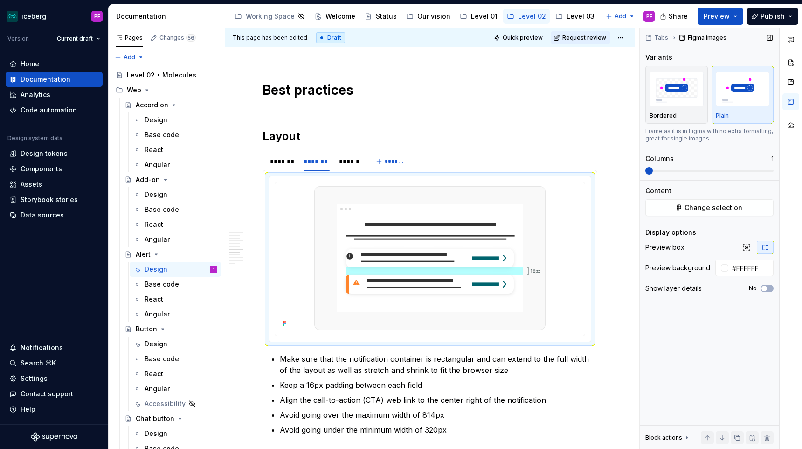
click at [753, 218] on div "Tabs Figma images Variants Bordered Plain Frame as it is in Figma with no extra…" at bounding box center [709, 238] width 139 height 421
click at [741, 209] on button "Change selection" at bounding box center [709, 207] width 128 height 17
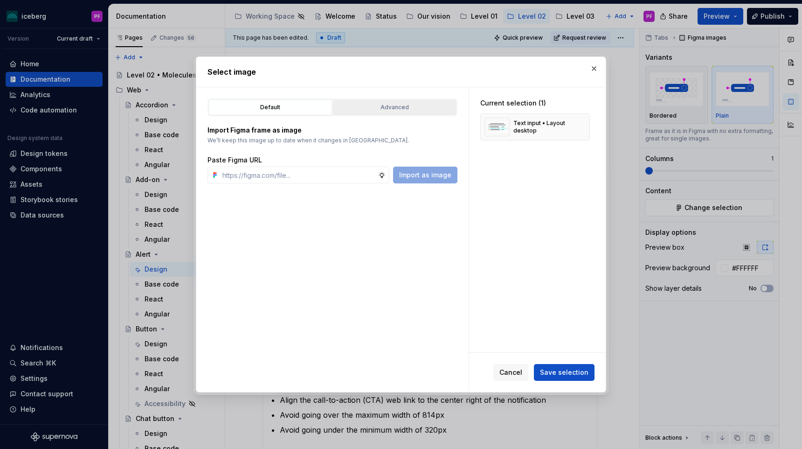
click at [364, 111] on div "Advanced" at bounding box center [394, 107] width 117 height 9
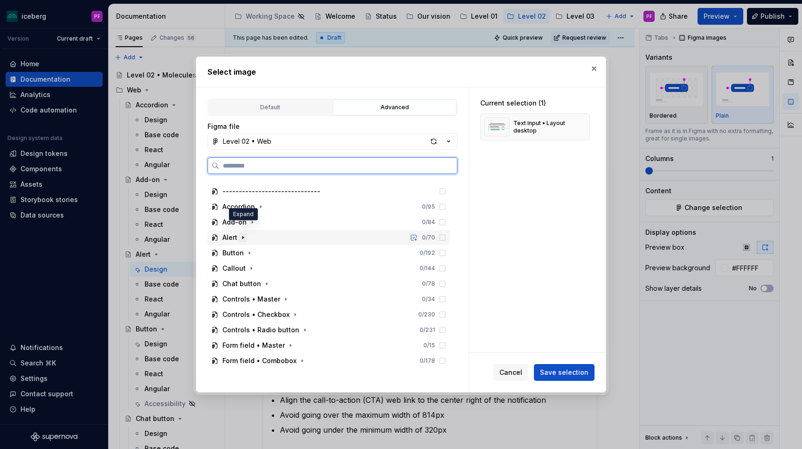
scroll to position [55, 0]
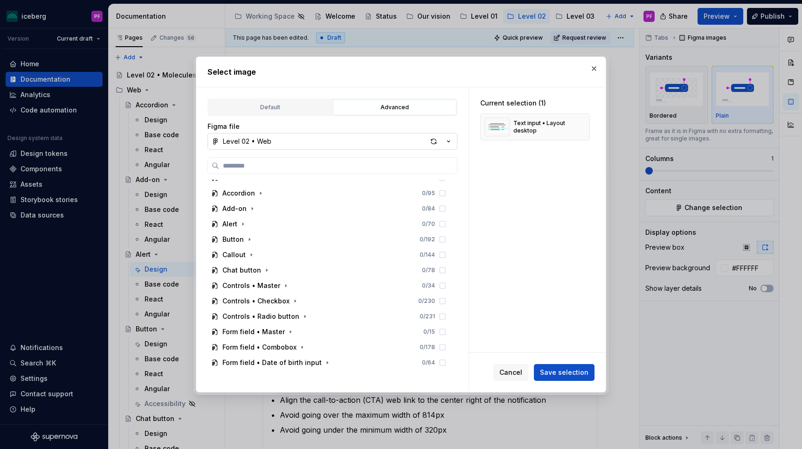
click at [339, 140] on button "Level 02 • Web" at bounding box center [332, 141] width 250 height 17
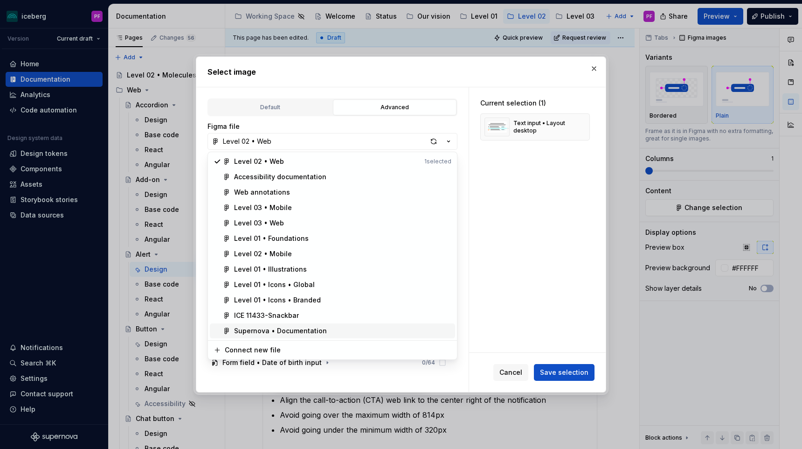
click at [305, 324] on span "Supernova • Documentation" at bounding box center [332, 330] width 245 height 15
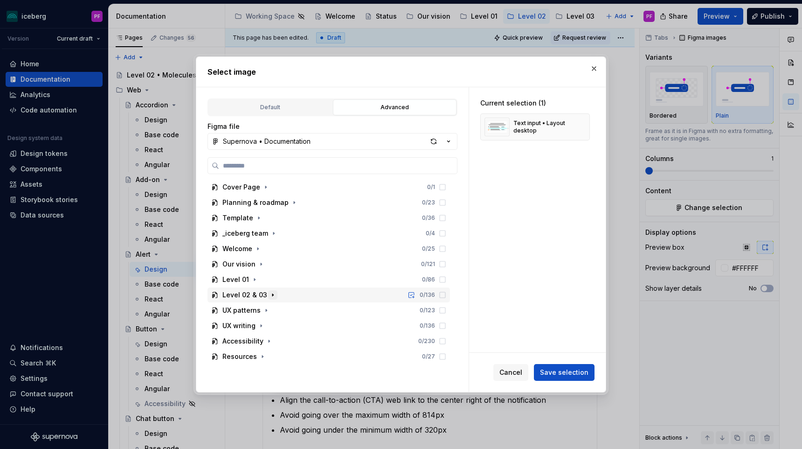
click at [269, 297] on icon "button" at bounding box center [272, 294] width 7 height 7
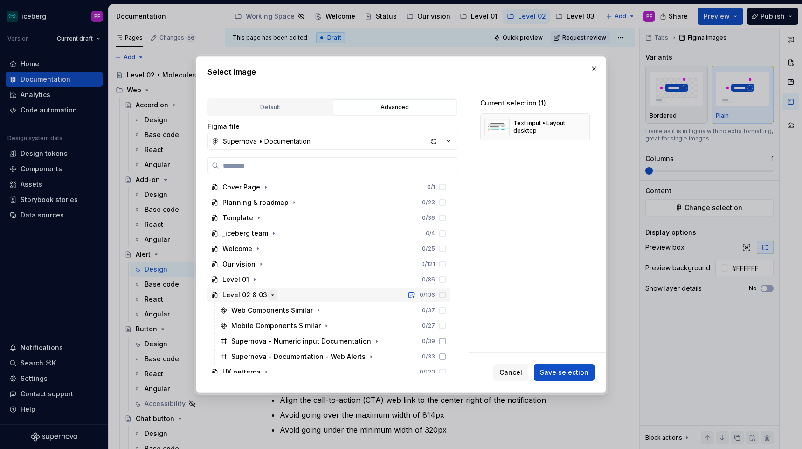
scroll to position [53, 0]
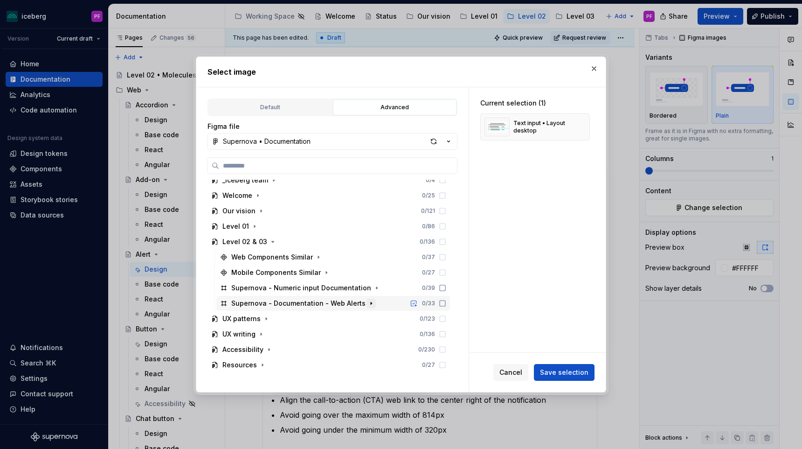
click at [367, 301] on icon "button" at bounding box center [370, 302] width 7 height 7
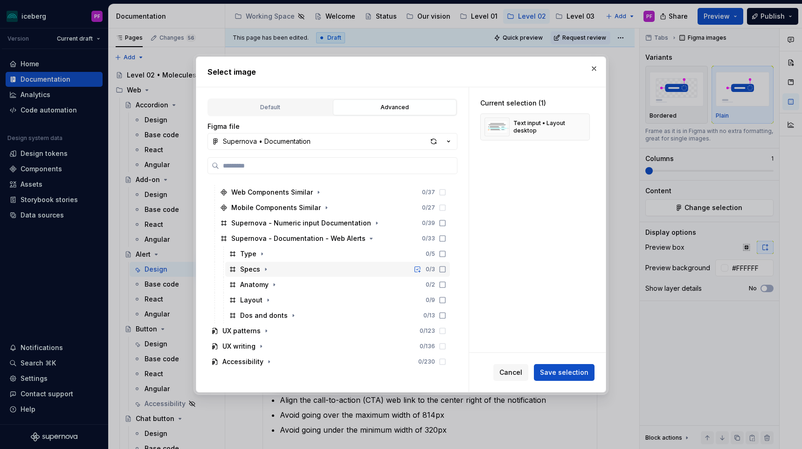
scroll to position [130, 0]
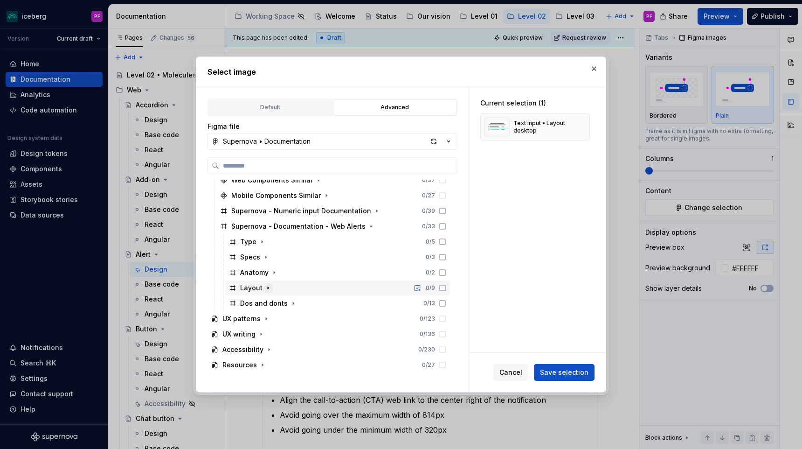
click at [268, 287] on icon "button" at bounding box center [267, 287] width 7 height 7
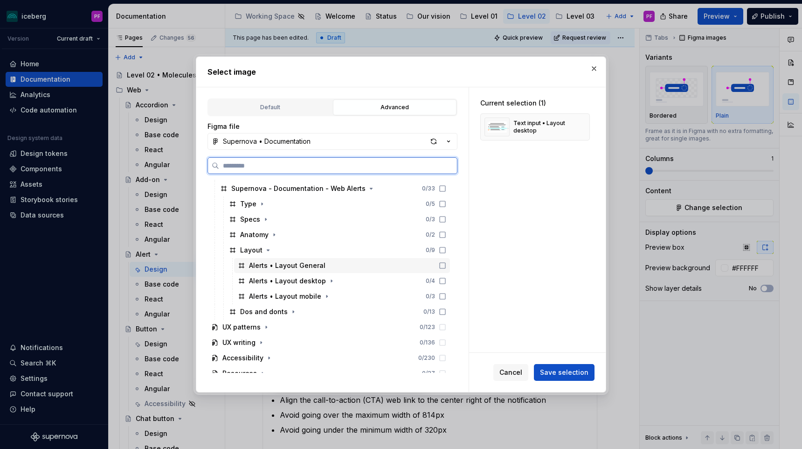
scroll to position [176, 0]
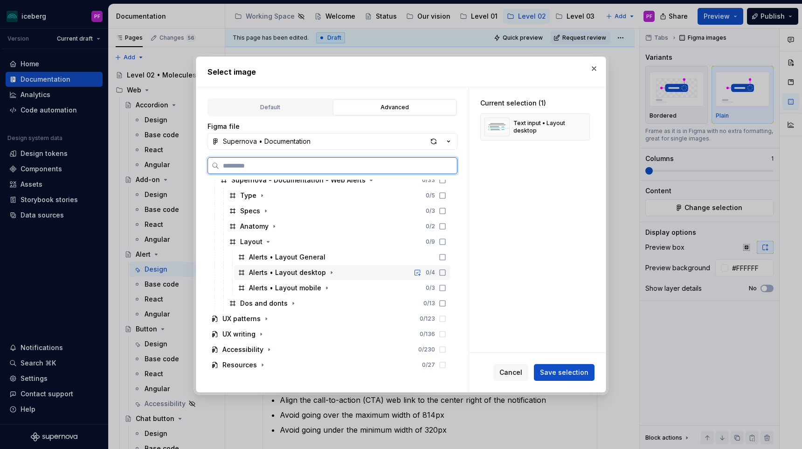
click at [446, 273] on icon at bounding box center [442, 272] width 7 height 7
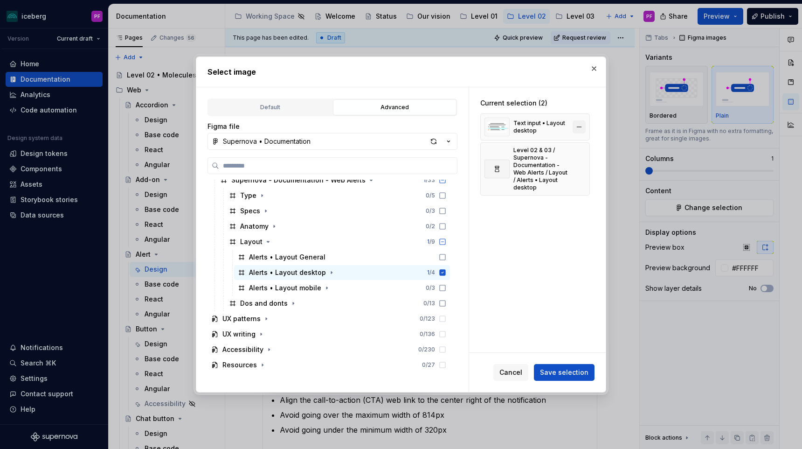
click at [580, 130] on button "button" at bounding box center [579, 126] width 13 height 13
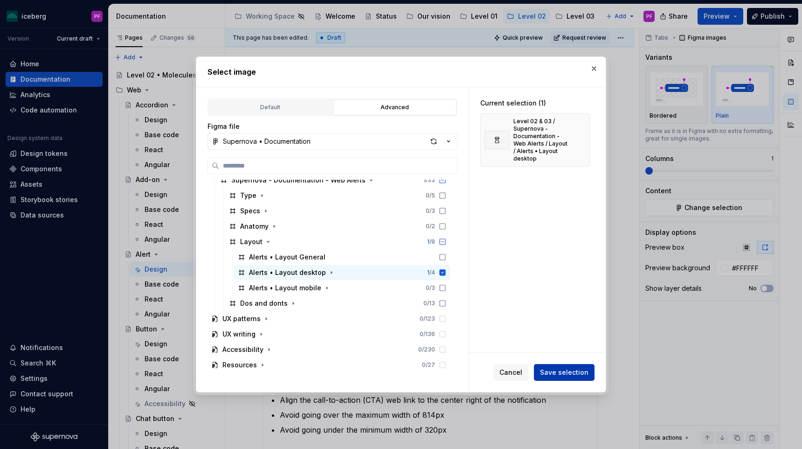
click at [556, 370] on span "Save selection" at bounding box center [564, 371] width 48 height 9
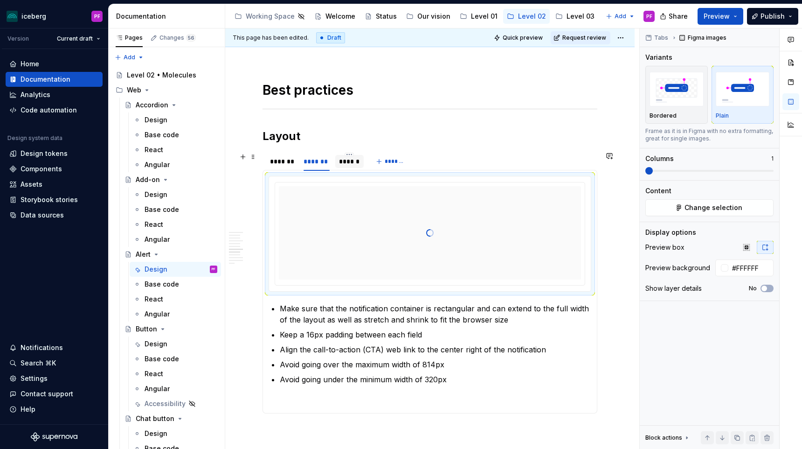
click at [357, 159] on div "******" at bounding box center [349, 161] width 21 height 9
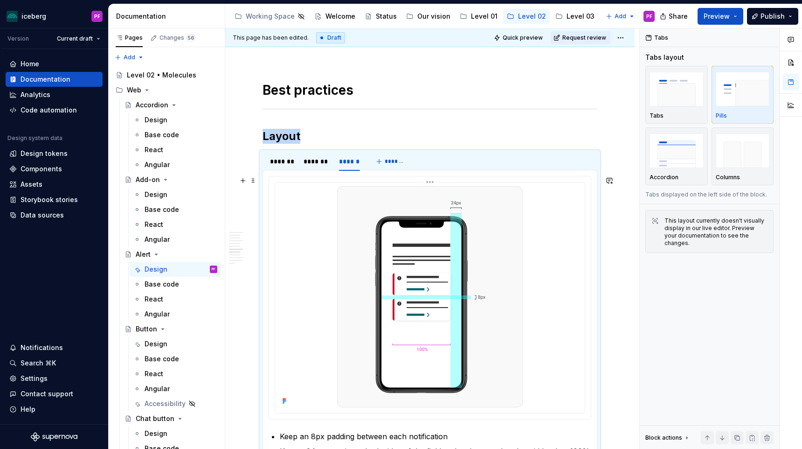
scroll to position [1354, 0]
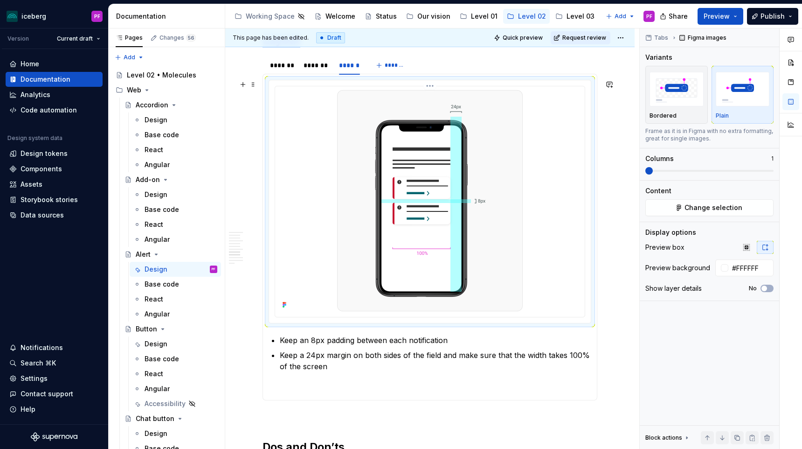
click at [525, 248] on div at bounding box center [430, 200] width 302 height 221
click at [729, 209] on span "Change selection" at bounding box center [713, 207] width 58 height 9
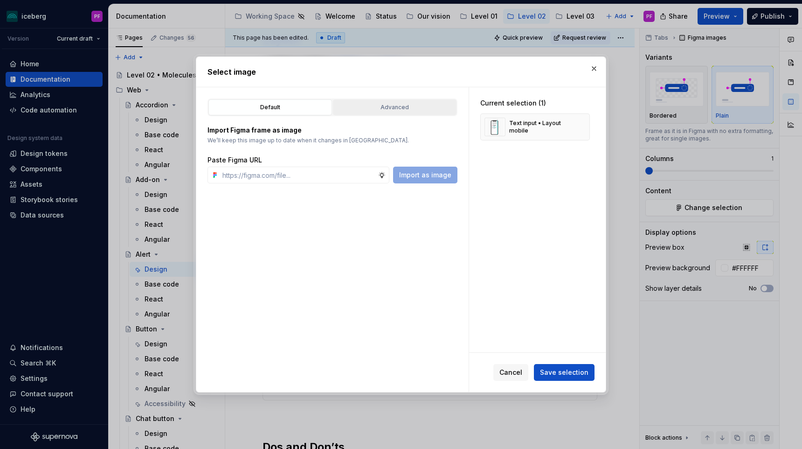
click at [379, 111] on div "Advanced" at bounding box center [394, 107] width 117 height 9
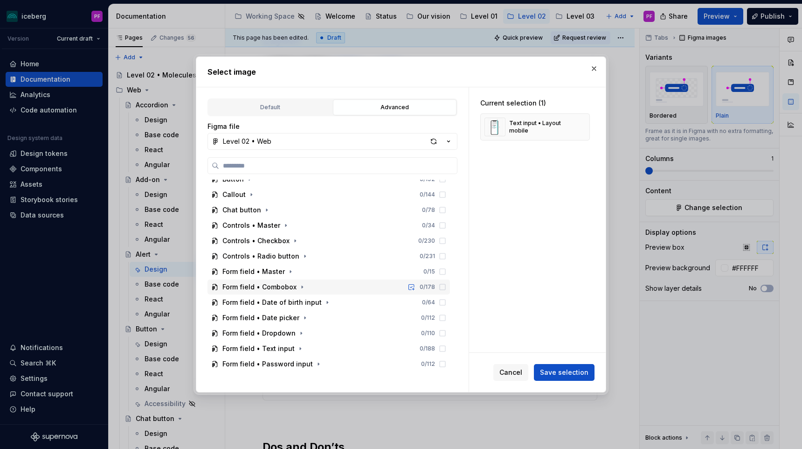
scroll to position [117, 0]
click at [325, 144] on button "Level 02 • Web" at bounding box center [332, 141] width 250 height 17
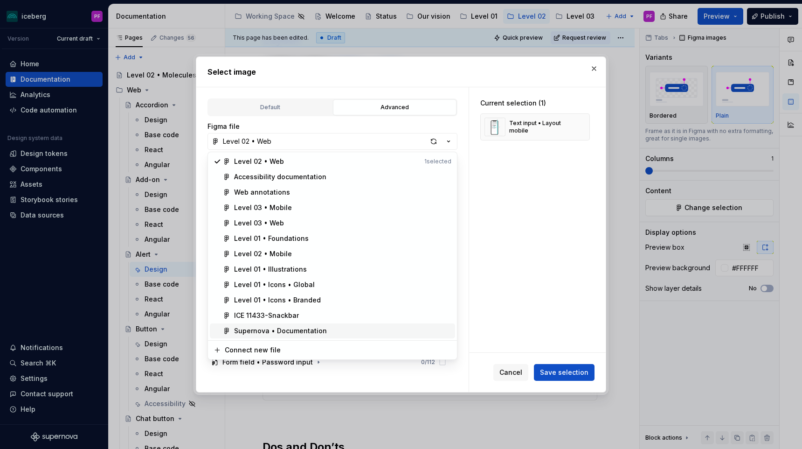
click at [292, 325] on span "Supernova • Documentation" at bounding box center [332, 330] width 245 height 15
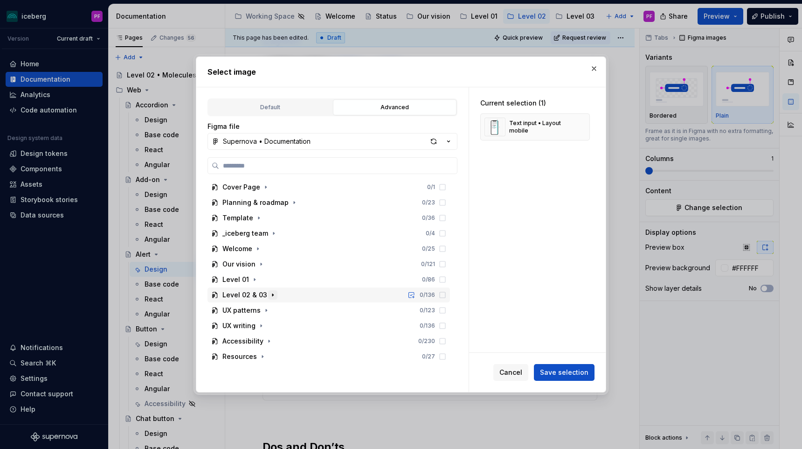
click at [269, 298] on icon "button" at bounding box center [272, 294] width 7 height 7
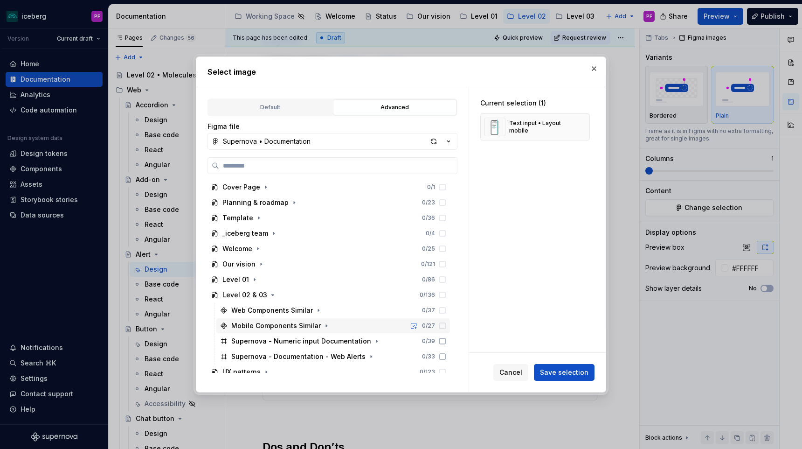
scroll to position [53, 0]
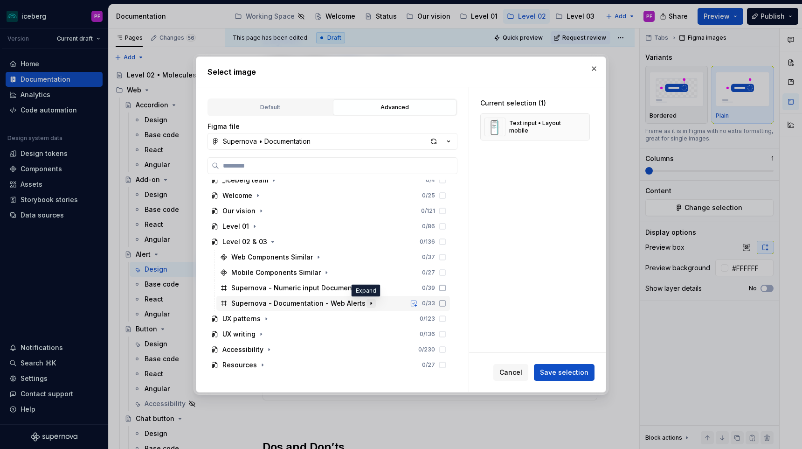
click at [367, 302] on icon "button" at bounding box center [370, 302] width 7 height 7
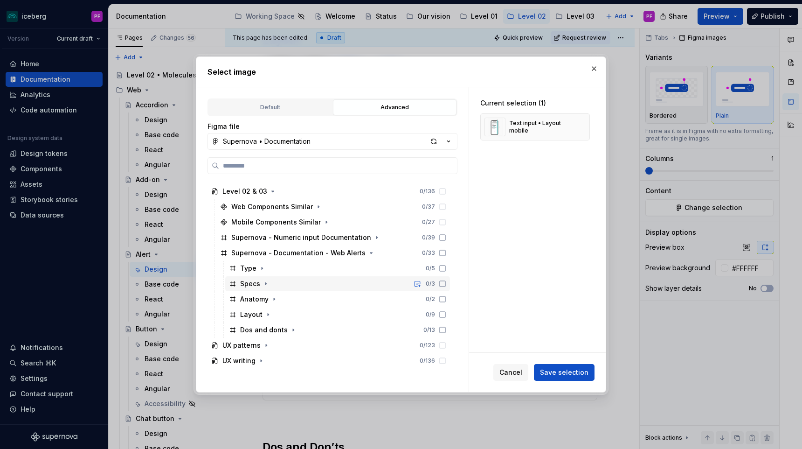
scroll to position [130, 0]
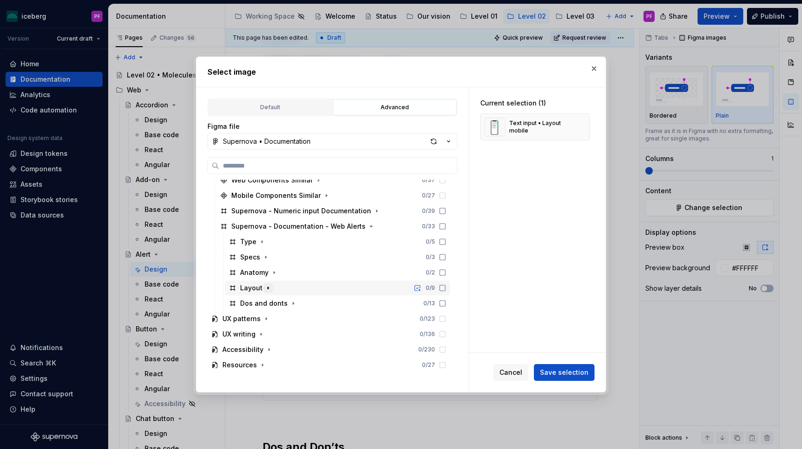
click at [271, 288] on button "button" at bounding box center [267, 287] width 9 height 9
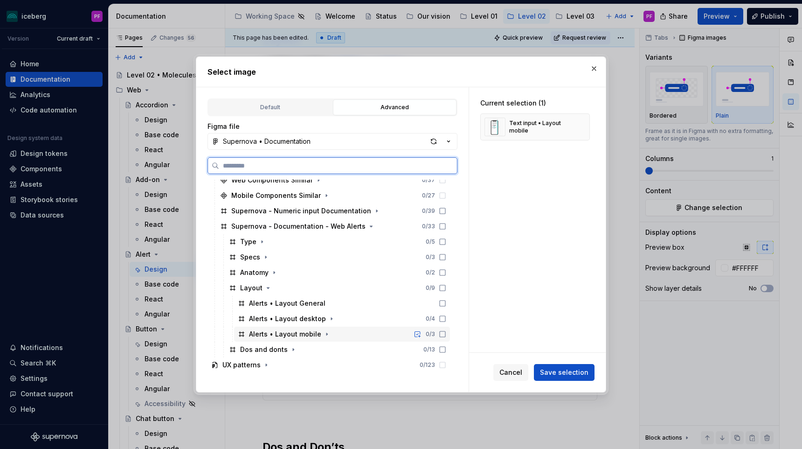
click at [295, 335] on div "Alerts • Layout mobile" at bounding box center [285, 333] width 72 height 9
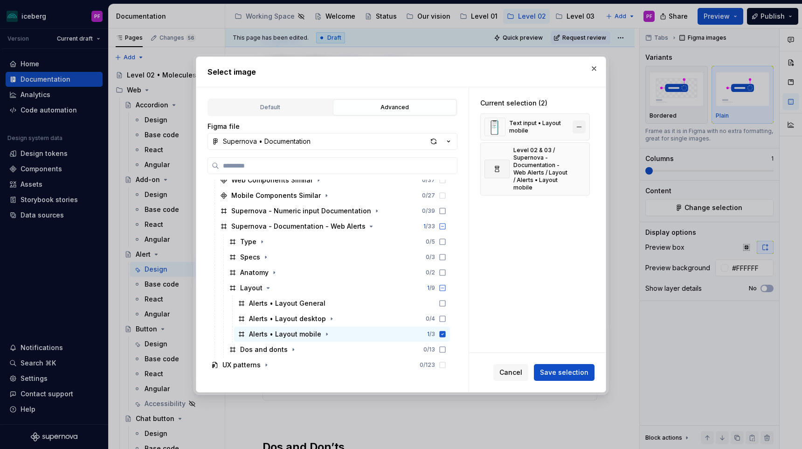
click at [580, 126] on button "button" at bounding box center [579, 126] width 13 height 13
click at [543, 370] on span "Save selection" at bounding box center [564, 371] width 48 height 9
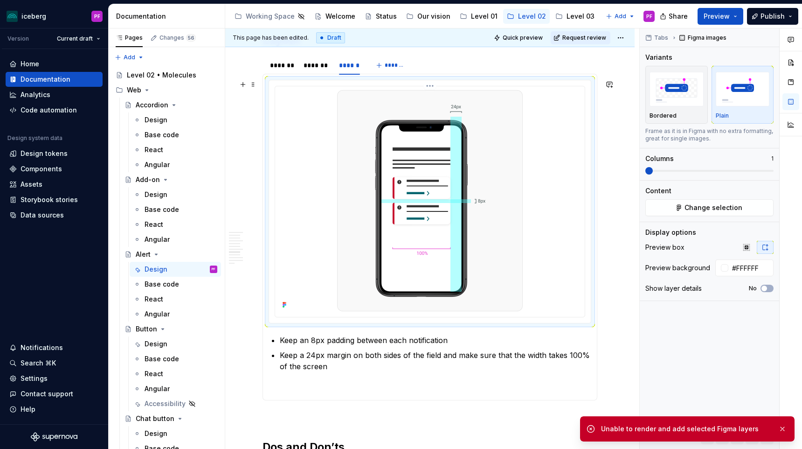
scroll to position [1334, 0]
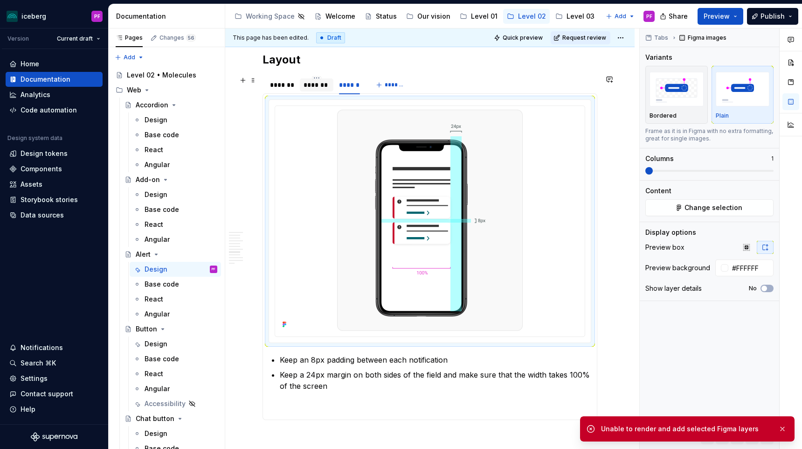
click at [325, 83] on div "*******" at bounding box center [317, 84] width 26 height 9
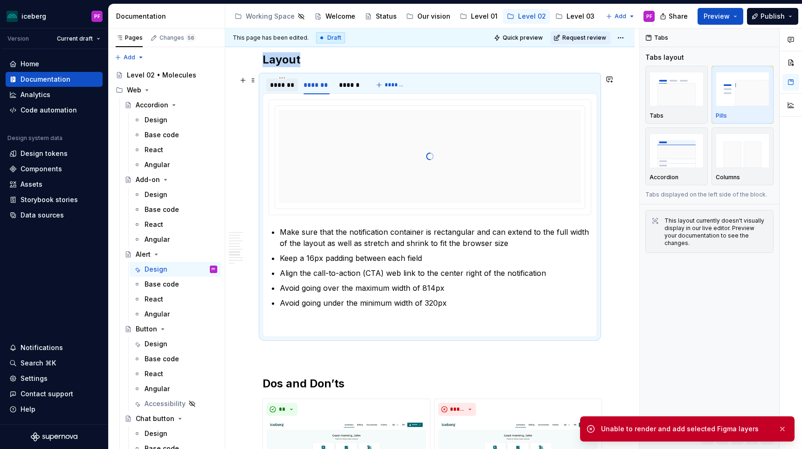
click at [292, 86] on div "*******" at bounding box center [282, 84] width 24 height 9
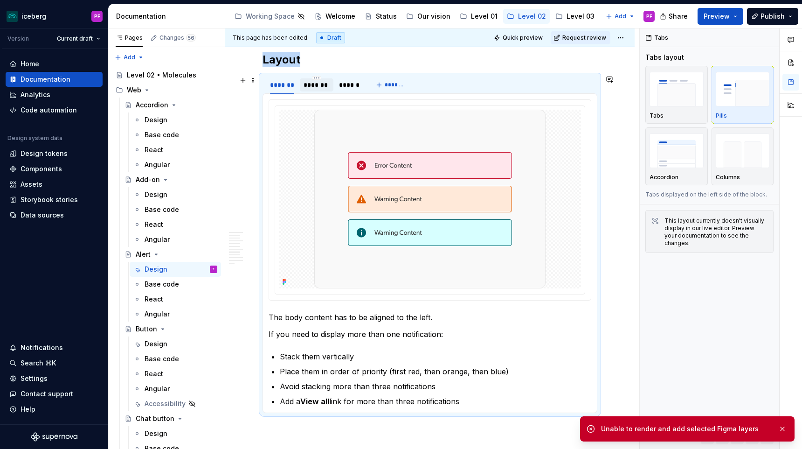
click at [313, 85] on div "*******" at bounding box center [317, 84] width 26 height 9
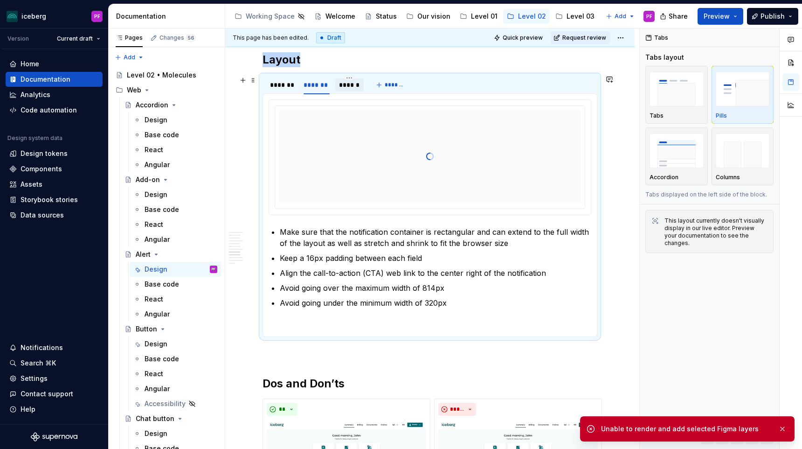
click at [352, 84] on div "******" at bounding box center [349, 84] width 21 height 9
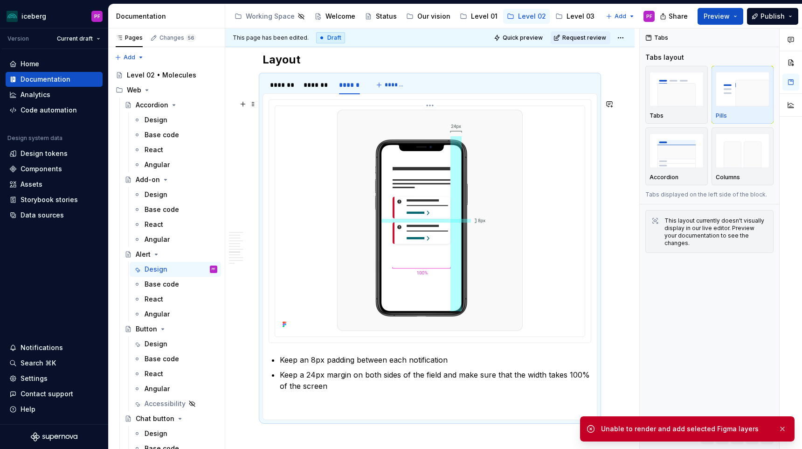
click at [372, 142] on img at bounding box center [430, 220] width 186 height 221
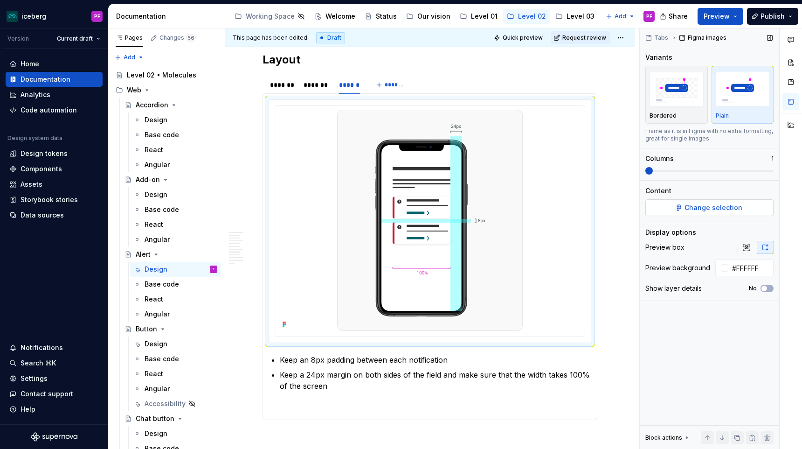
click at [663, 202] on button "Change selection" at bounding box center [709, 207] width 128 height 17
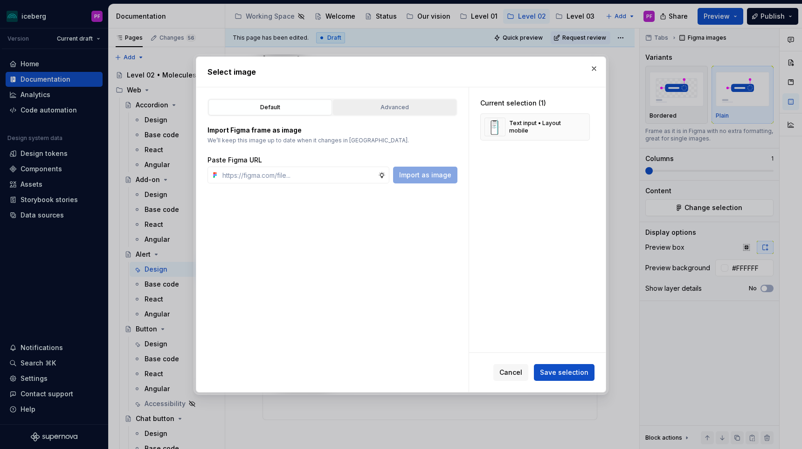
click at [385, 103] on div "Advanced" at bounding box center [394, 107] width 117 height 9
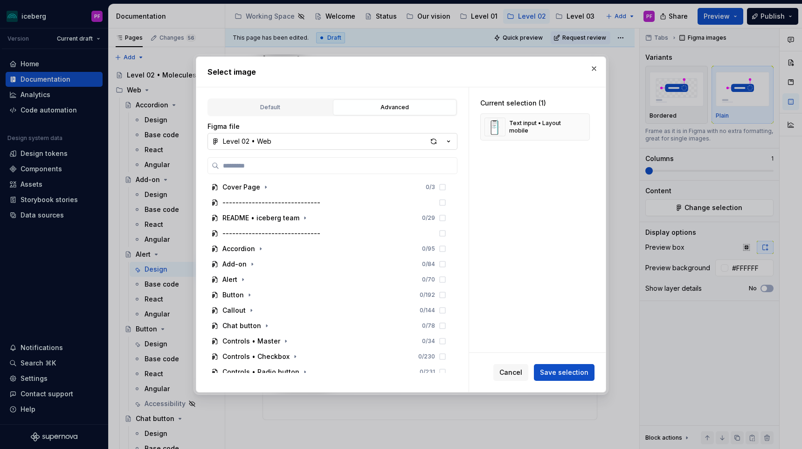
click at [328, 149] on button "Level 02 • Web" at bounding box center [332, 141] width 250 height 17
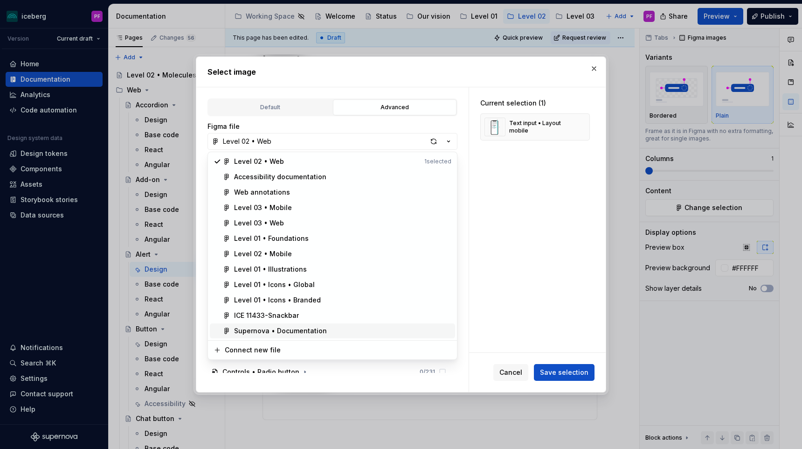
click at [275, 332] on div "Supernova • Documentation" at bounding box center [280, 330] width 93 height 9
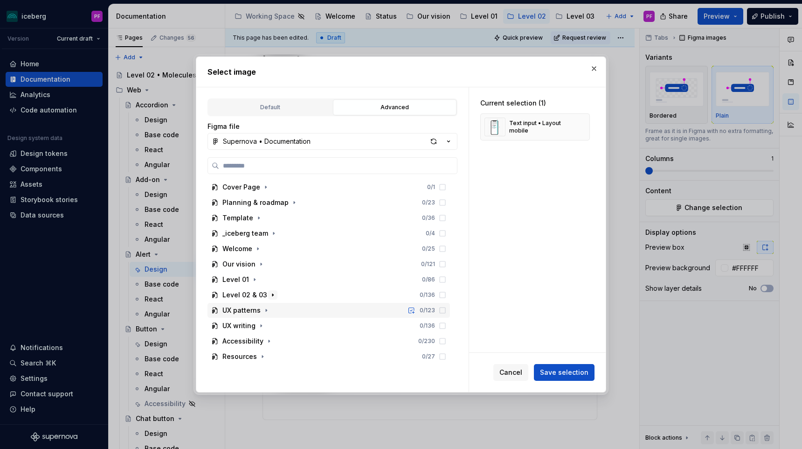
click at [269, 298] on icon "button" at bounding box center [272, 294] width 7 height 7
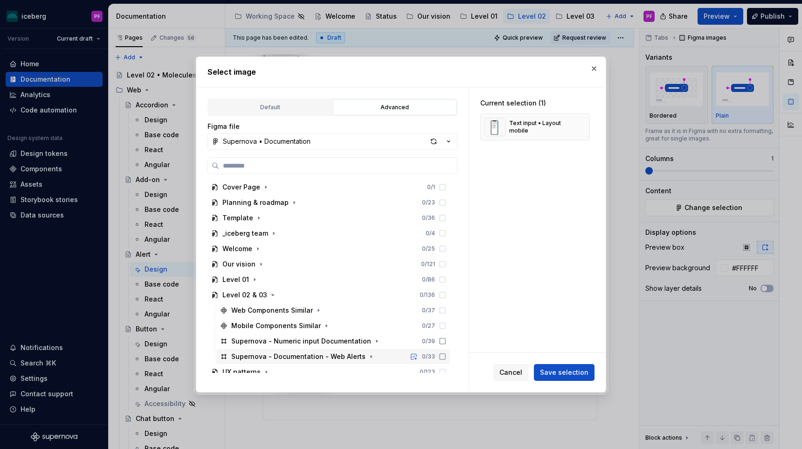
scroll to position [36, 0]
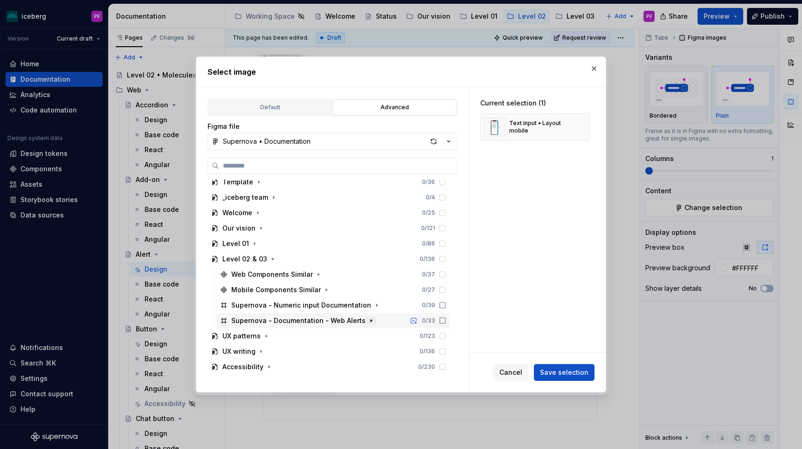
click at [367, 321] on icon "button" at bounding box center [370, 320] width 7 height 7
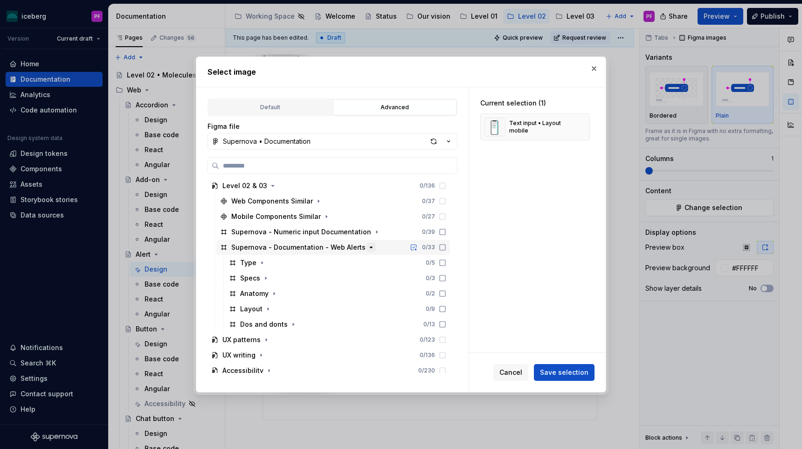
scroll to position [111, 0]
click at [268, 304] on icon "button" at bounding box center [267, 307] width 7 height 7
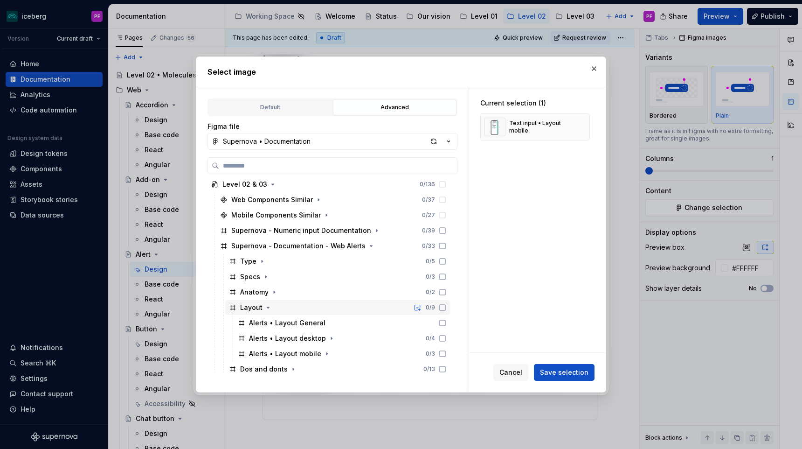
scroll to position [168, 0]
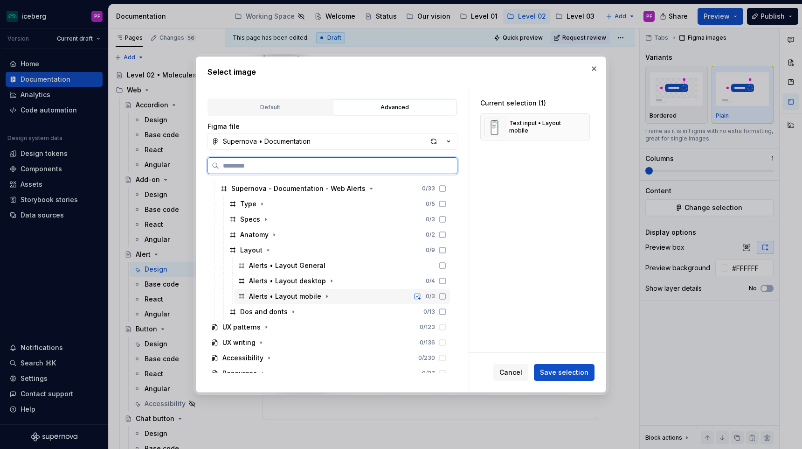
click at [446, 295] on icon at bounding box center [442, 295] width 7 height 7
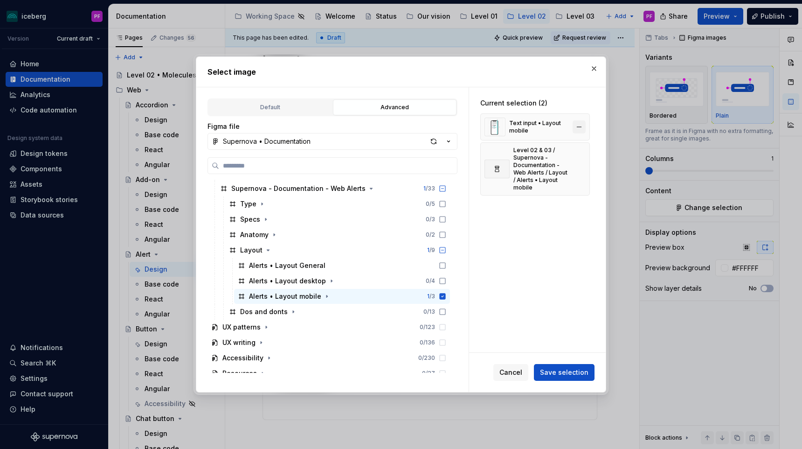
click at [583, 123] on button "button" at bounding box center [579, 126] width 13 height 13
click at [565, 366] on button "Save selection" at bounding box center [564, 372] width 61 height 17
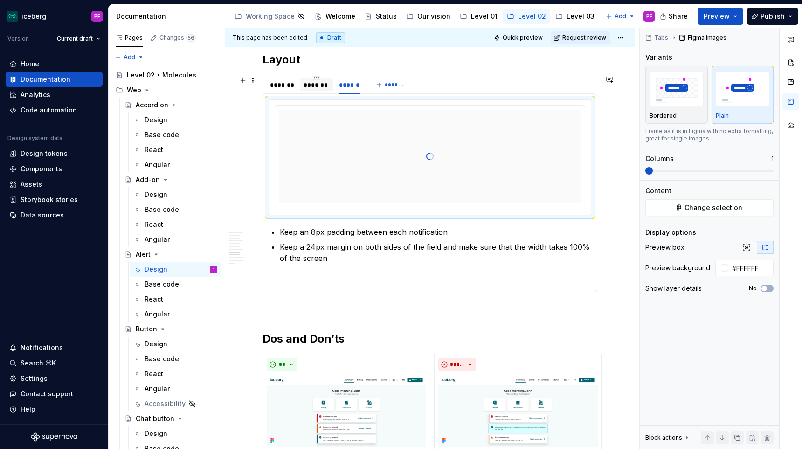
click at [313, 86] on div "*******" at bounding box center [317, 84] width 26 height 9
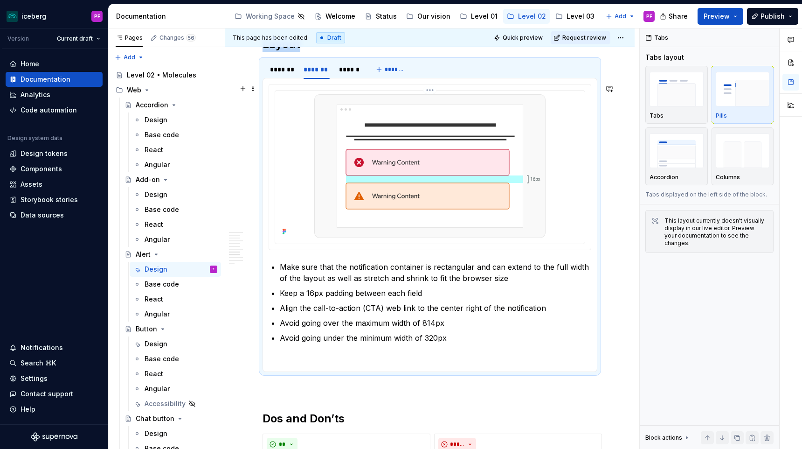
scroll to position [1350, 0]
click at [356, 75] on div "******" at bounding box center [349, 68] width 28 height 13
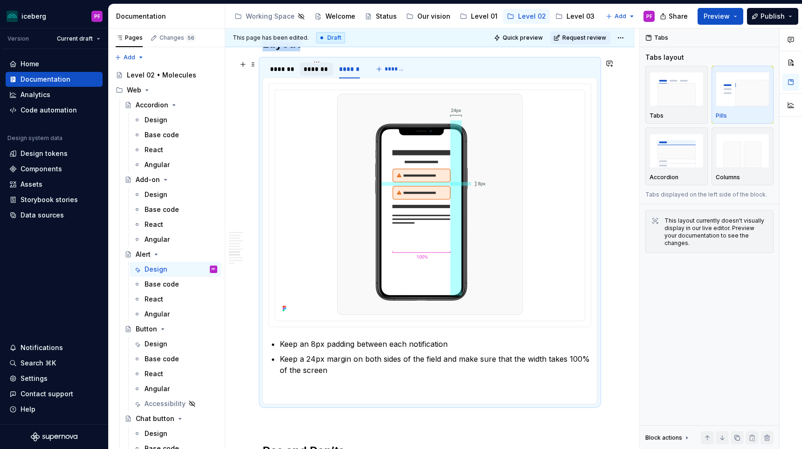
click at [315, 69] on div "*******" at bounding box center [317, 68] width 26 height 9
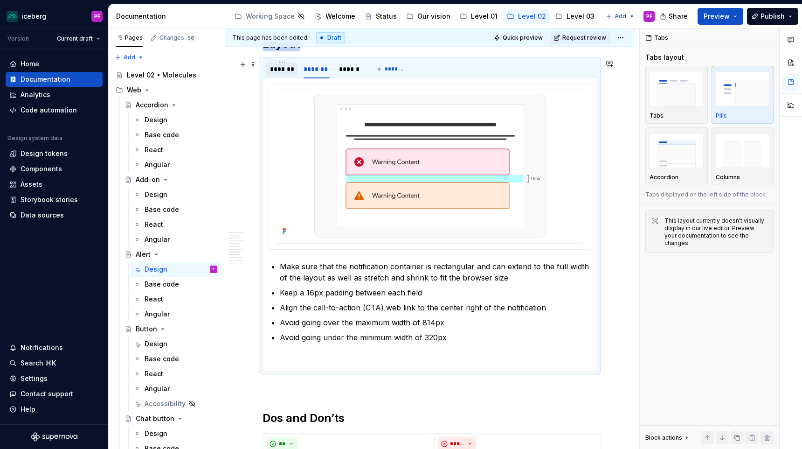
click at [290, 71] on div "*******" at bounding box center [282, 68] width 24 height 9
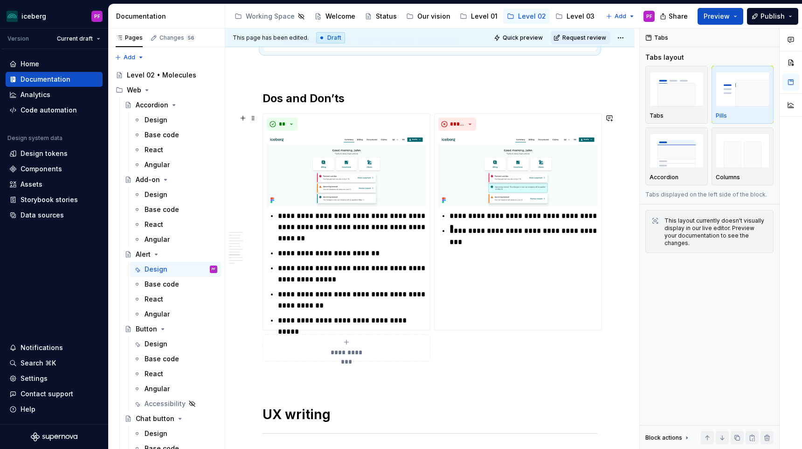
scroll to position [1709, 0]
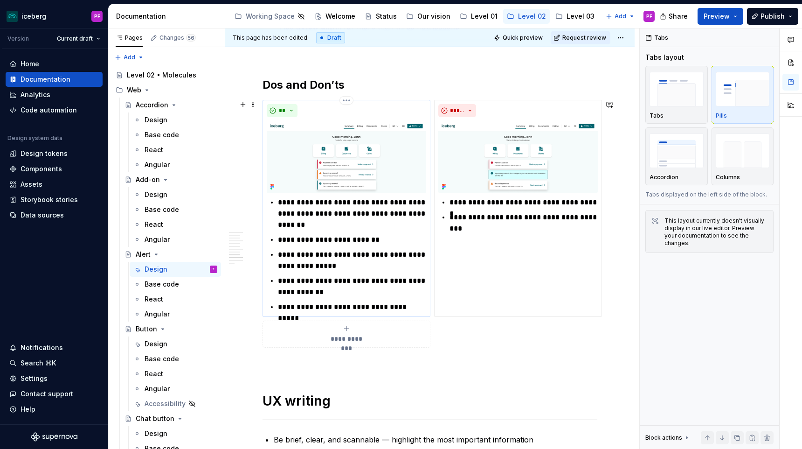
click at [324, 140] on img at bounding box center [346, 157] width 159 height 72
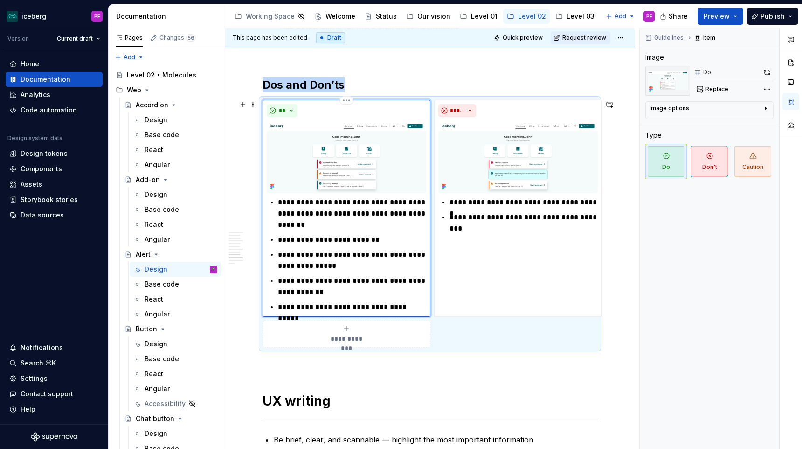
click at [381, 144] on img at bounding box center [346, 157] width 159 height 72
click at [717, 88] on span "Replace" at bounding box center [716, 88] width 23 height 7
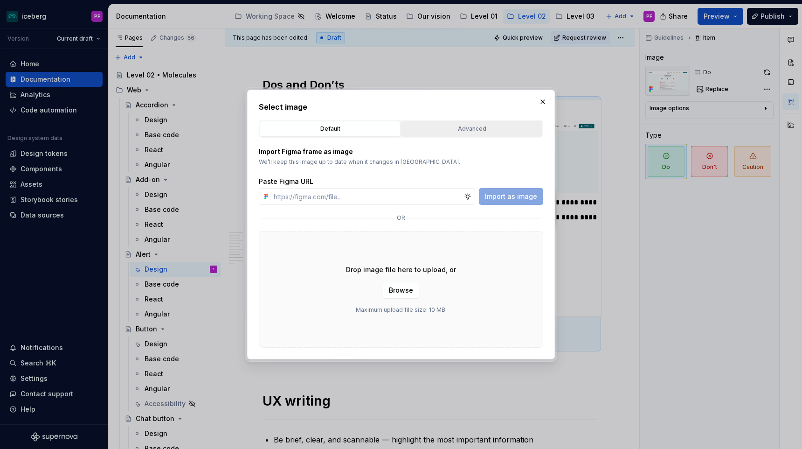
click at [429, 134] on button "Advanced" at bounding box center [471, 129] width 141 height 16
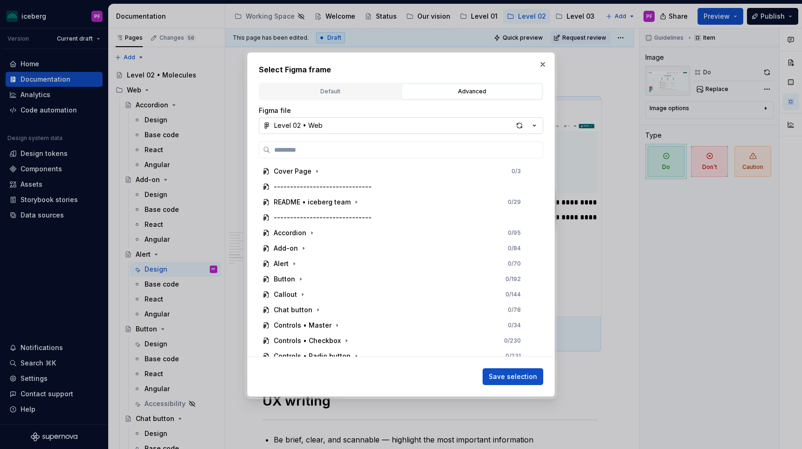
click at [402, 126] on button "Level 02 • Web" at bounding box center [401, 125] width 284 height 17
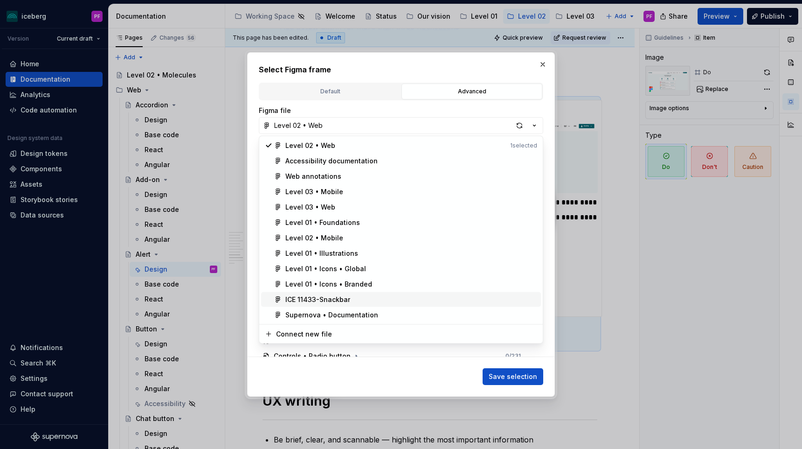
click at [335, 308] on span "Supernova • Documentation" at bounding box center [401, 314] width 280 height 15
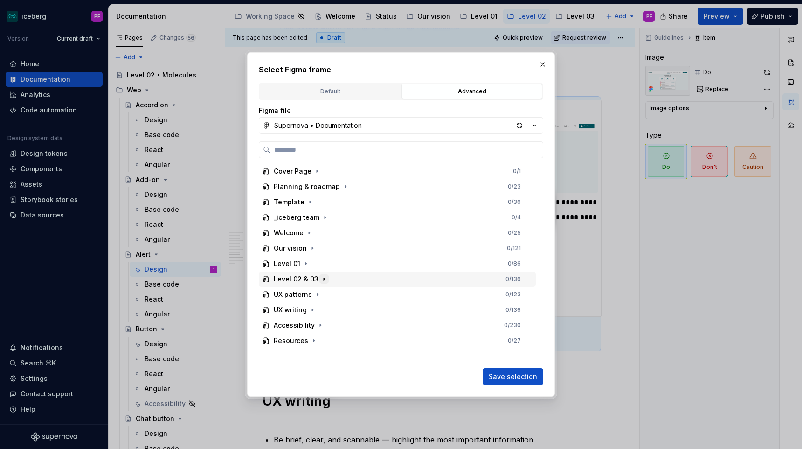
click at [321, 283] on button "button" at bounding box center [323, 278] width 9 height 9
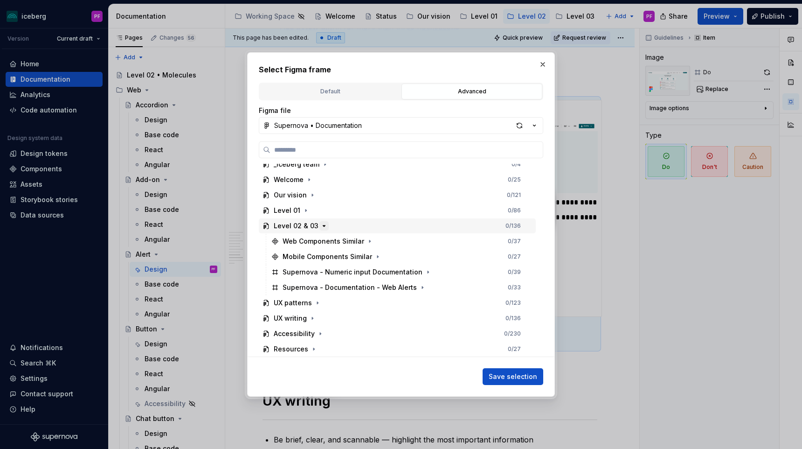
scroll to position [52, 0]
click at [419, 289] on icon "button" at bounding box center [422, 287] width 7 height 7
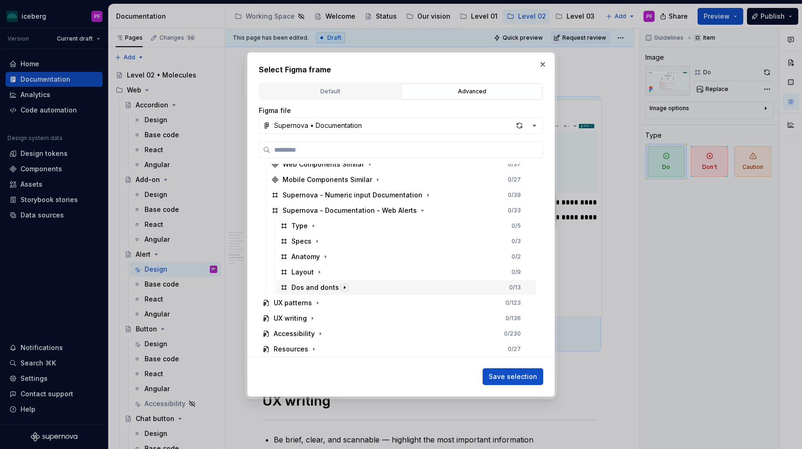
click at [342, 288] on icon "button" at bounding box center [344, 286] width 7 height 7
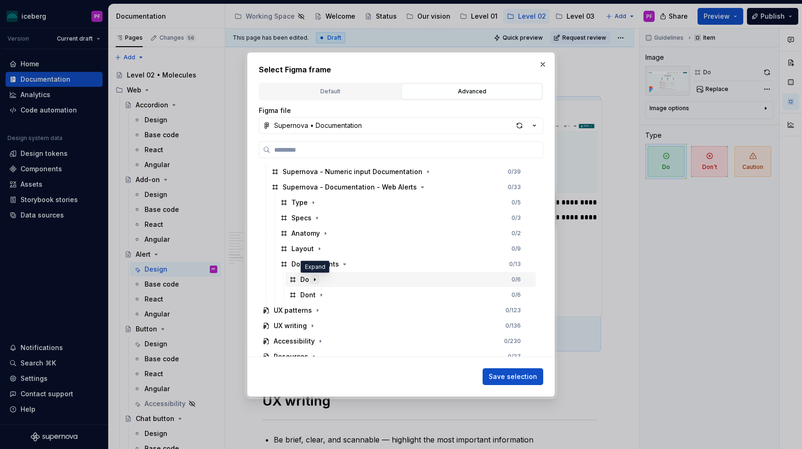
click at [316, 280] on icon "button" at bounding box center [314, 279] width 7 height 7
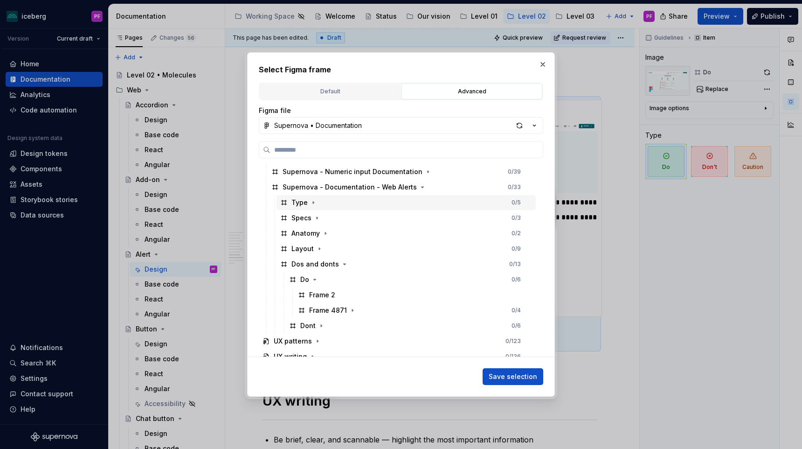
scroll to position [0, 4]
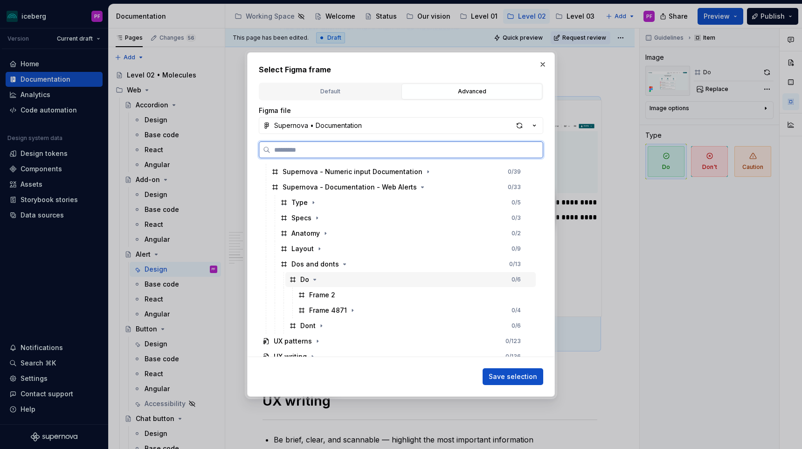
click at [352, 274] on div "Do 0 / 6" at bounding box center [410, 279] width 250 height 15
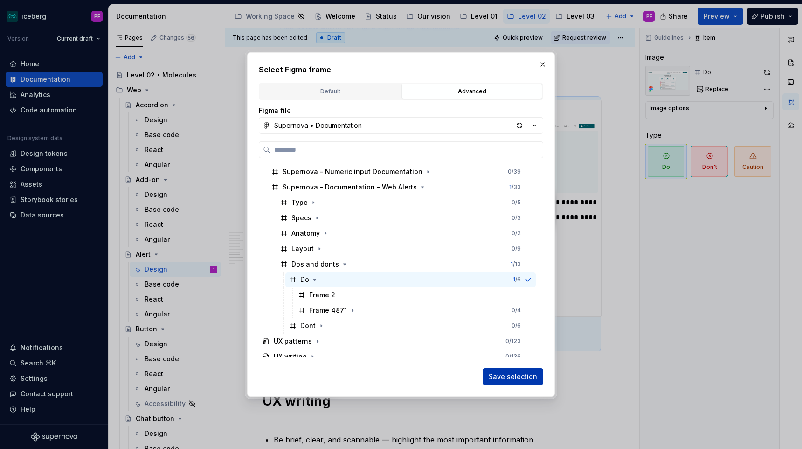
click at [507, 371] on button "Save selection" at bounding box center [513, 376] width 61 height 17
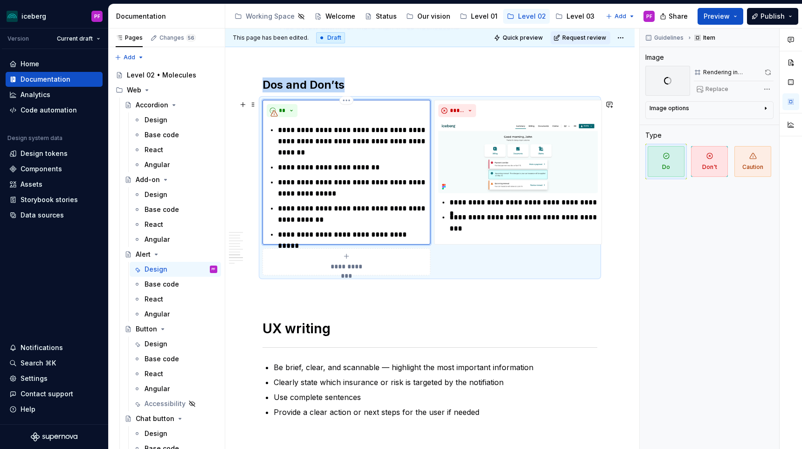
click at [275, 114] on icon at bounding box center [273, 113] width 7 height 7
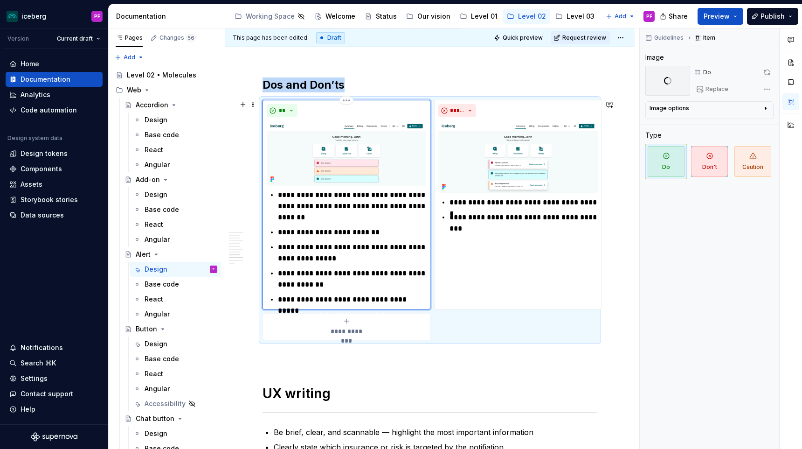
click at [326, 113] on div "**" at bounding box center [346, 110] width 159 height 13
click at [490, 144] on img at bounding box center [517, 157] width 159 height 72
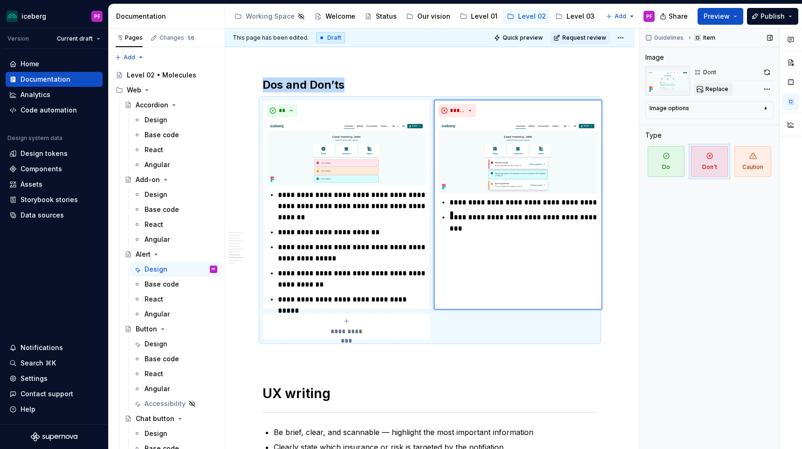
click at [718, 89] on span "Replace" at bounding box center [716, 88] width 23 height 7
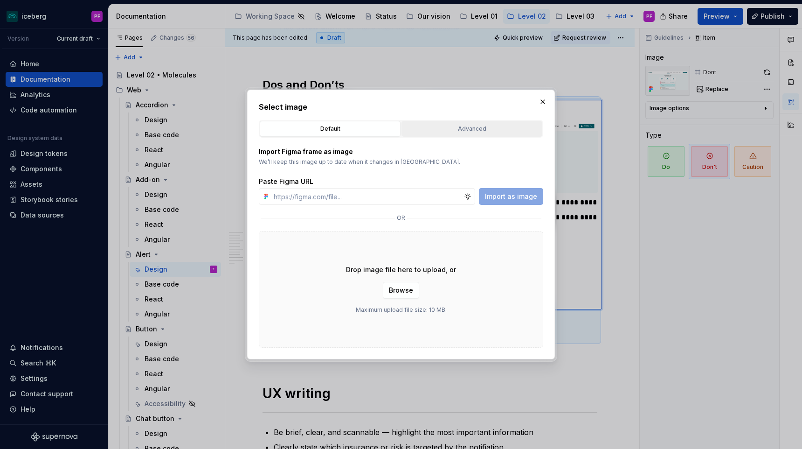
click at [435, 123] on button "Advanced" at bounding box center [471, 129] width 141 height 16
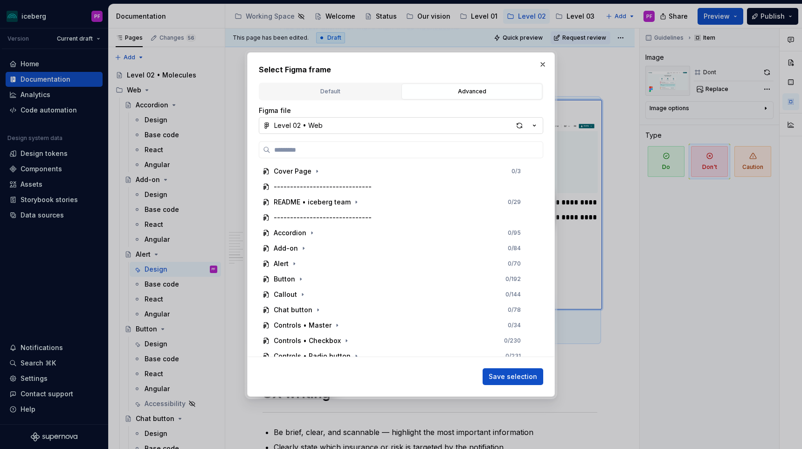
click at [394, 128] on button "Level 02 • Web" at bounding box center [401, 125] width 284 height 17
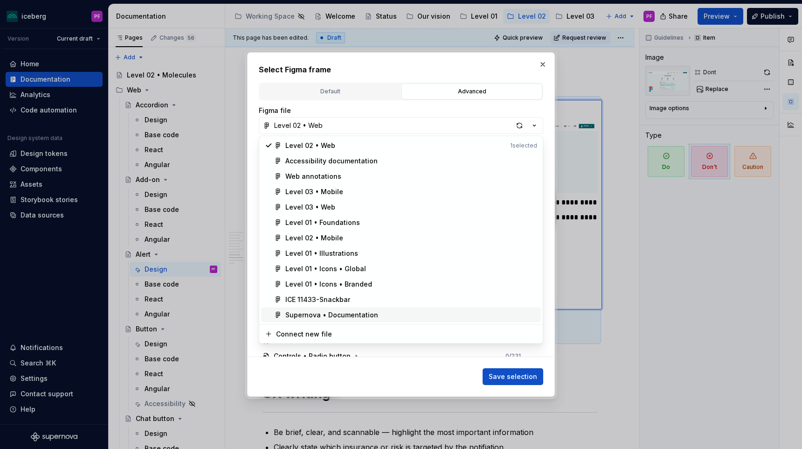
click at [360, 313] on div "Supernova • Documentation" at bounding box center [331, 314] width 93 height 9
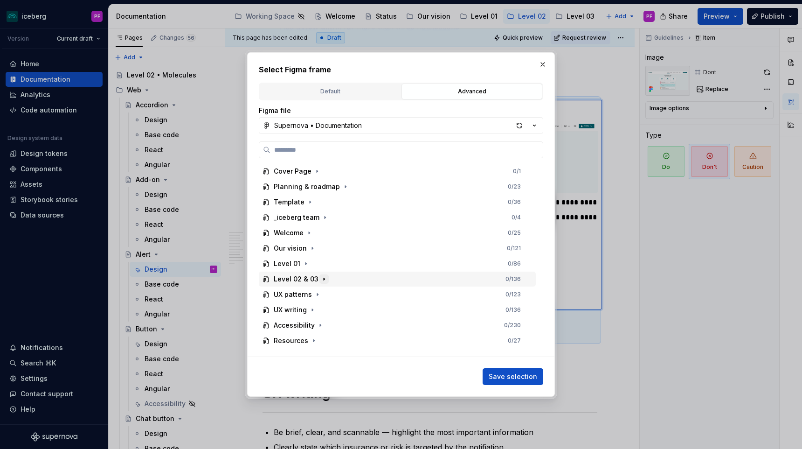
click at [323, 278] on icon "button" at bounding box center [323, 278] width 7 height 7
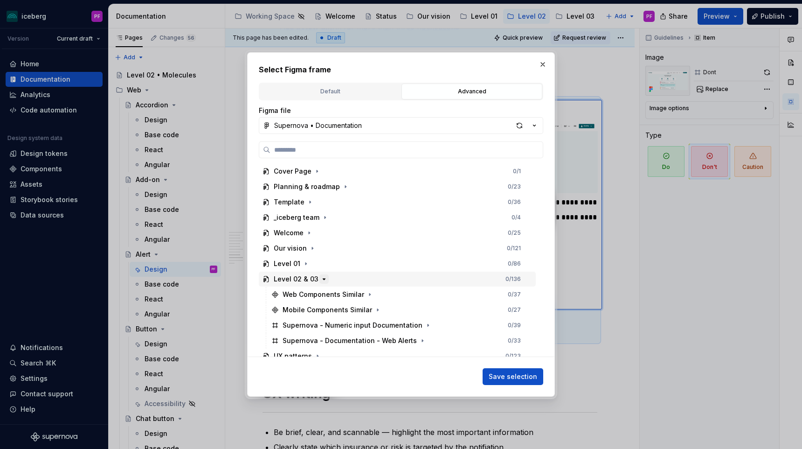
scroll to position [53, 0]
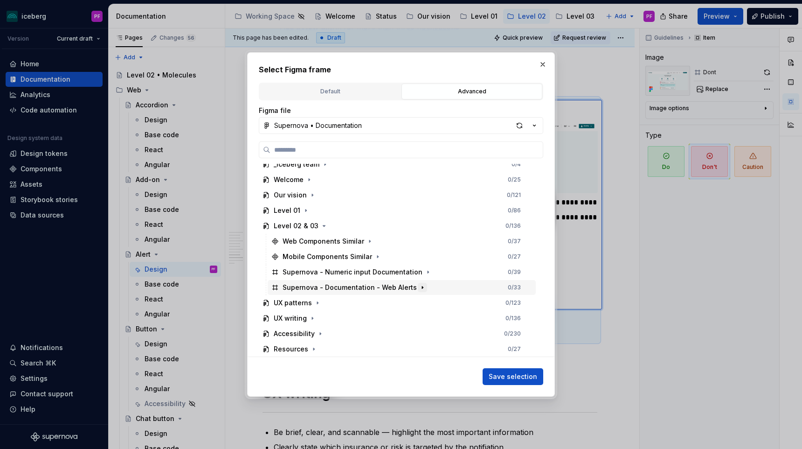
click at [419, 285] on icon "button" at bounding box center [422, 286] width 7 height 7
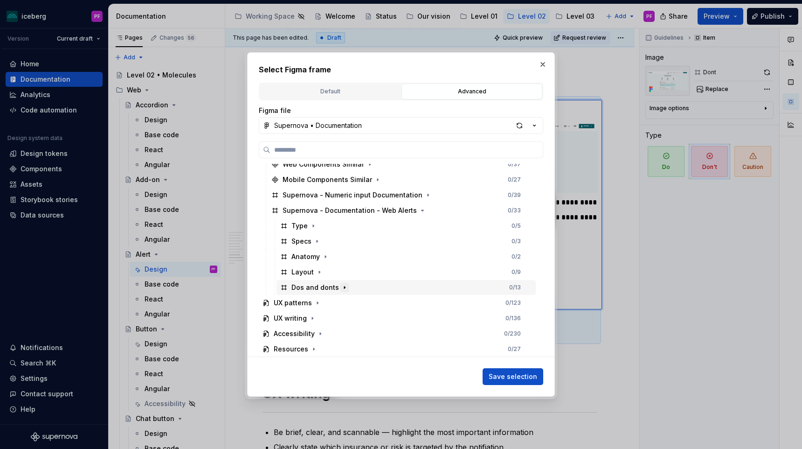
click at [341, 285] on icon "button" at bounding box center [344, 286] width 7 height 7
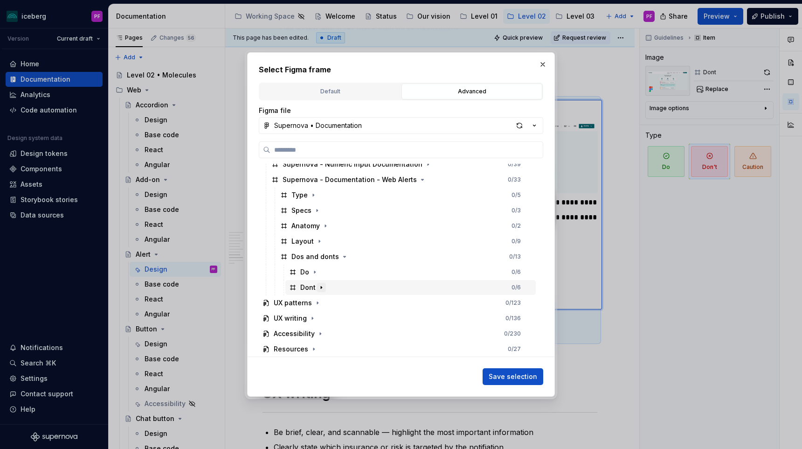
click at [317, 286] on button "button" at bounding box center [321, 287] width 9 height 9
click at [499, 374] on span "Save selection" at bounding box center [513, 376] width 48 height 9
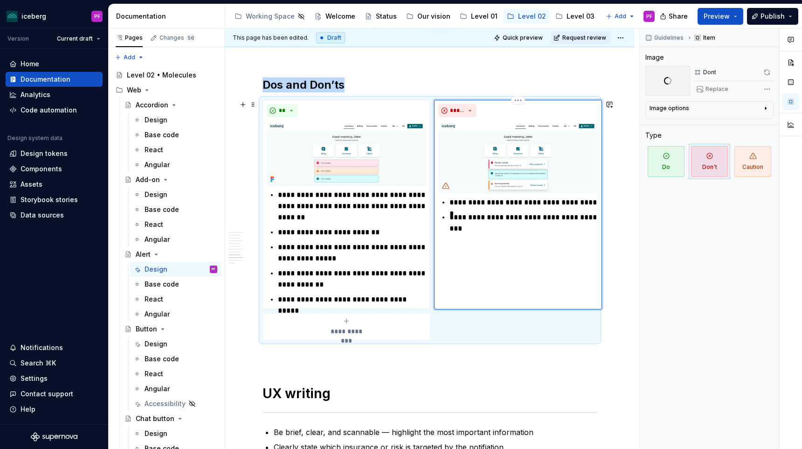
type textarea "*"
click at [502, 216] on p "**********" at bounding box center [523, 217] width 148 height 11
click at [534, 215] on p "**********" at bounding box center [523, 217] width 148 height 11
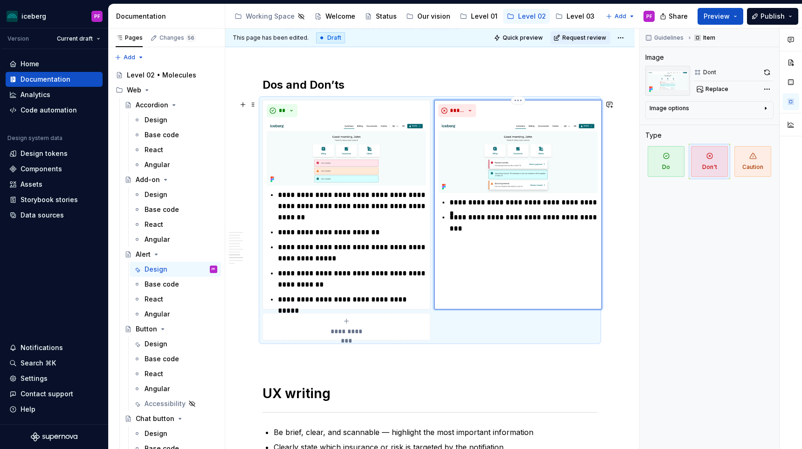
click at [498, 201] on p "**********" at bounding box center [523, 202] width 148 height 11
click at [344, 211] on p "**********" at bounding box center [352, 206] width 148 height 34
type textarea "*"
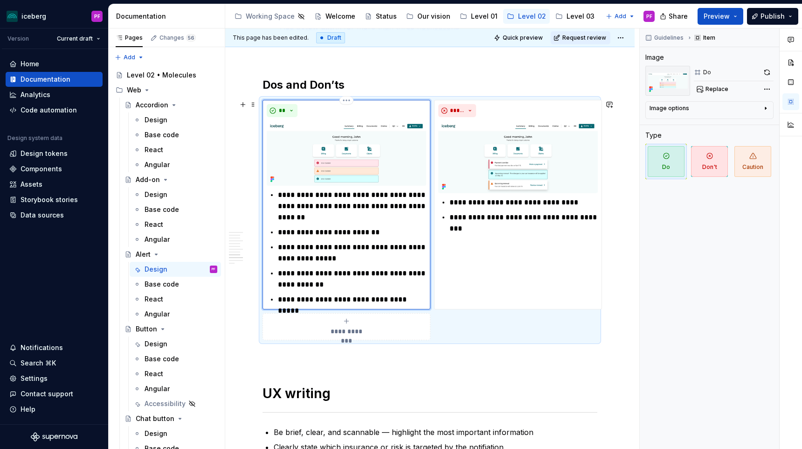
click at [333, 190] on p "**********" at bounding box center [352, 206] width 148 height 34
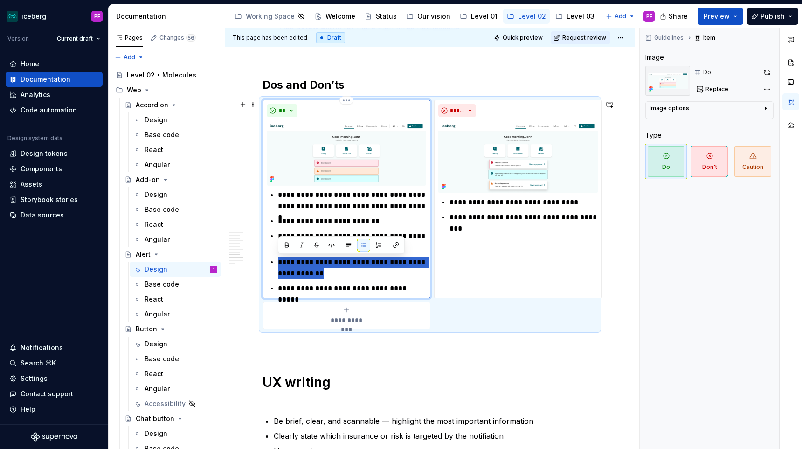
drag, startPoint x: 314, startPoint y: 273, endPoint x: 272, endPoint y: 261, distance: 43.7
click at [278, 261] on li "**********" at bounding box center [352, 267] width 148 height 22
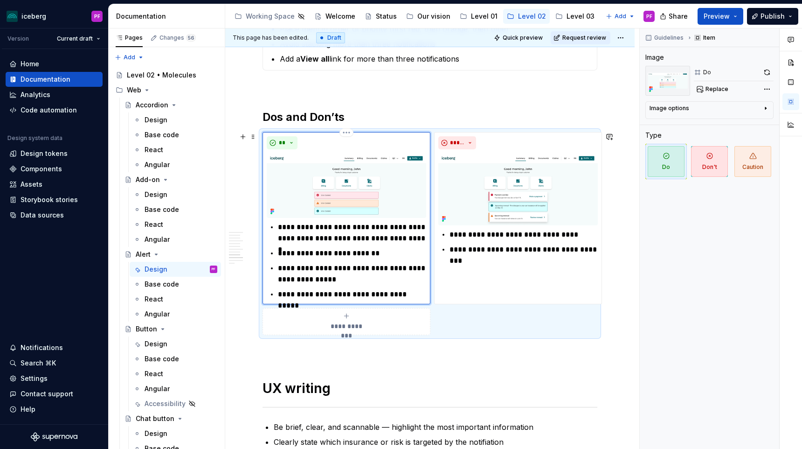
scroll to position [1676, 0]
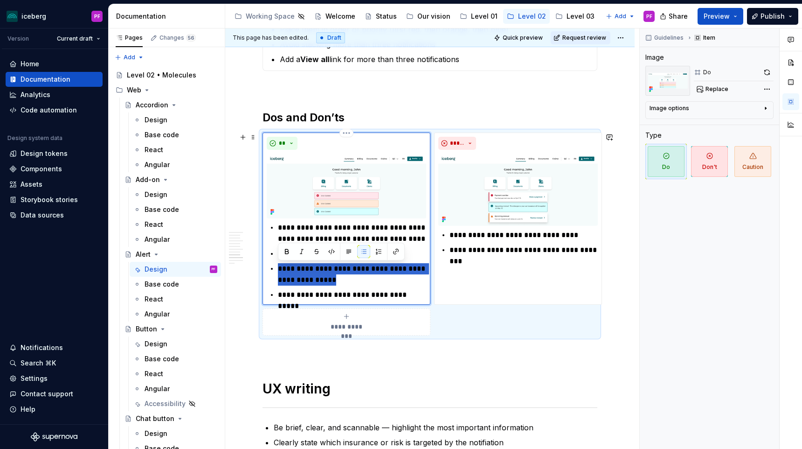
drag, startPoint x: 279, startPoint y: 269, endPoint x: 330, endPoint y: 276, distance: 50.8
click at [330, 276] on p "**********" at bounding box center [352, 274] width 148 height 22
click at [332, 276] on p "**********" at bounding box center [352, 274] width 148 height 22
drag, startPoint x: 335, startPoint y: 278, endPoint x: 273, endPoint y: 266, distance: 63.2
click at [278, 266] on li "**********" at bounding box center [352, 274] width 148 height 22
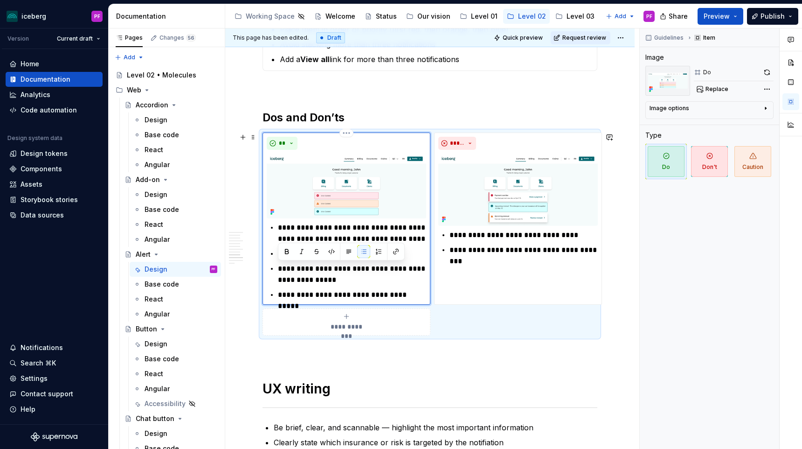
click at [325, 274] on p "**********" at bounding box center [352, 274] width 148 height 22
drag, startPoint x: 335, startPoint y: 279, endPoint x: 274, endPoint y: 266, distance: 62.1
click at [274, 266] on div "**********" at bounding box center [346, 261] width 159 height 78
click at [324, 274] on p "**********" at bounding box center [352, 274] width 148 height 22
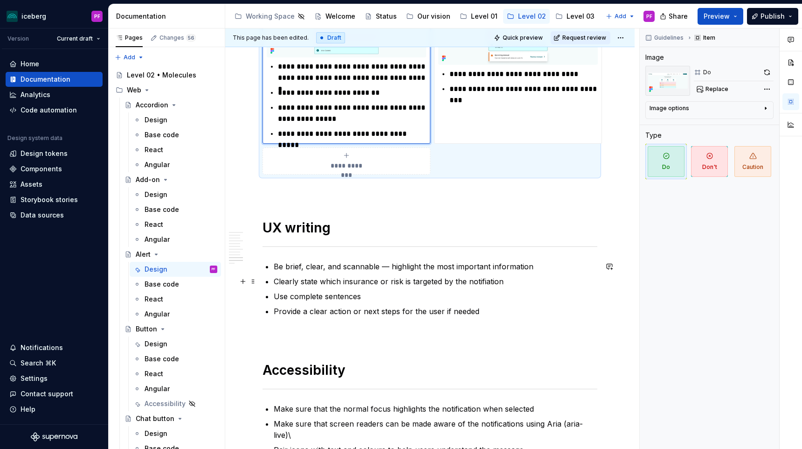
scroll to position [1838, 0]
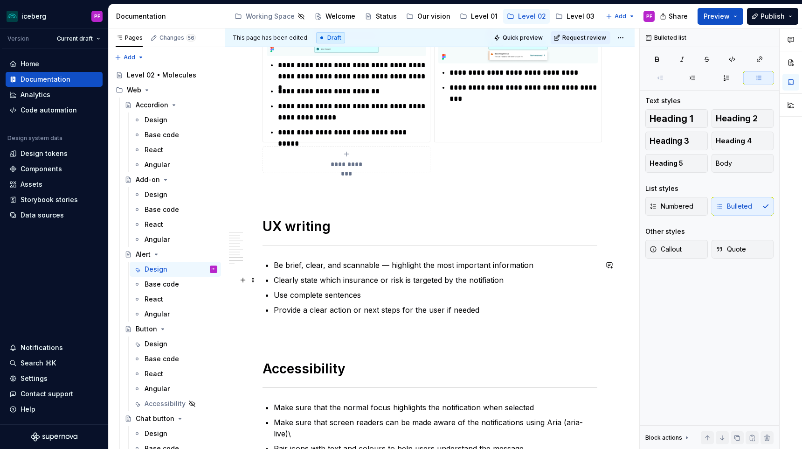
click at [478, 283] on p "Clearly state which insurance or risk is targeted by the notifiation" at bounding box center [436, 279] width 324 height 11
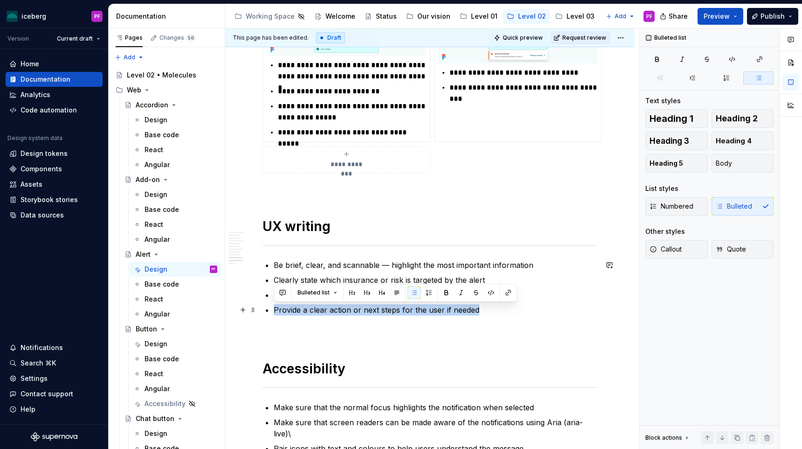
drag, startPoint x: 482, startPoint y: 309, endPoint x: 272, endPoint y: 310, distance: 209.8
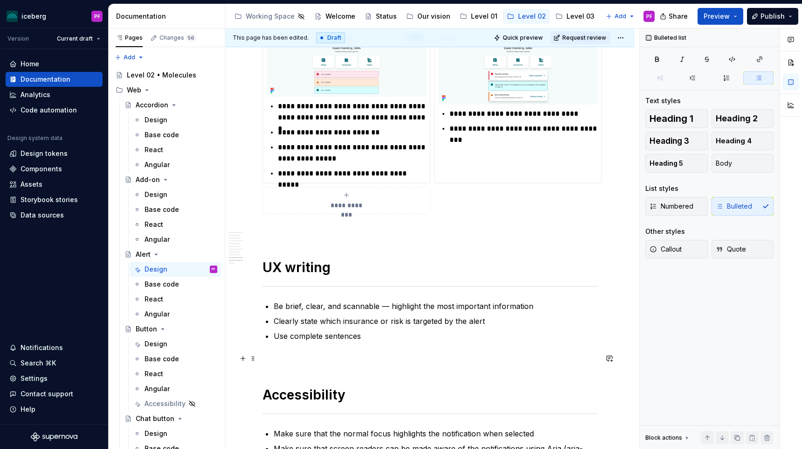
scroll to position [1805, 0]
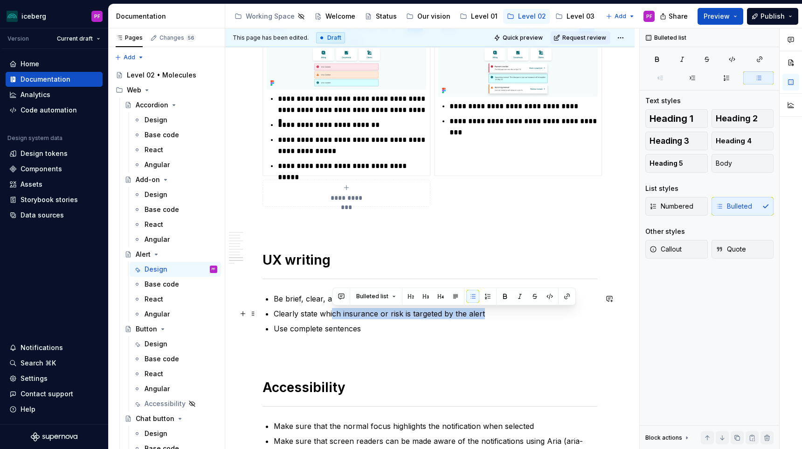
drag, startPoint x: 496, startPoint y: 313, endPoint x: 333, endPoint y: 316, distance: 162.8
click at [333, 316] on p "Clearly state which insurance or risk is targeted by the alert" at bounding box center [436, 313] width 324 height 11
click at [320, 317] on p "Clearly state which insurance or risk is targeted by the alert" at bounding box center [436, 313] width 324 height 11
drag, startPoint x: 322, startPoint y: 312, endPoint x: 402, endPoint y: 316, distance: 80.3
click at [402, 316] on p "Clearly state which insurance or risk is targeted by the alert" at bounding box center [436, 313] width 324 height 11
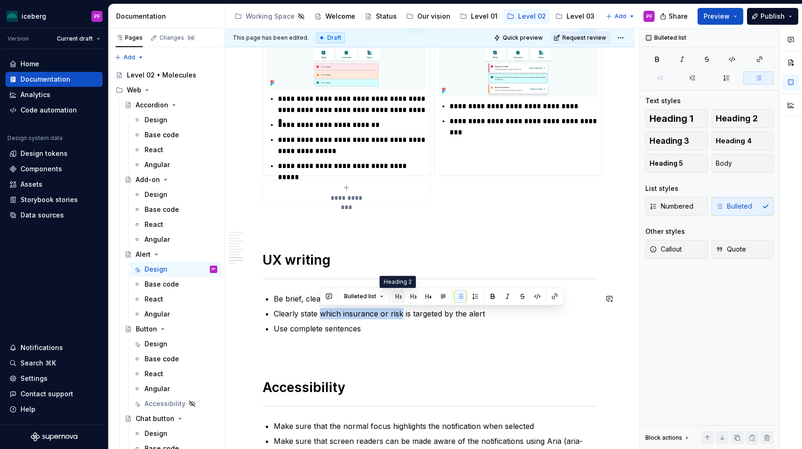
click at [398, 297] on button "button" at bounding box center [398, 296] width 13 height 13
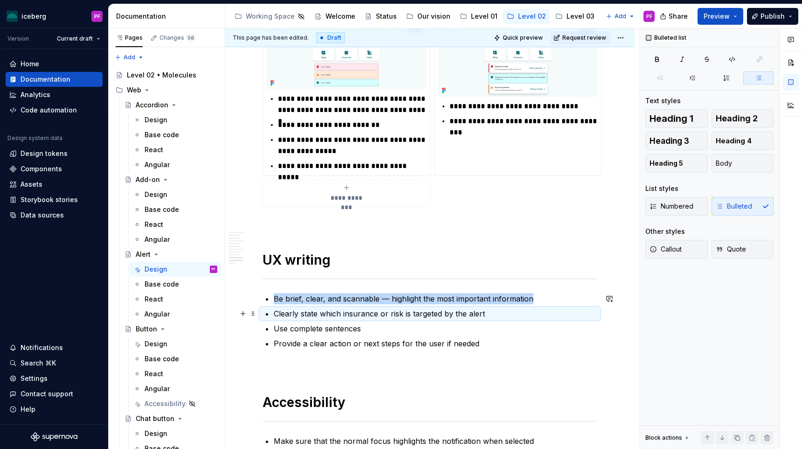
click at [419, 318] on p "Clearly state which insurance or risk is targeted by the alert" at bounding box center [436, 313] width 324 height 11
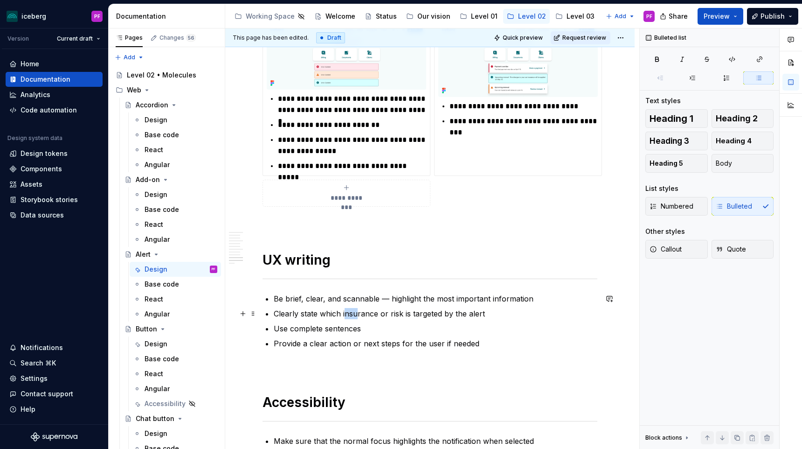
drag, startPoint x: 356, startPoint y: 311, endPoint x: 346, endPoint y: 311, distance: 10.3
click at [346, 311] on p "Clearly state which insurance or risk is targeted by the alert" at bounding box center [436, 313] width 324 height 11
click at [327, 313] on p "Clearly state which insurance or risk is targeted by the alert" at bounding box center [436, 313] width 324 height 11
drag, startPoint x: 323, startPoint y: 313, endPoint x: 400, endPoint y: 313, distance: 77.4
click at [400, 313] on p "Clearly state which insurance or risk is targeted by the alert" at bounding box center [436, 313] width 324 height 11
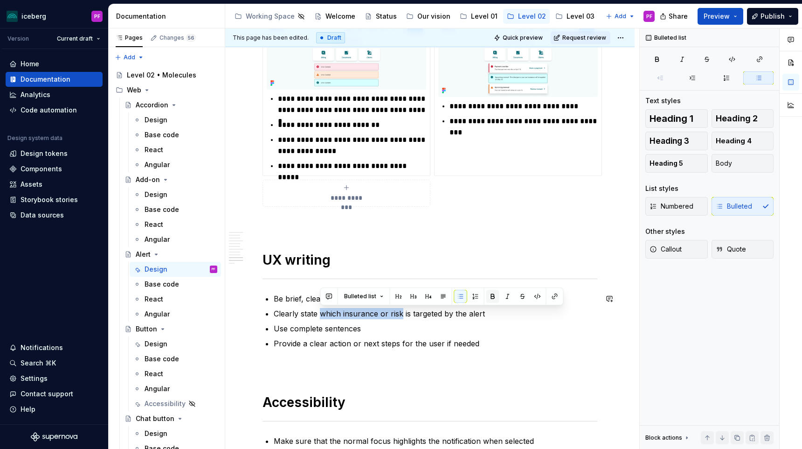
click at [495, 295] on button "button" at bounding box center [492, 296] width 13 height 13
click at [467, 326] on p "Use complete sentences" at bounding box center [436, 328] width 324 height 11
drag, startPoint x: 403, startPoint y: 312, endPoint x: 322, endPoint y: 309, distance: 81.6
click at [322, 309] on strong "which insurance or risk" at bounding box center [361, 313] width 87 height 9
click at [520, 293] on button "button" at bounding box center [522, 296] width 13 height 13
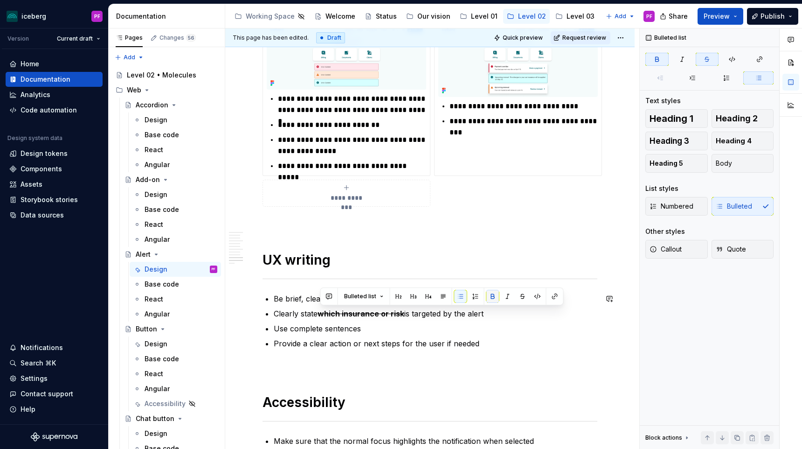
click at [490, 297] on button "button" at bounding box center [492, 296] width 13 height 13
click at [441, 327] on p "Use complete sentences" at bounding box center [436, 328] width 324 height 11
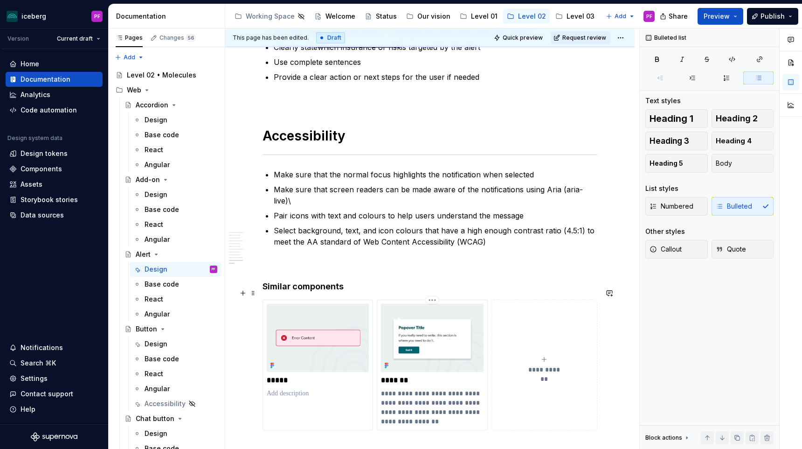
scroll to position [2072, 0]
click at [461, 169] on p "Make sure that the normal focus highlights the notification when selected" at bounding box center [436, 172] width 324 height 11
click at [490, 185] on p "Make sure that screen readers can be made aware of the notifications using Aria…" at bounding box center [436, 193] width 324 height 22
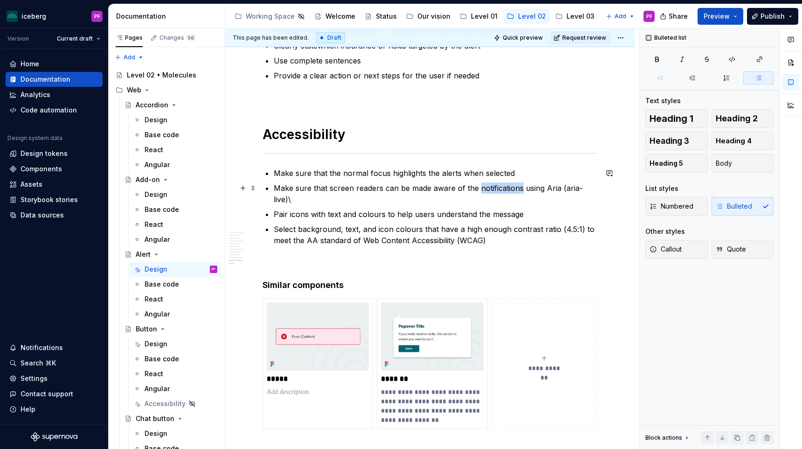
click at [490, 185] on p "Make sure that screen readers can be made aware of the notifications using Aria…" at bounding box center [436, 193] width 324 height 22
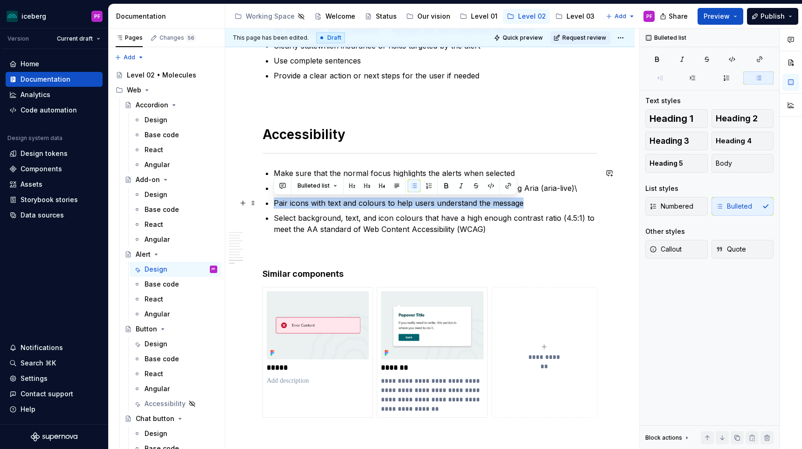
drag, startPoint x: 275, startPoint y: 205, endPoint x: 525, endPoint y: 202, distance: 249.9
click at [525, 202] on p "Pair icons with text and colours to help users understand the message" at bounding box center [436, 202] width 324 height 11
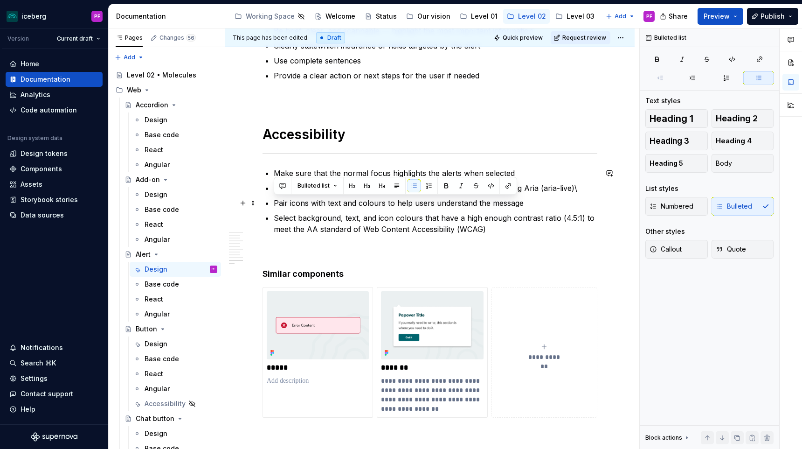
click at [480, 217] on p "Select background, text, and icon colours that have a high enough contrast rati…" at bounding box center [436, 223] width 324 height 22
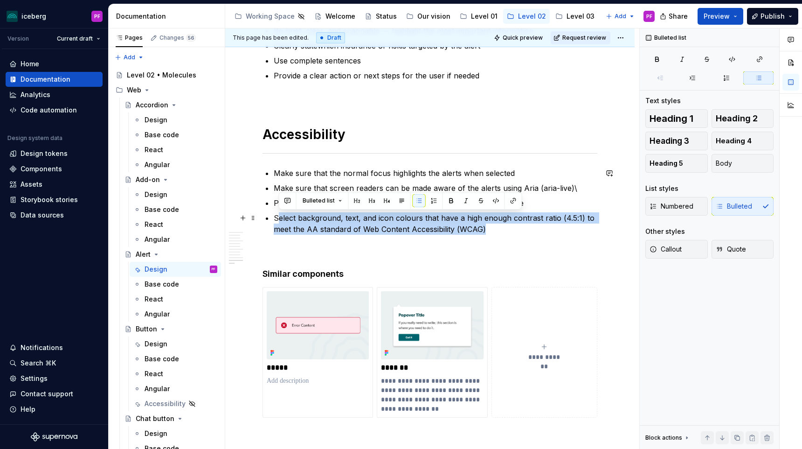
drag, startPoint x: 277, startPoint y: 214, endPoint x: 490, endPoint y: 228, distance: 212.5
click at [490, 228] on p "Select background, text, and icon colours that have a high enough contrast rati…" at bounding box center [436, 223] width 324 height 22
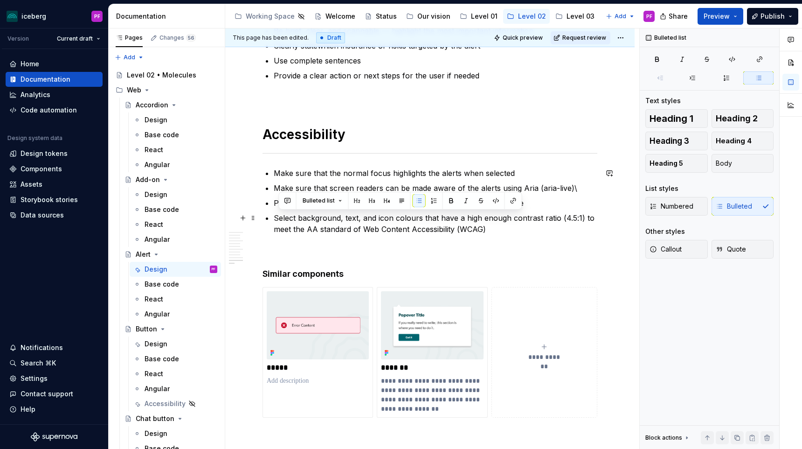
click at [494, 228] on p "Select background, text, and icon colours that have a high enough contrast rati…" at bounding box center [436, 223] width 324 height 22
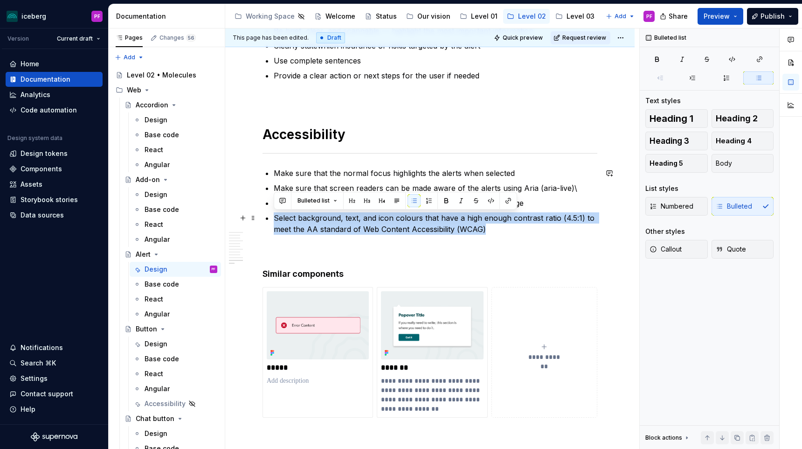
drag, startPoint x: 496, startPoint y: 228, endPoint x: 273, endPoint y: 218, distance: 223.1
click at [299, 222] on p "Select background, text, and icon colours that have a high enough contrast rati…" at bounding box center [436, 223] width 324 height 22
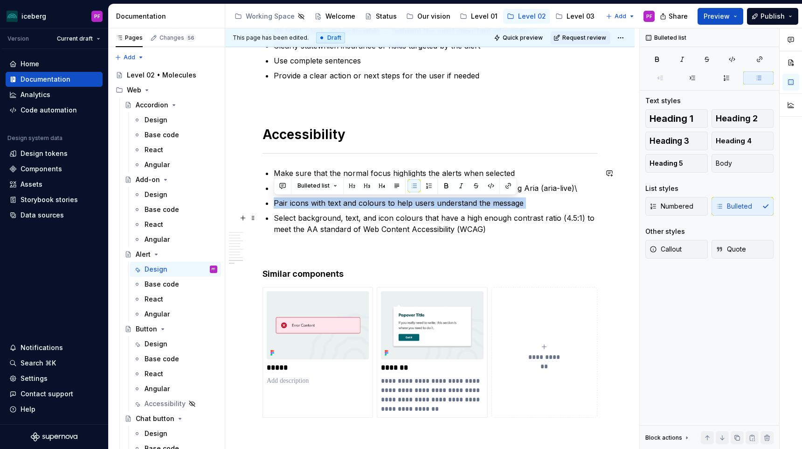
drag, startPoint x: 272, startPoint y: 202, endPoint x: 523, endPoint y: 209, distance: 250.5
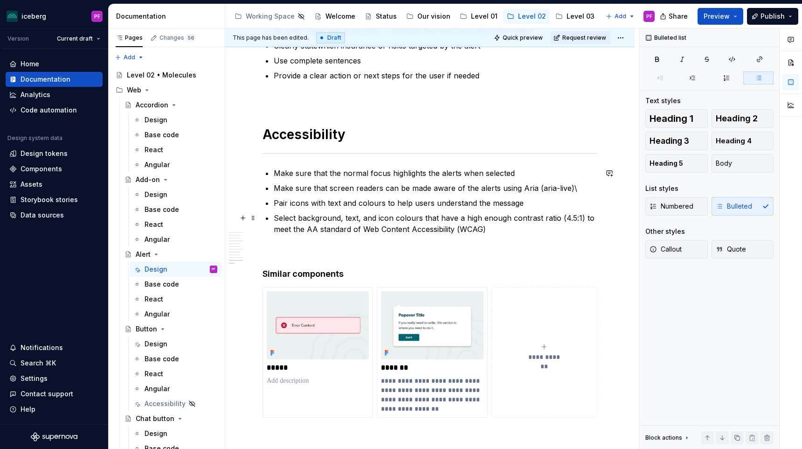
click at [382, 224] on p "Select background, text, and icon colours that have a high enough contrast rati…" at bounding box center [436, 223] width 324 height 22
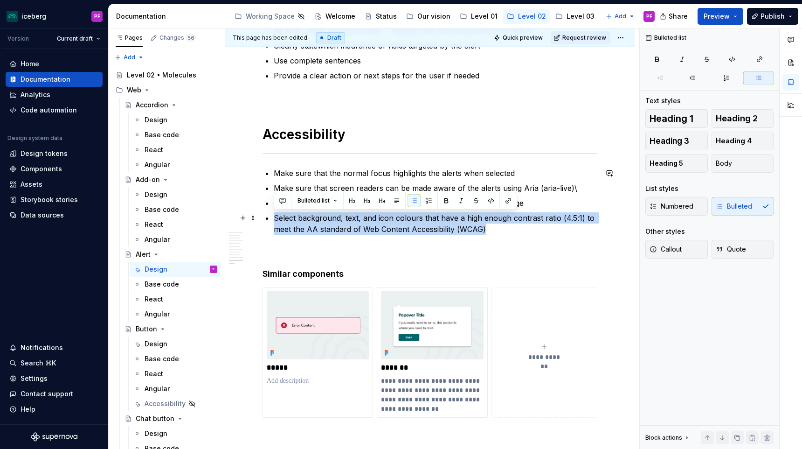
drag, startPoint x: 515, startPoint y: 234, endPoint x: 261, endPoint y: 221, distance: 254.4
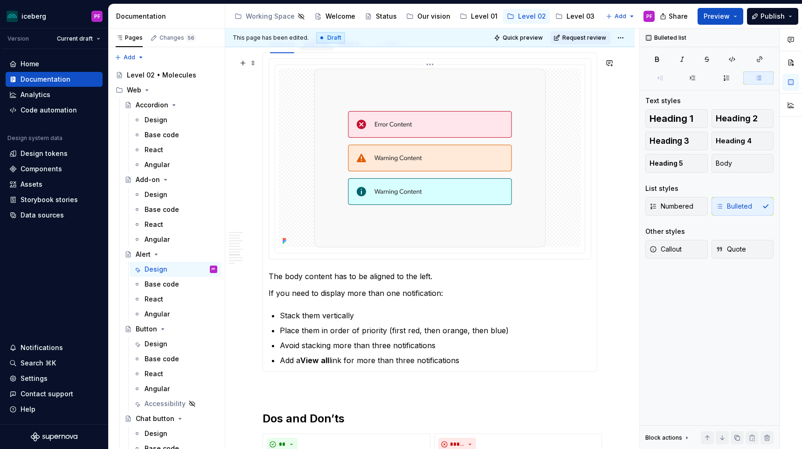
scroll to position [1382, 0]
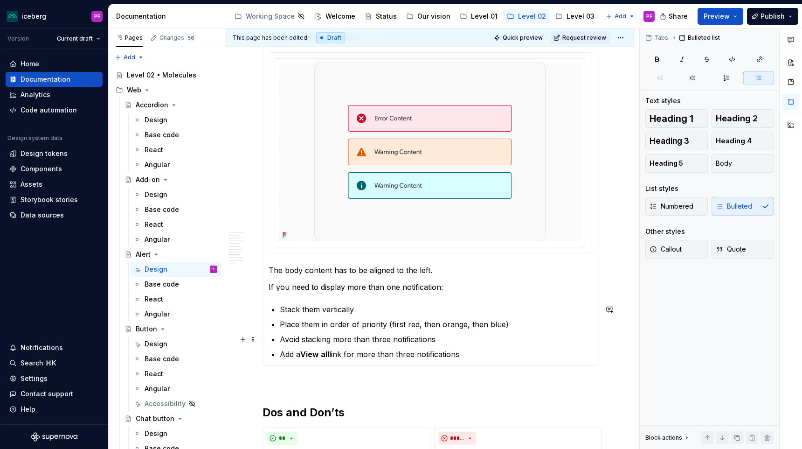
click at [415, 339] on p "Avoid stacking more than three notifications" at bounding box center [435, 338] width 311 height 11
click at [461, 354] on p "Add a View all link for more than three notifications" at bounding box center [435, 353] width 311 height 11
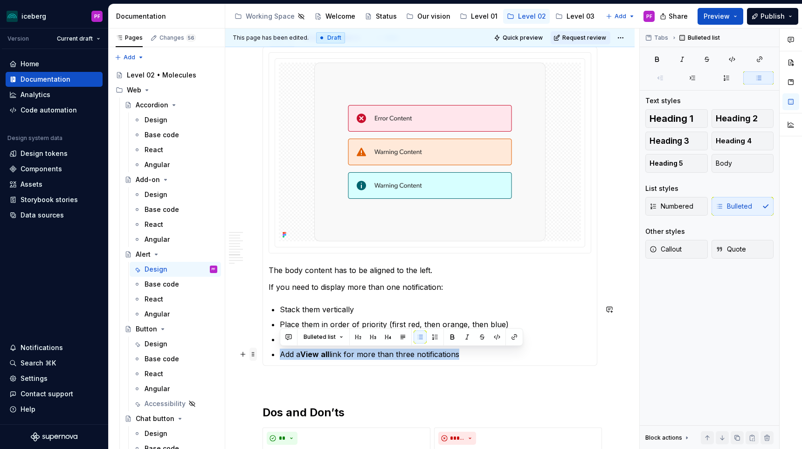
drag, startPoint x: 467, startPoint y: 354, endPoint x: 256, endPoint y: 355, distance: 210.7
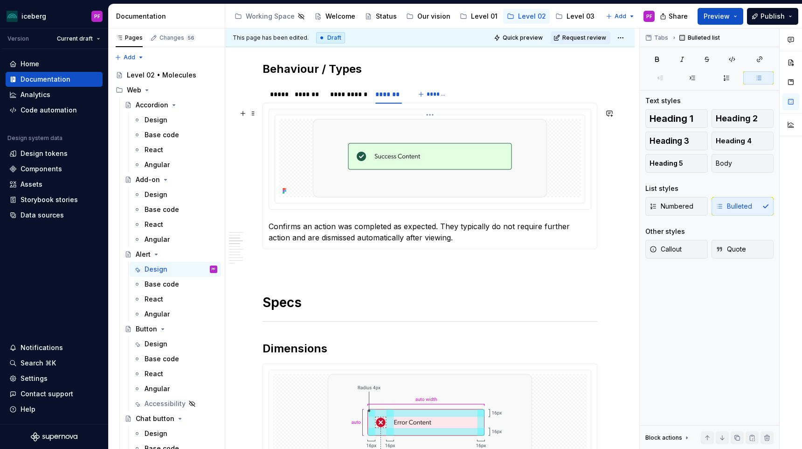
scroll to position [441, 0]
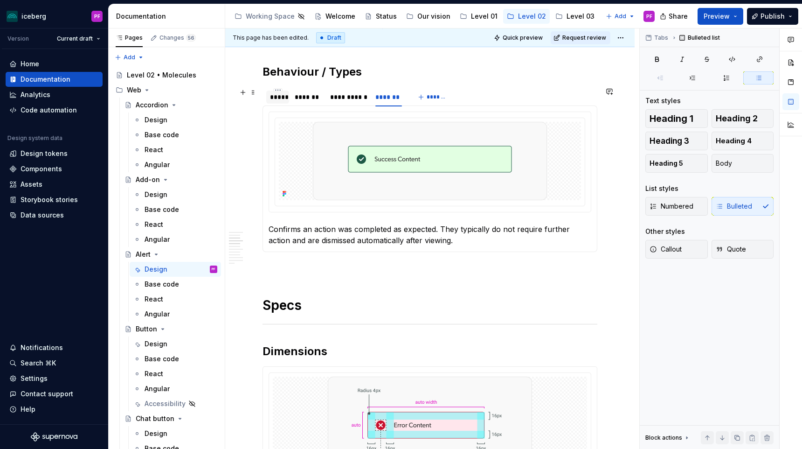
click at [277, 101] on div "*****" at bounding box center [277, 96] width 15 height 9
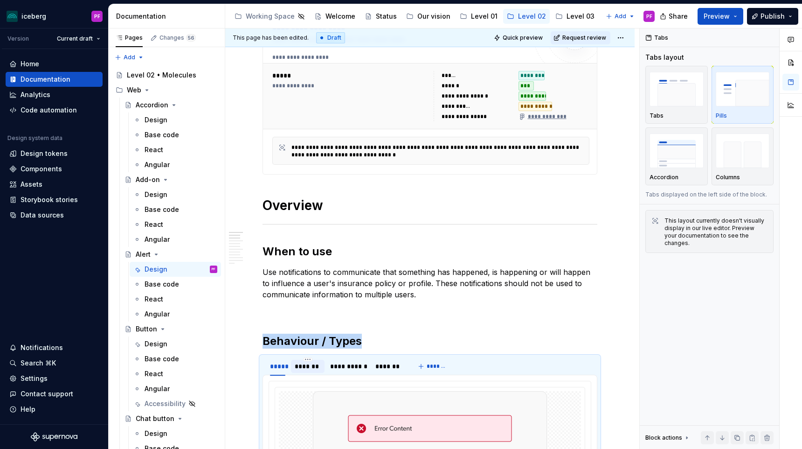
scroll to position [173, 0]
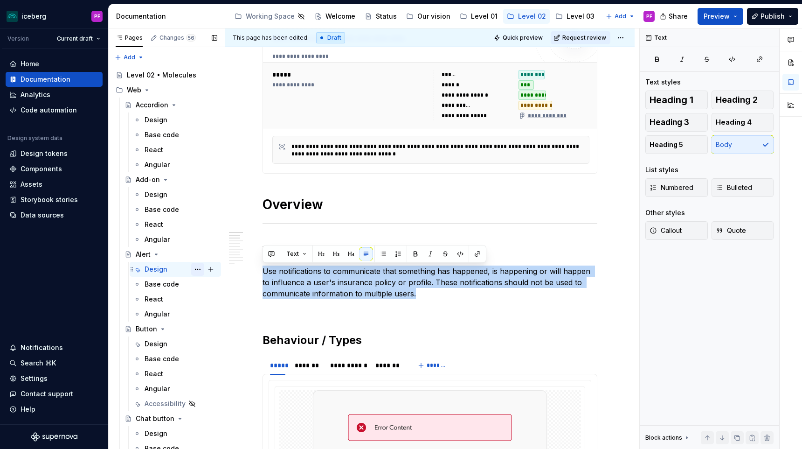
drag, startPoint x: 415, startPoint y: 294, endPoint x: 201, endPoint y: 269, distance: 215.5
click at [201, 269] on div "Pages Changes 56 Add Accessibility guide for tree Page tree. Navigate the tree …" at bounding box center [455, 240] width 693 height 424
click at [442, 252] on button "button" at bounding box center [445, 253] width 13 height 13
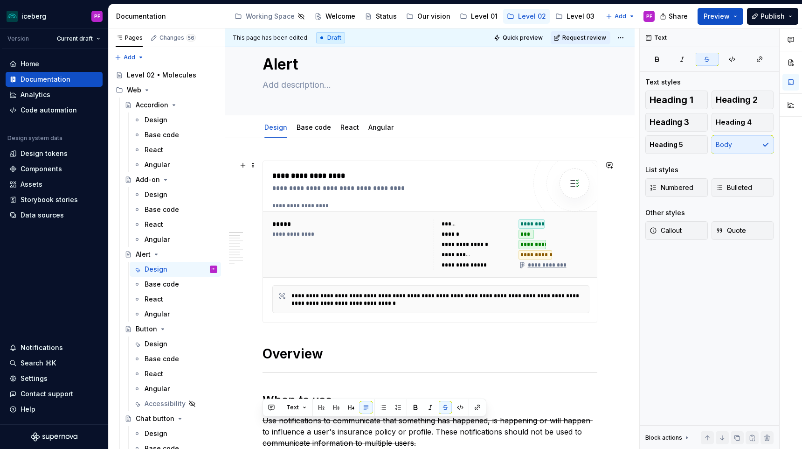
scroll to position [20, 0]
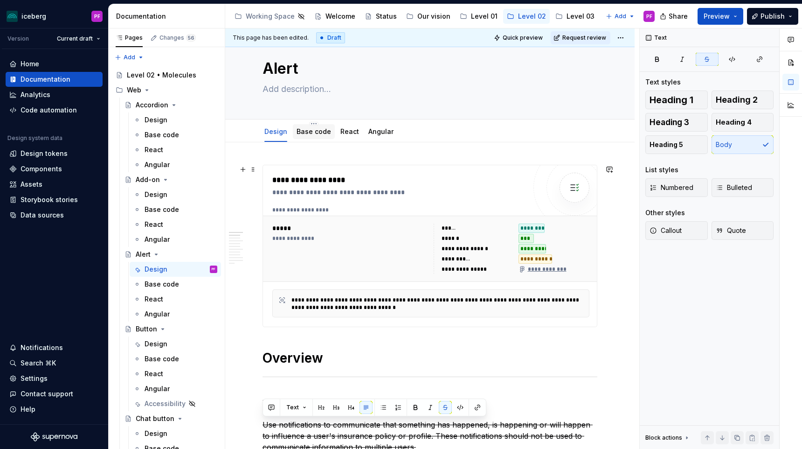
type textarea "*"
click at [304, 92] on textarea at bounding box center [428, 89] width 335 height 15
type textarea "D"
type textarea "*"
type textarea "DE"
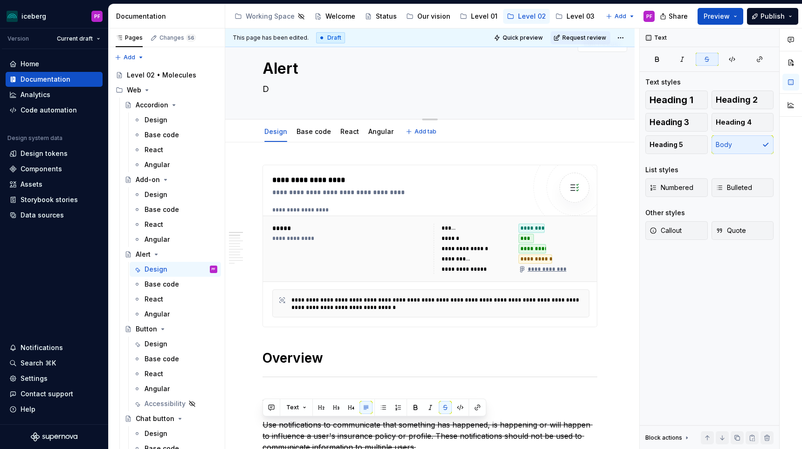
type textarea "*"
type textarea "DEF"
type textarea "*"
type textarea "DEFi"
type textarea "*"
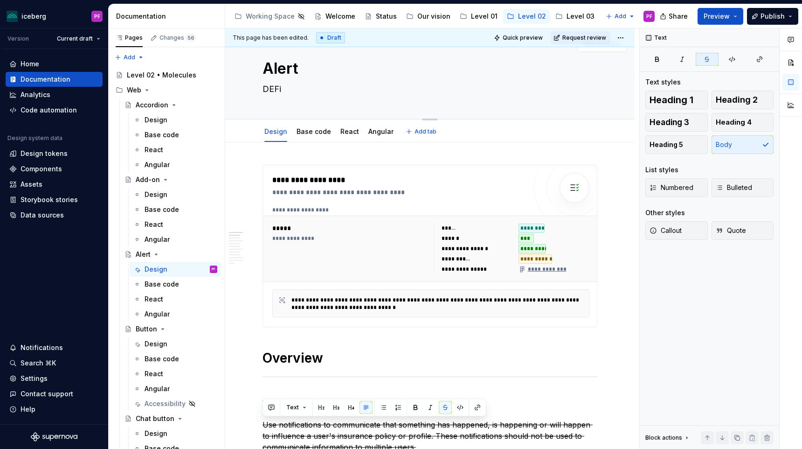
type textarea "DEFin"
type textarea "*"
type textarea "DEFi"
type textarea "*"
type textarea "DEF"
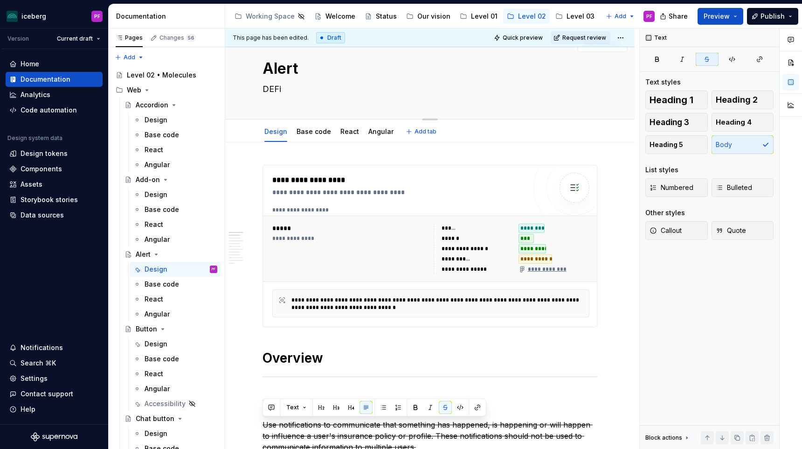
type textarea "*"
type textarea "DE"
type textarea "*"
type textarea "D"
type textarea "*"
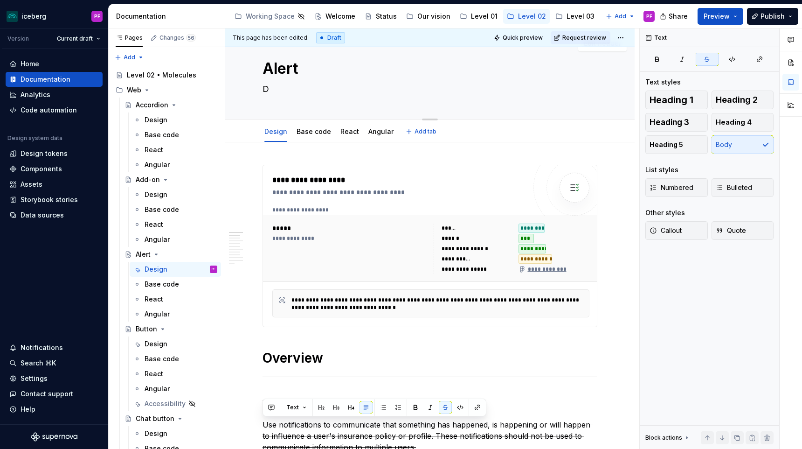
type textarea "DE"
type textarea "*"
type textarea "DEF"
type textarea "*"
type textarea "DEFI"
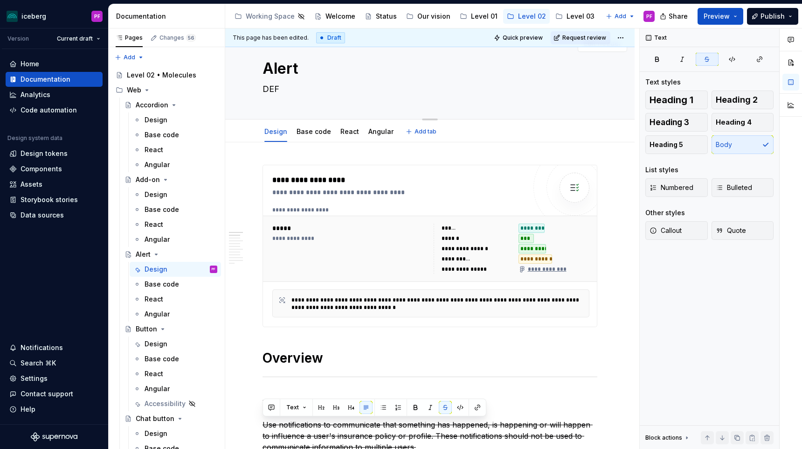
type textarea "*"
type textarea "DEFIN"
type textarea "*"
type textarea "DEFINE"
type textarea "*"
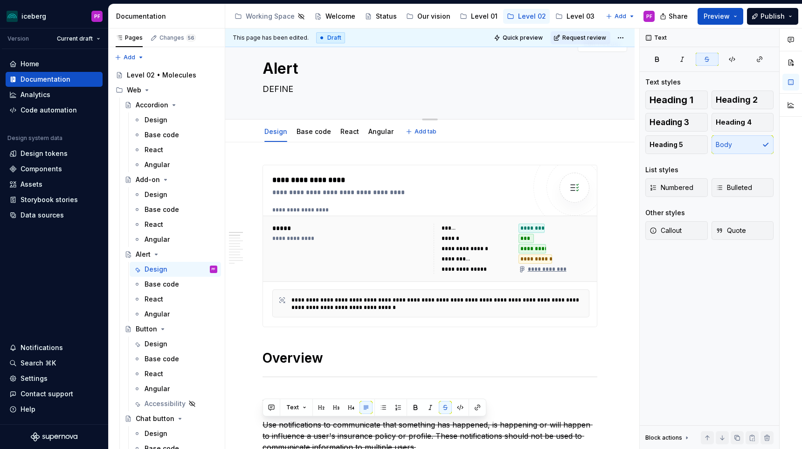
type textarea "DEFINE"
type textarea "*"
type textarea "DEFINE A"
type textarea "*"
type textarea "DEFINE AL"
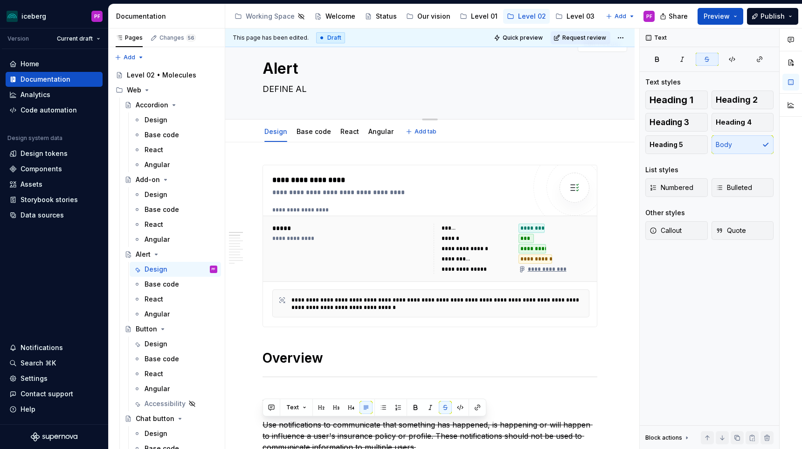
type textarea "*"
type textarea "DEFINE ALE"
type textarea "*"
type textarea "DEFINE ALER"
type textarea "*"
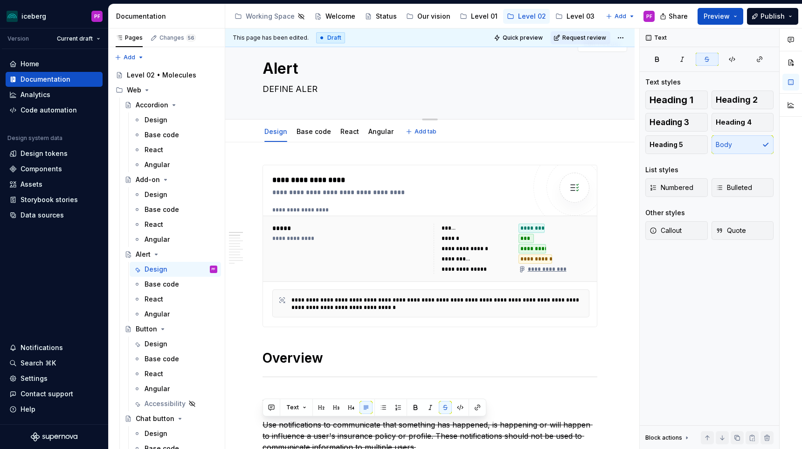
type textarea "DEFINE ALERT"
type textarea "*"
type textarea "DEFINE ALERTS"
type textarea "*"
type textarea "DEFINE ALERTS"
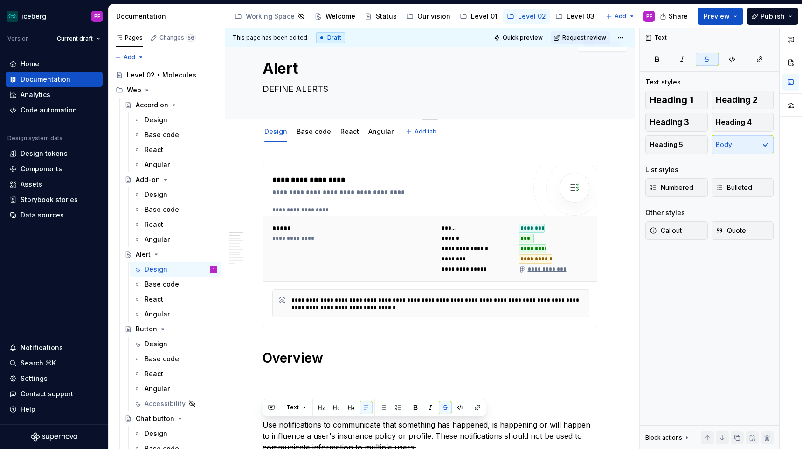
type textarea "*"
type textarea "DEFINE ALERTS H"
type textarea "*"
type textarea "DEFINE ALERTS HE"
type textarea "*"
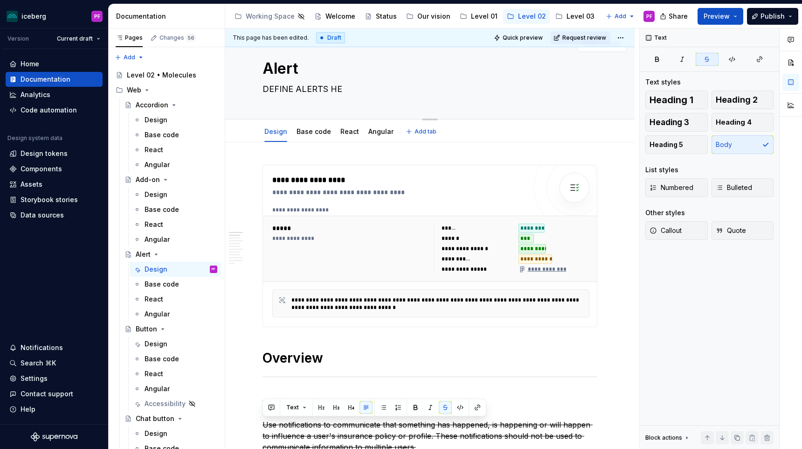
type textarea "DEFINE ALERTS HER"
type textarea "*"
type textarea "DEFINE ALERTS HERE"
type textarea "*"
drag, startPoint x: 371, startPoint y: 89, endPoint x: 246, endPoint y: 90, distance: 124.5
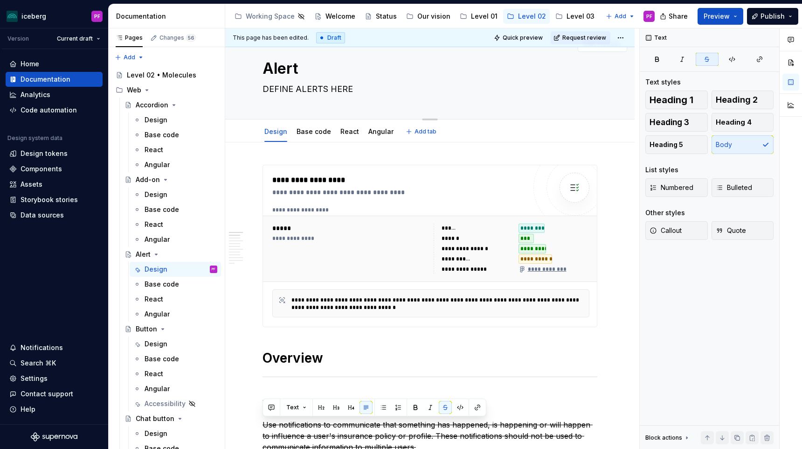
click at [246, 90] on div "Alert DEFINE ALERTS HERE Edit header" at bounding box center [429, 74] width 409 height 92
type textarea "DEFINE ALERTS HERE"
click at [335, 80] on div "Alert DEFINE ALERTS HERE" at bounding box center [429, 73] width 335 height 91
click at [345, 90] on textarea "DEFINE ALERTS HERE" at bounding box center [428, 89] width 335 height 15
drag, startPoint x: 353, startPoint y: 89, endPoint x: 263, endPoint y: 88, distance: 89.5
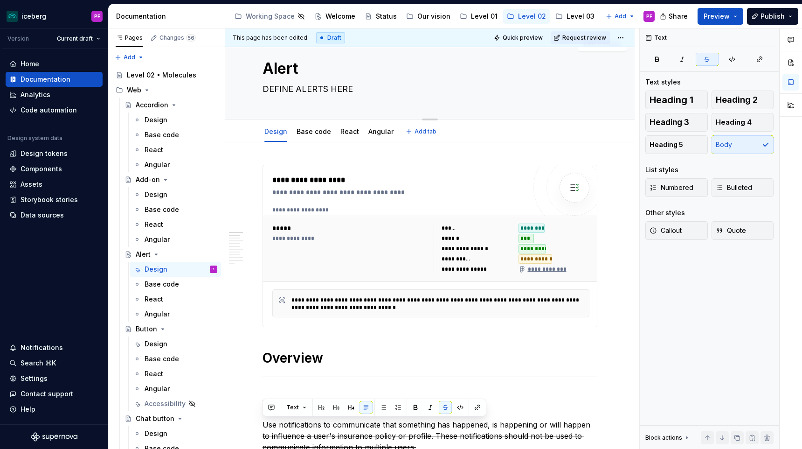
click at [263, 88] on textarea "DEFINE ALERTS HERE" at bounding box center [428, 89] width 335 height 15
click at [306, 93] on textarea "DEFINE ALERTS HERE" at bounding box center [428, 89] width 335 height 15
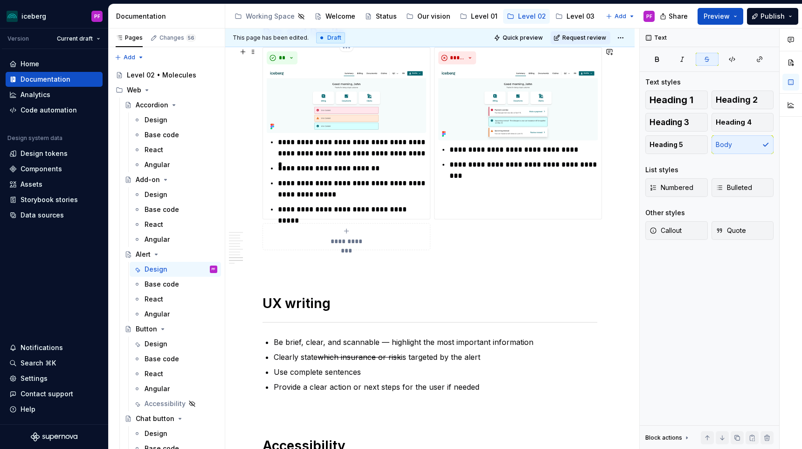
scroll to position [1444, 0]
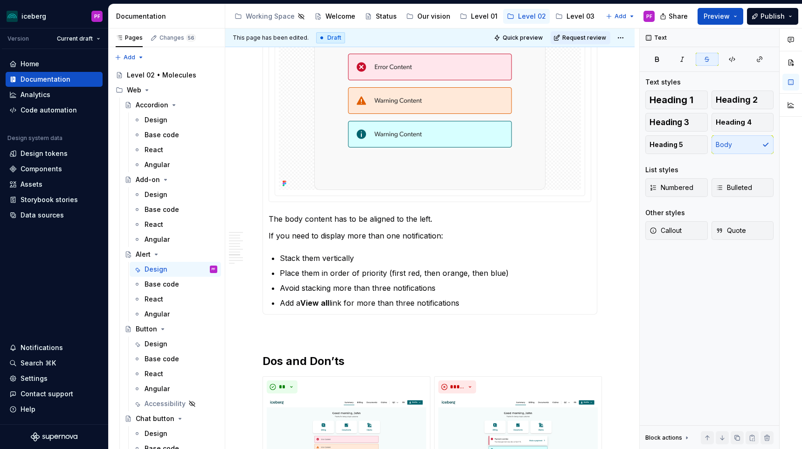
type textarea "*"
